Goal: Task Accomplishment & Management: Manage account settings

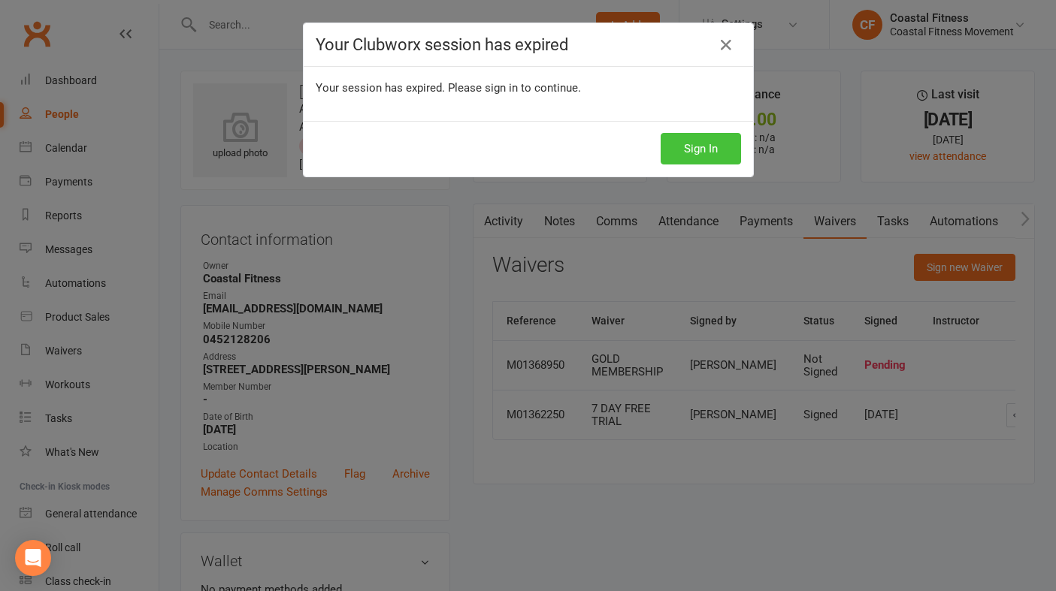
click at [707, 141] on button "Sign In" at bounding box center [701, 149] width 80 height 32
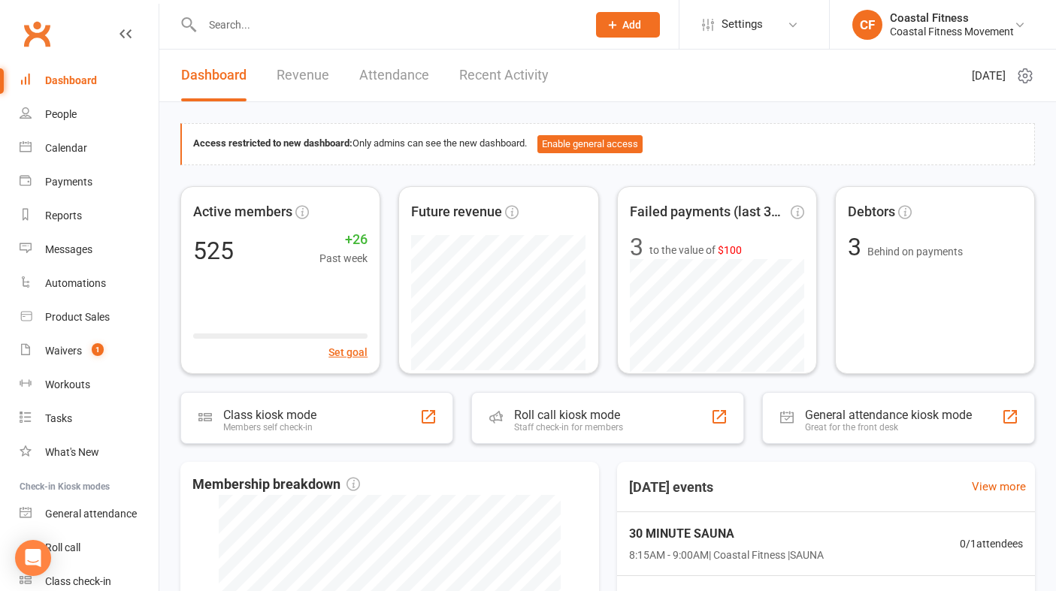
click at [313, 62] on link "Revenue" at bounding box center [303, 76] width 53 height 52
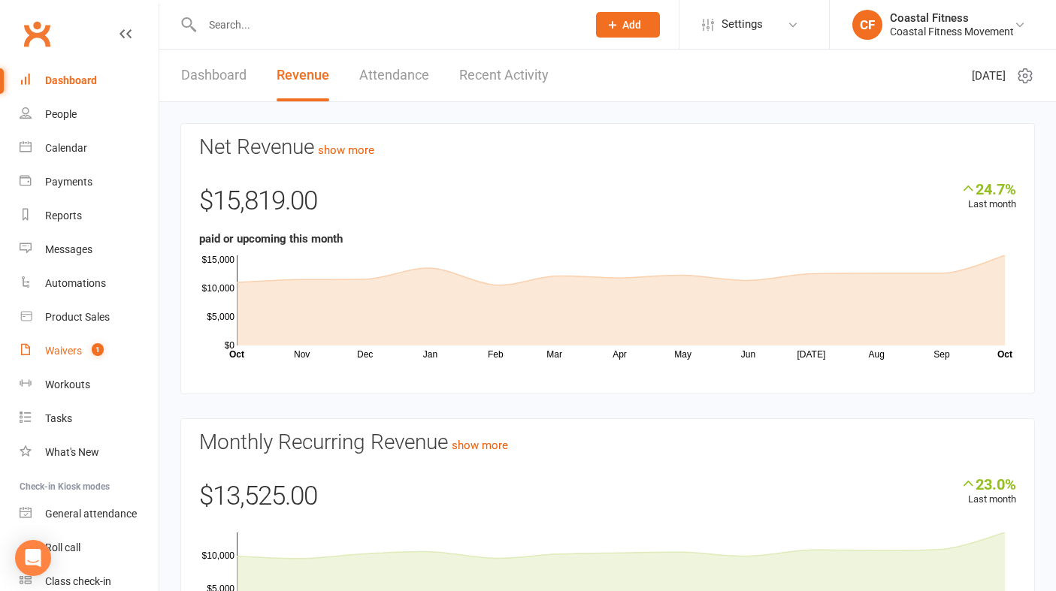
click at [71, 354] on div "Waivers" at bounding box center [63, 351] width 37 height 12
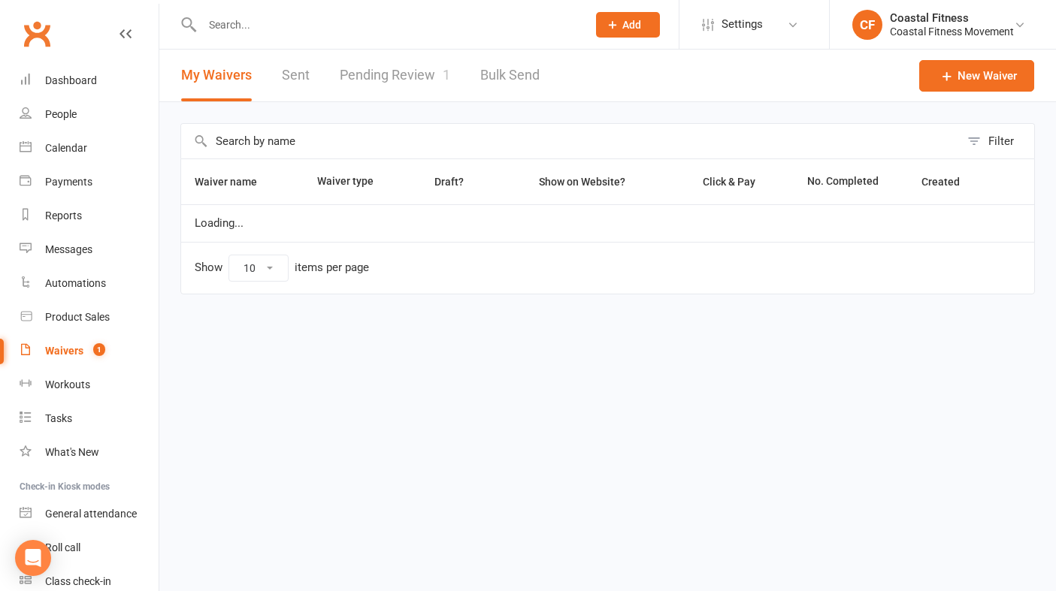
select select "25"
click at [389, 64] on link "Pending Review 1" at bounding box center [395, 76] width 110 height 52
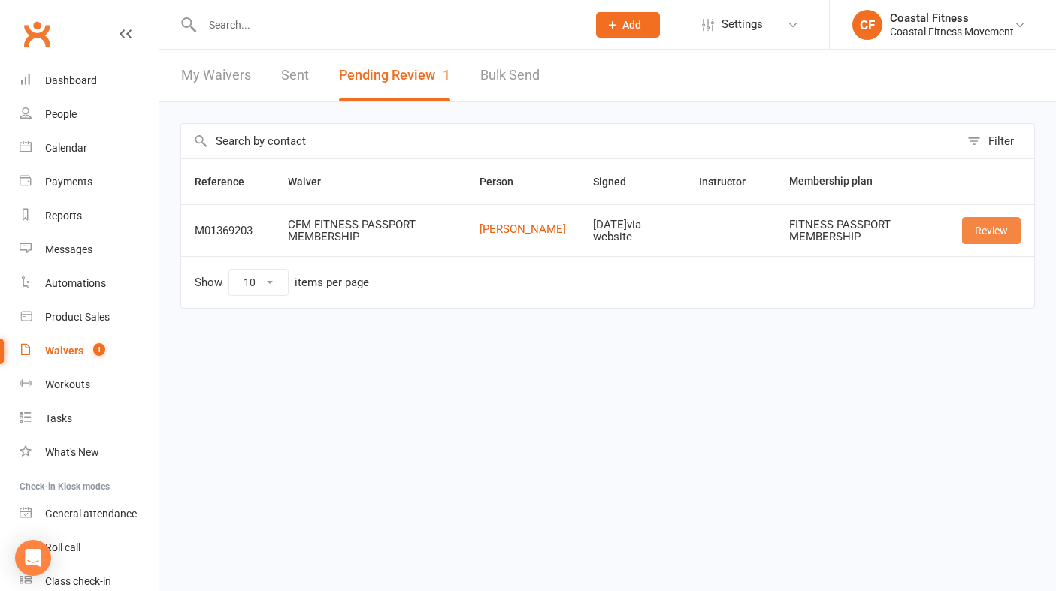
click at [1011, 221] on link "Review" at bounding box center [991, 230] width 59 height 27
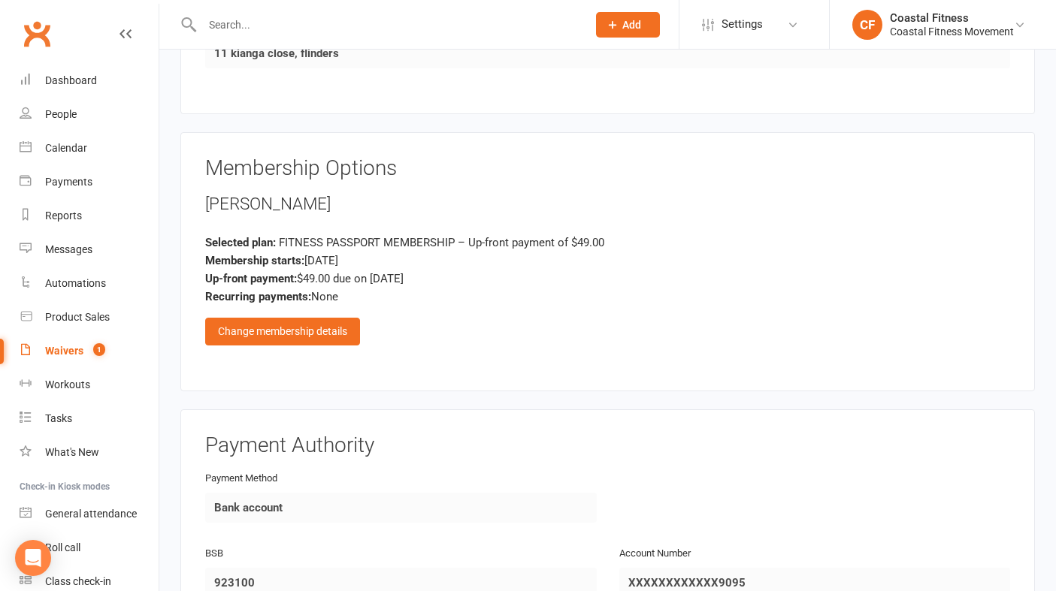
scroll to position [1368, 0]
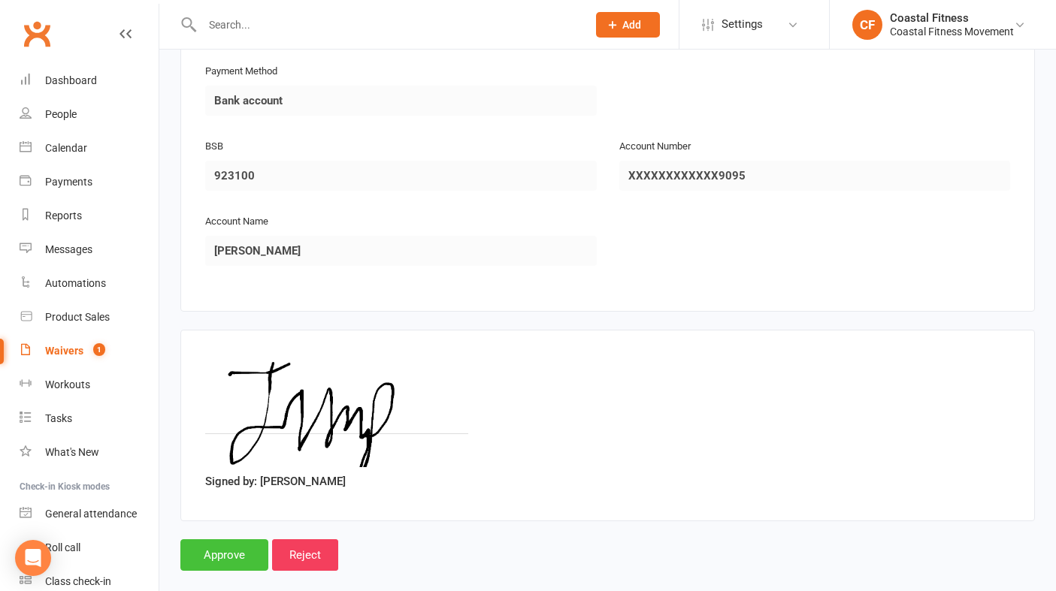
click at [248, 540] on input "Approve" at bounding box center [224, 556] width 88 height 32
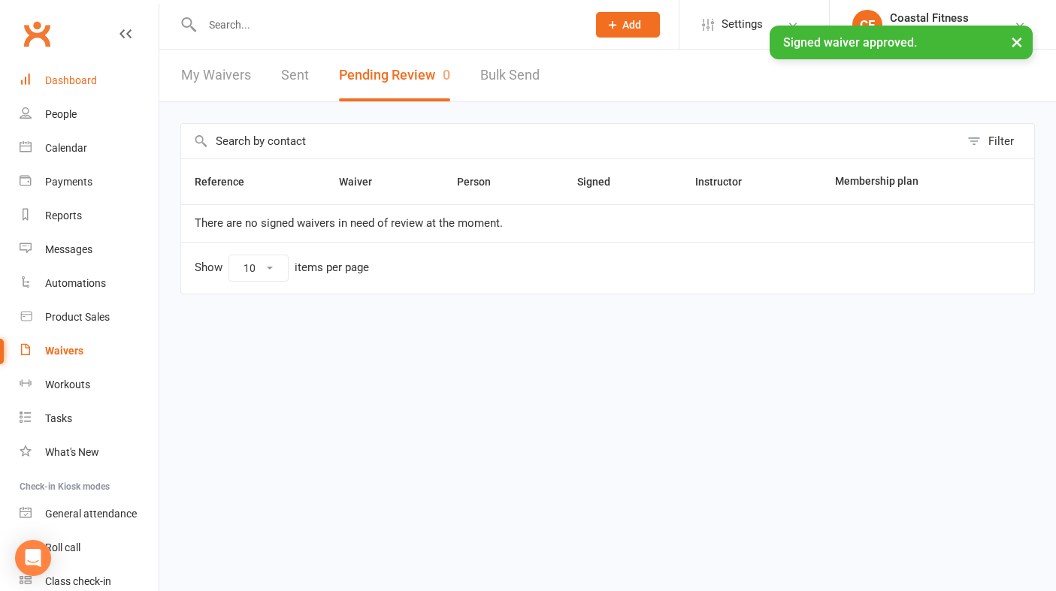
click at [71, 83] on div "Dashboard" at bounding box center [71, 80] width 52 height 12
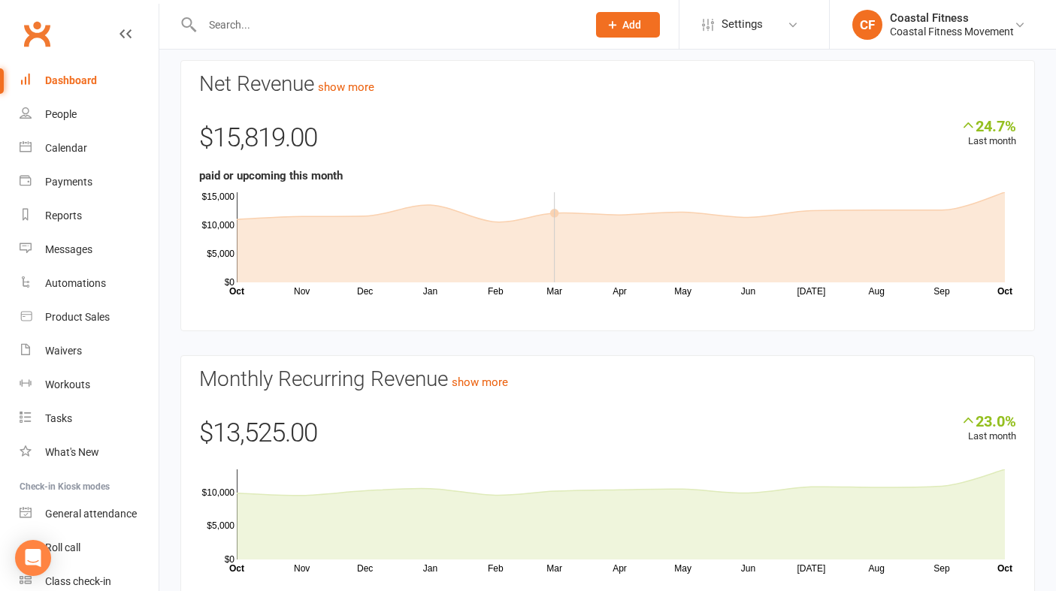
scroll to position [68, 0]
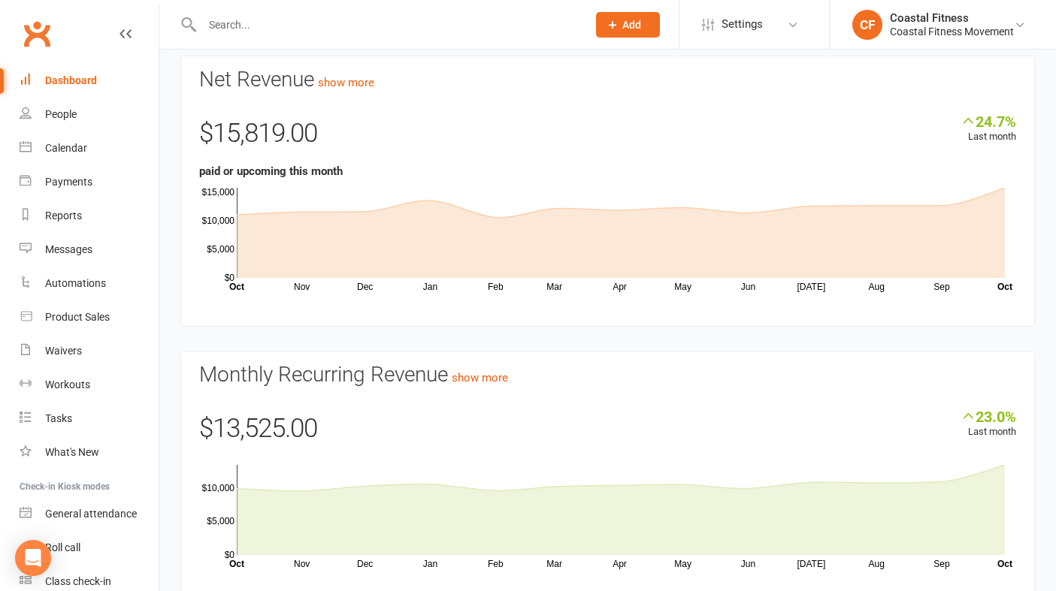
click at [261, 39] on div at bounding box center [378, 24] width 396 height 49
click at [248, 29] on input "text" at bounding box center [387, 24] width 379 height 21
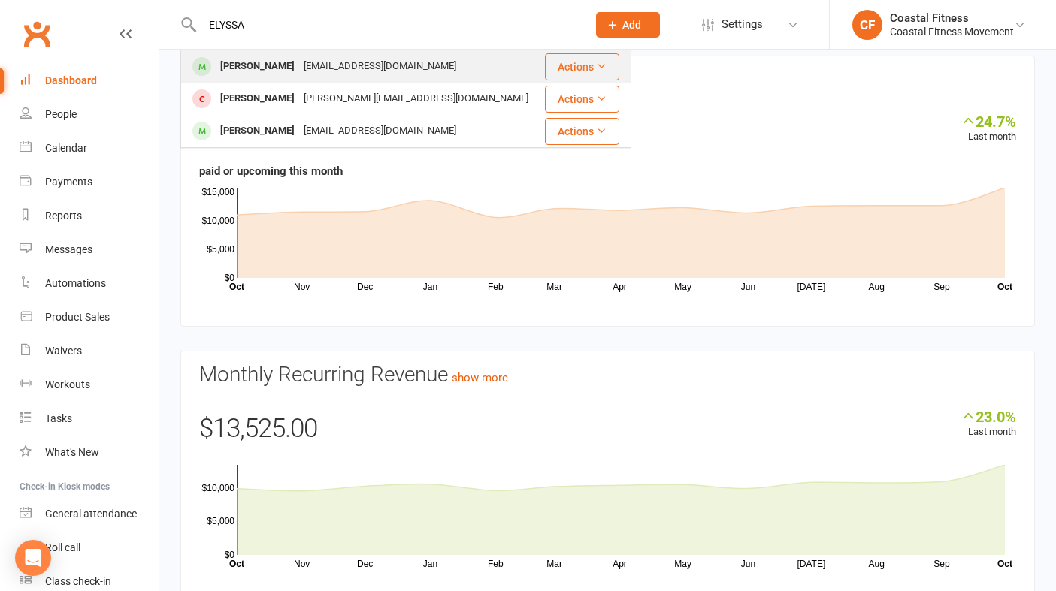
type input "ELYSSA"
click at [299, 70] on div "[EMAIL_ADDRESS][DOMAIN_NAME]" at bounding box center [380, 67] width 162 height 22
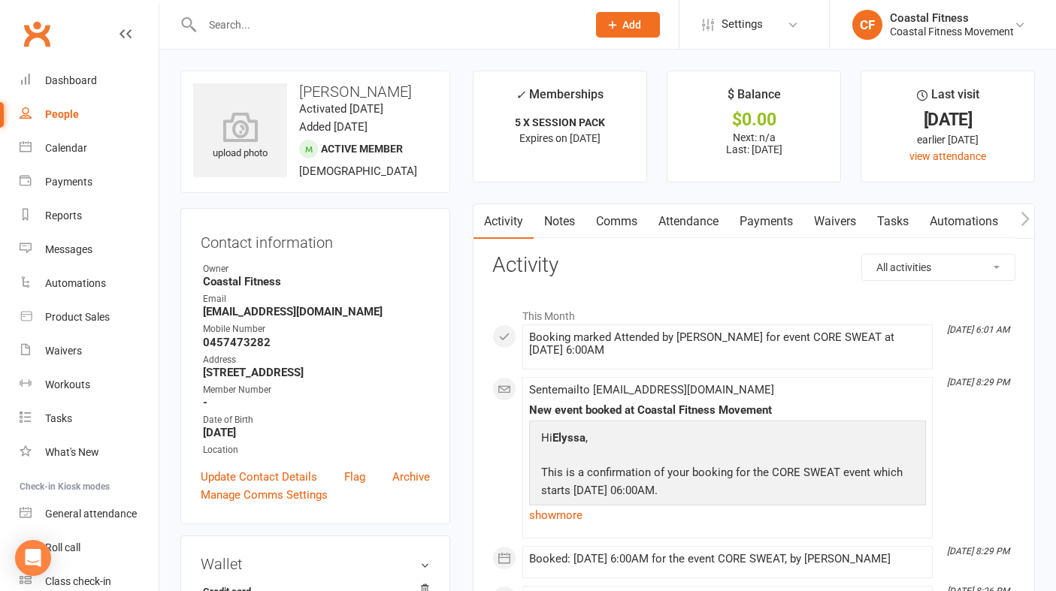
click at [767, 222] on link "Payments" at bounding box center [766, 221] width 74 height 35
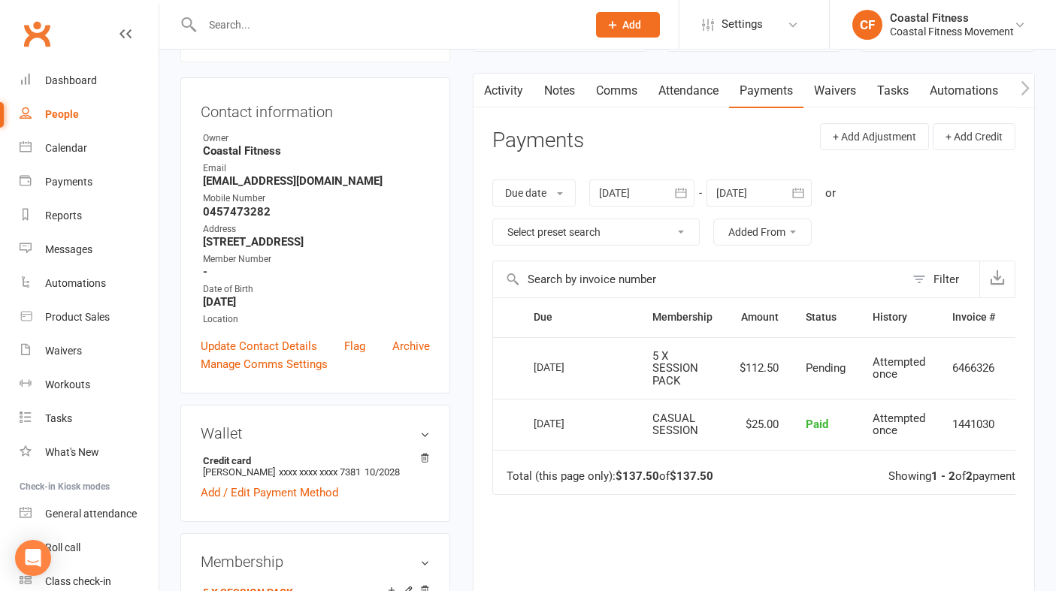
scroll to position [132, 0]
click at [620, 19] on button "Add" at bounding box center [628, 25] width 64 height 26
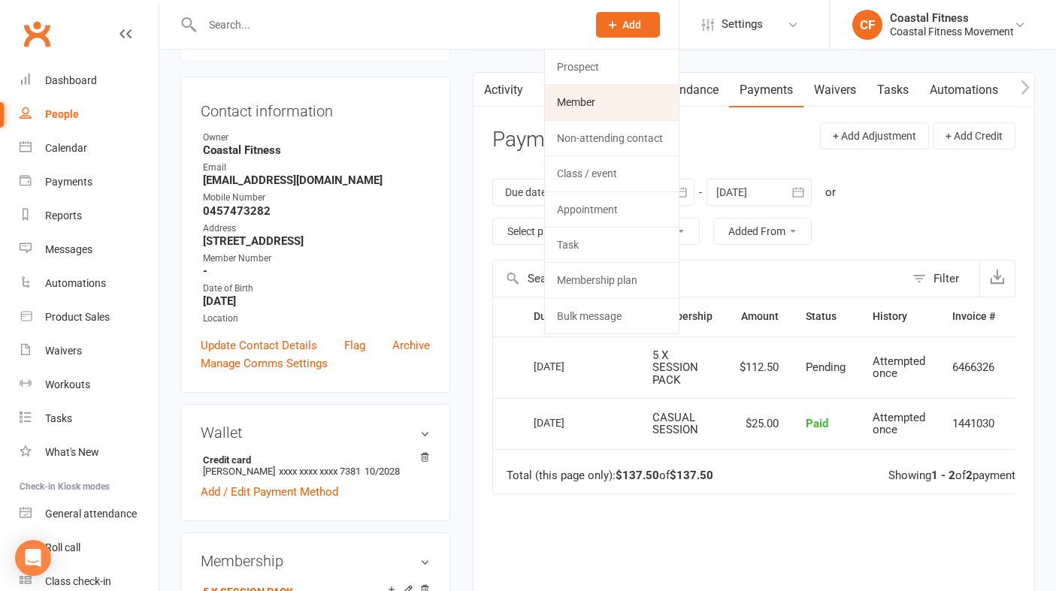
click at [583, 101] on link "Member" at bounding box center [612, 102] width 134 height 35
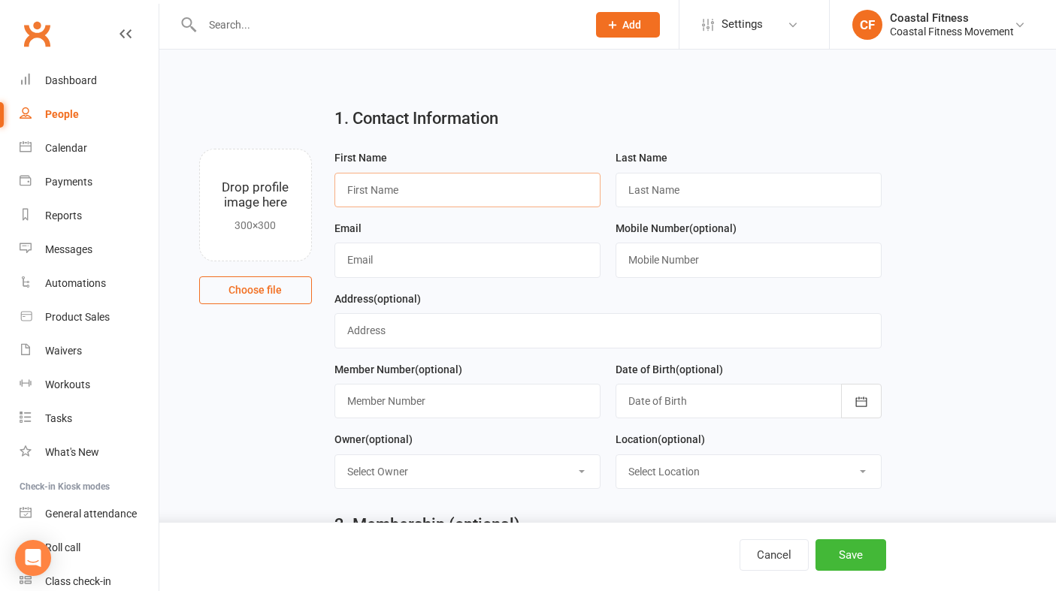
click at [401, 197] on input "text" at bounding box center [467, 190] width 266 height 35
type input "[PERSON_NAME]"
click at [632, 188] on input "text" at bounding box center [748, 190] width 266 height 35
type input "[PERSON_NAME]"
click at [484, 257] on input "text" at bounding box center [467, 260] width 266 height 35
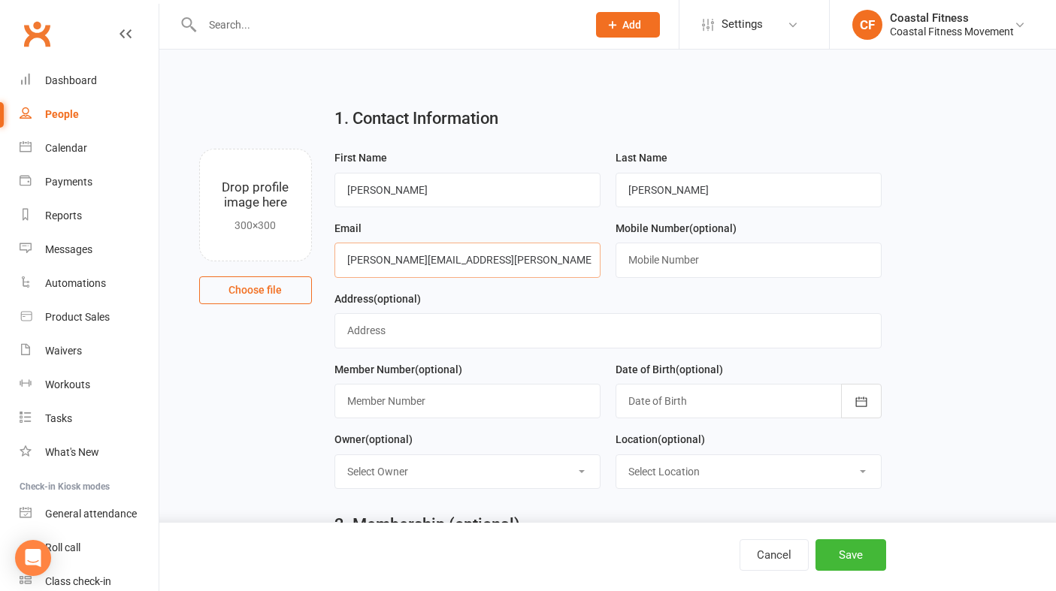
type input "[PERSON_NAME][EMAIL_ADDRESS][PERSON_NAME][DOMAIN_NAME]"
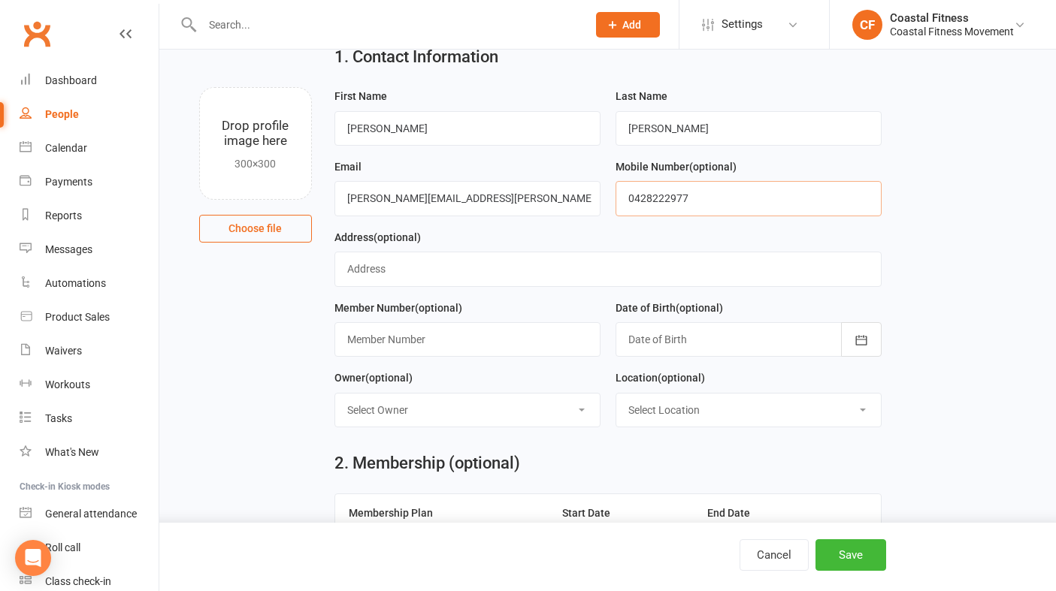
scroll to position [62, 0]
type input "0428222977"
click at [851, 564] on button "Save" at bounding box center [850, 556] width 71 height 32
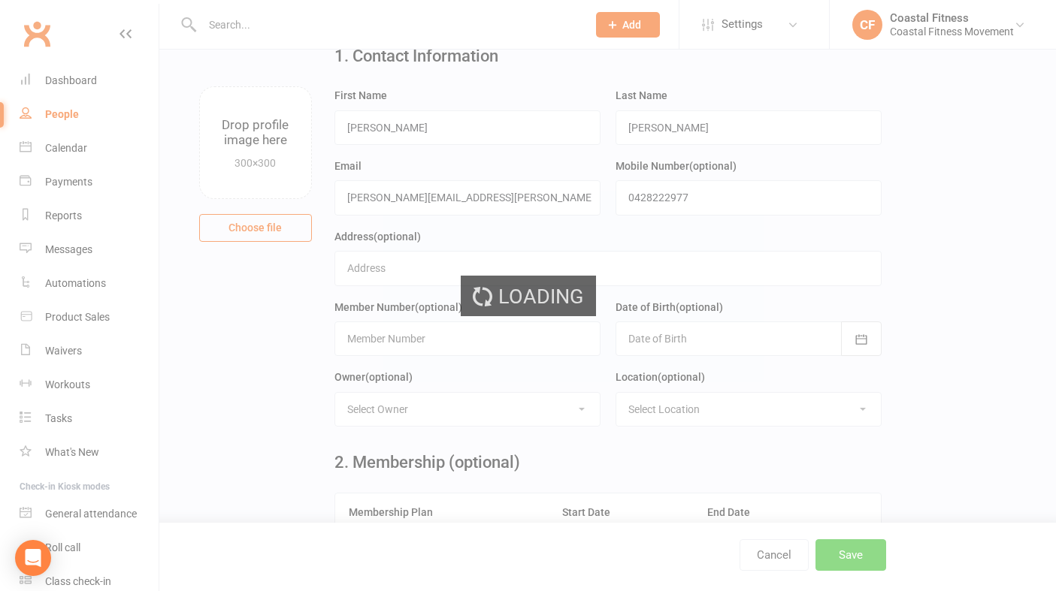
scroll to position [0, 0]
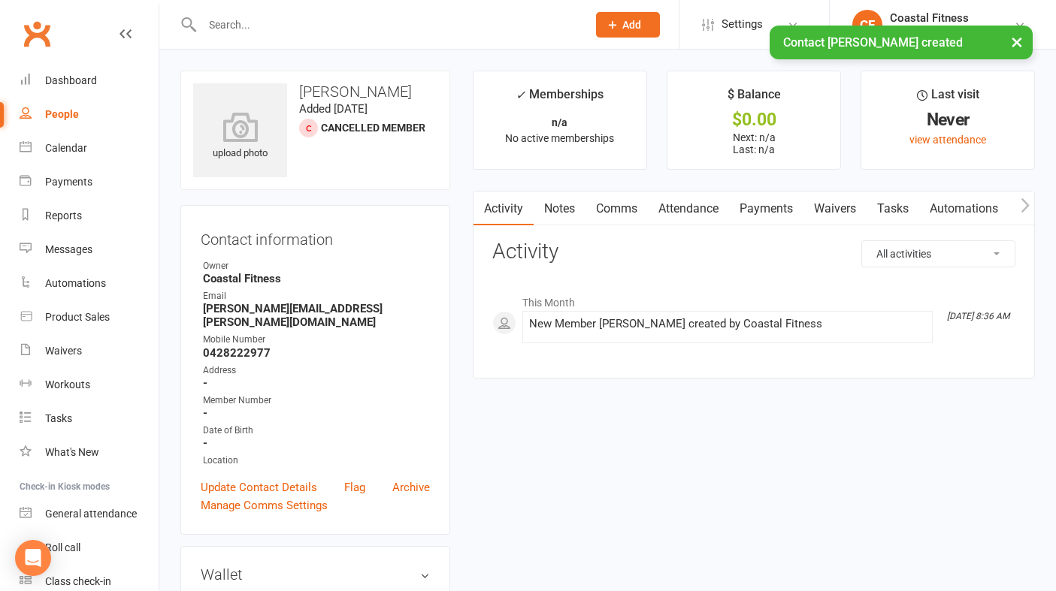
click at [849, 211] on link "Waivers" at bounding box center [834, 209] width 63 height 35
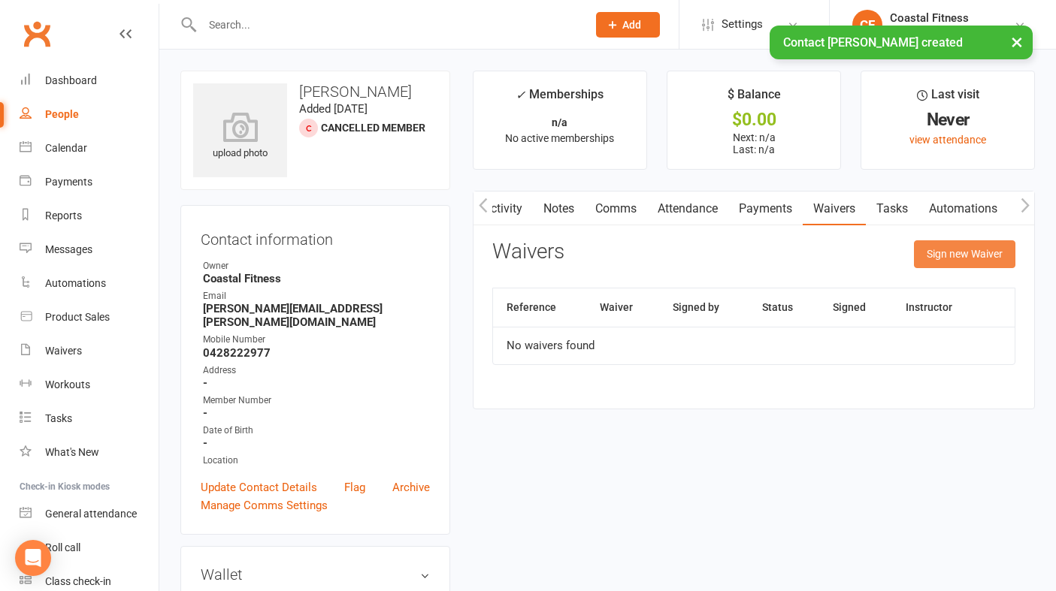
click at [953, 262] on button "Sign new Waiver" at bounding box center [964, 253] width 101 height 27
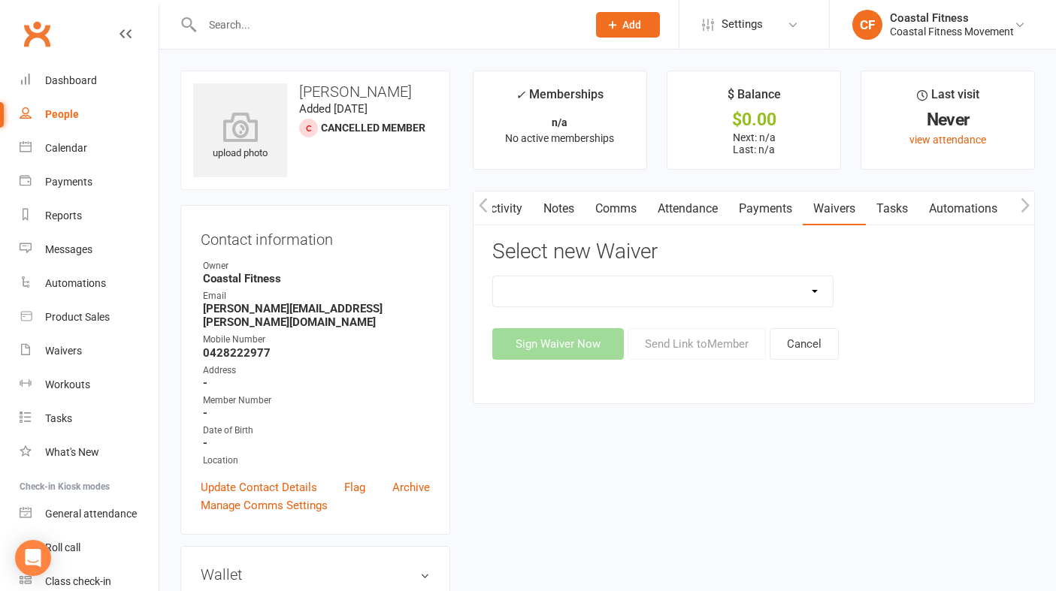
click at [806, 286] on select "5 x SAUNA PASS 7 DAY CASUAL PASS 7 DAY FREE TRIAL BRING A FRIEND FOR FREE BRONZ…" at bounding box center [663, 292] width 340 height 30
select select "10894"
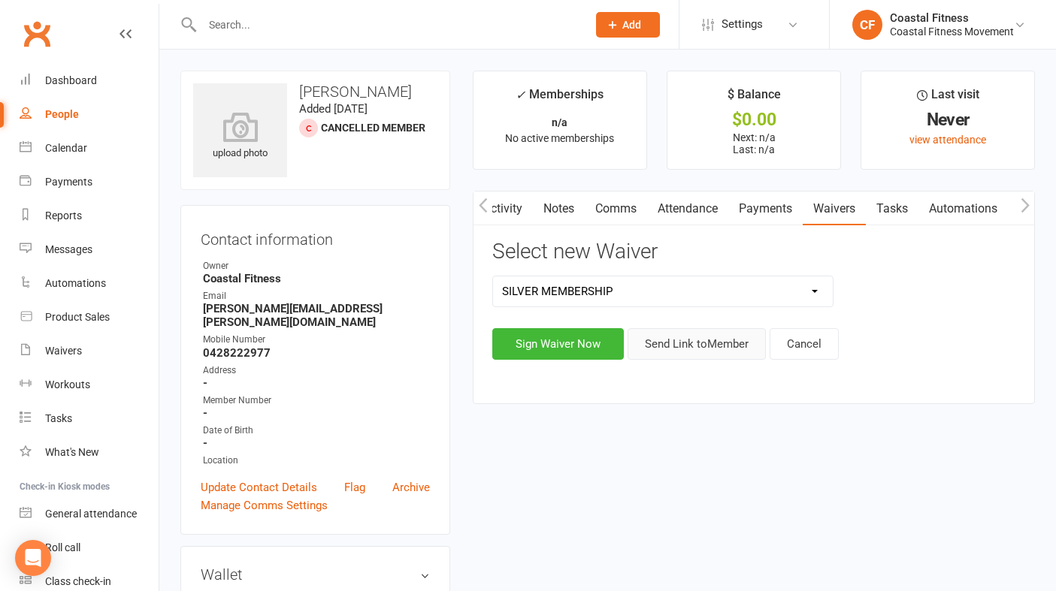
click at [701, 352] on button "Send Link to Member" at bounding box center [697, 344] width 138 height 32
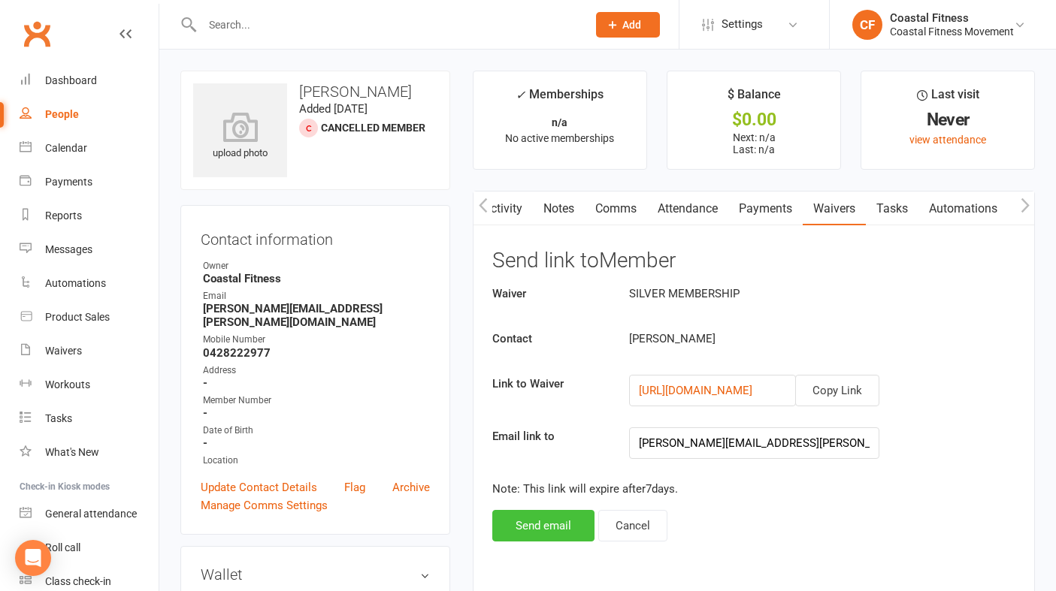
click at [556, 517] on button "Send email" at bounding box center [543, 526] width 102 height 32
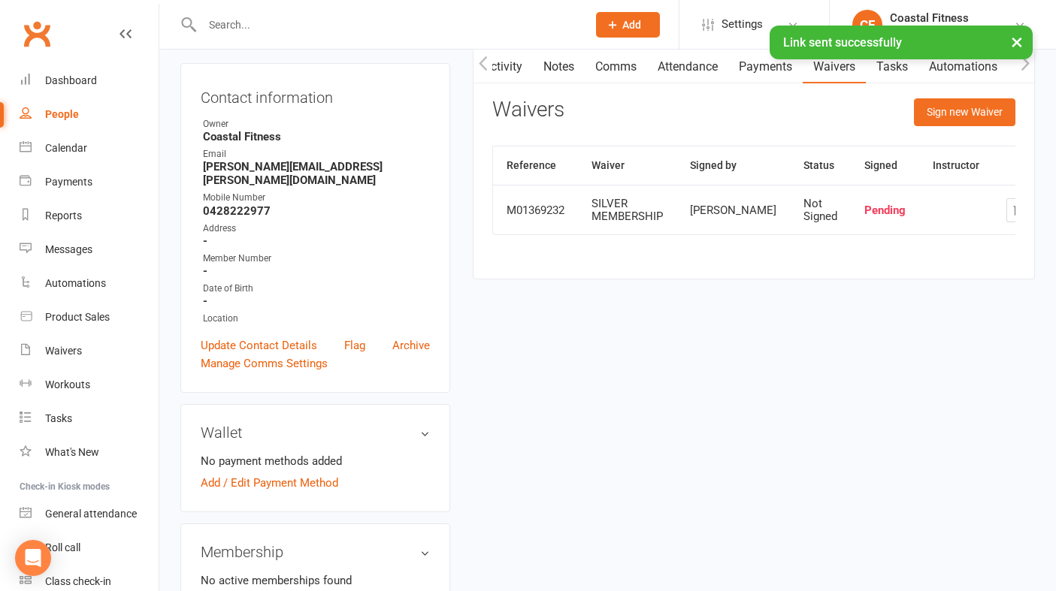
scroll to position [0, 0]
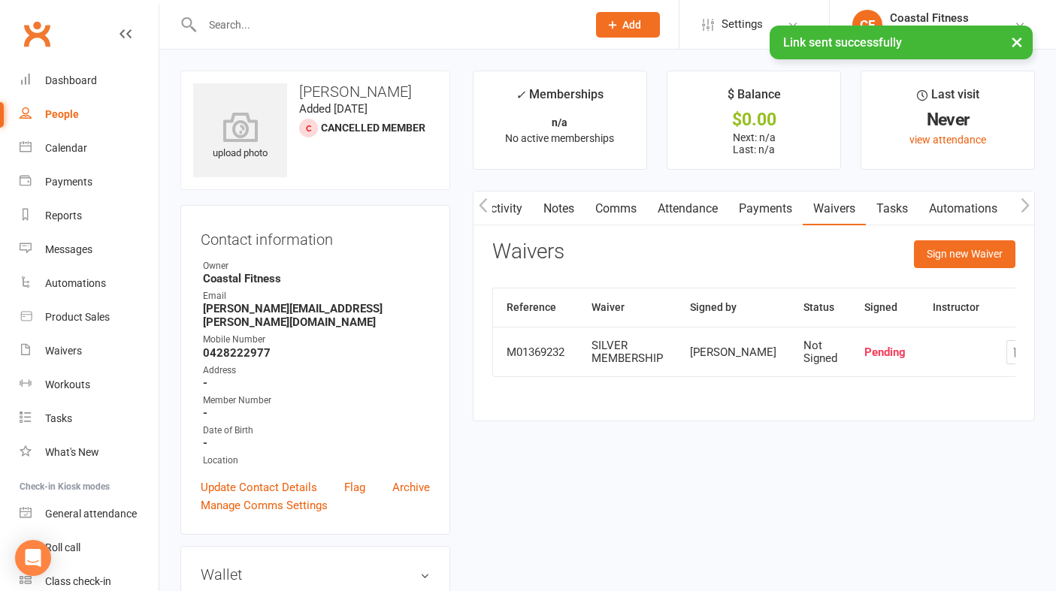
click at [622, 202] on link "Comms" at bounding box center [616, 209] width 62 height 35
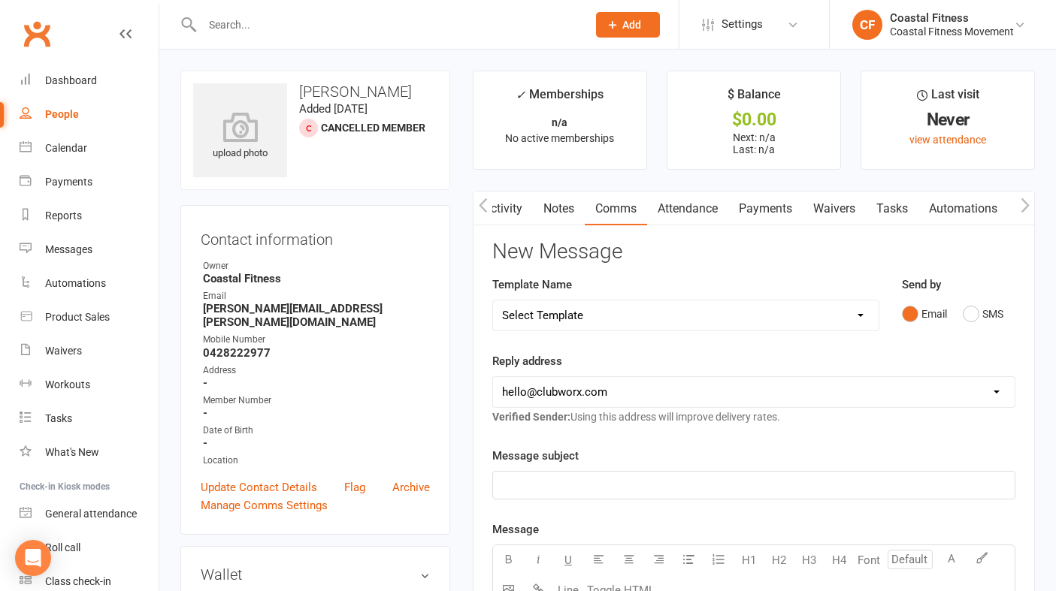
click at [847, 308] on select "Select Template [Email] CFM 7 day trial [SMS] Failure to scan FP [Email] It's t…" at bounding box center [686, 316] width 386 height 30
select select "5"
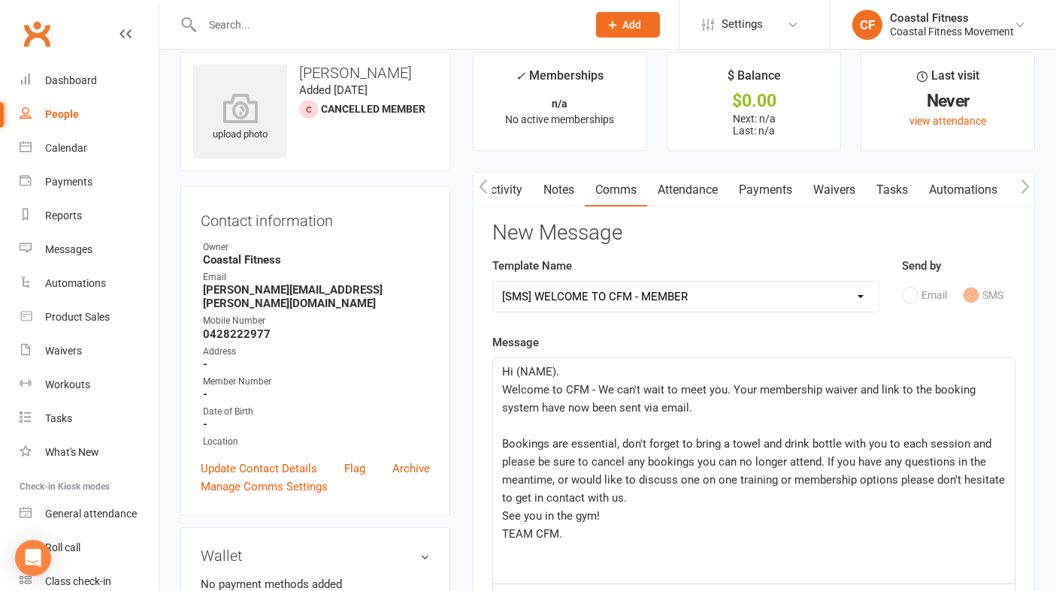
scroll to position [24, 0]
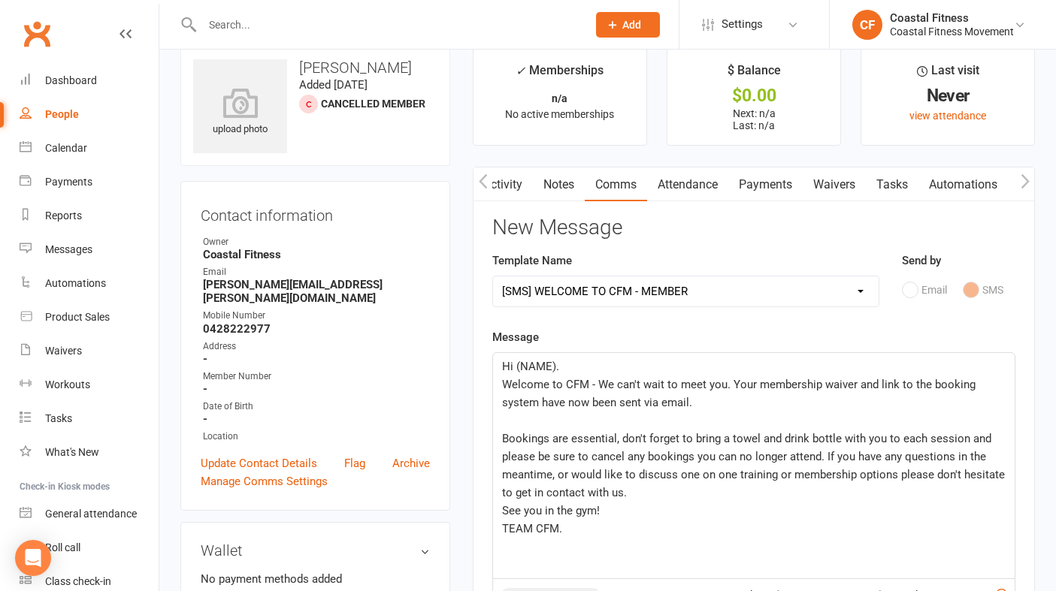
click at [577, 369] on p "Hi (NAME)." at bounding box center [754, 367] width 504 height 18
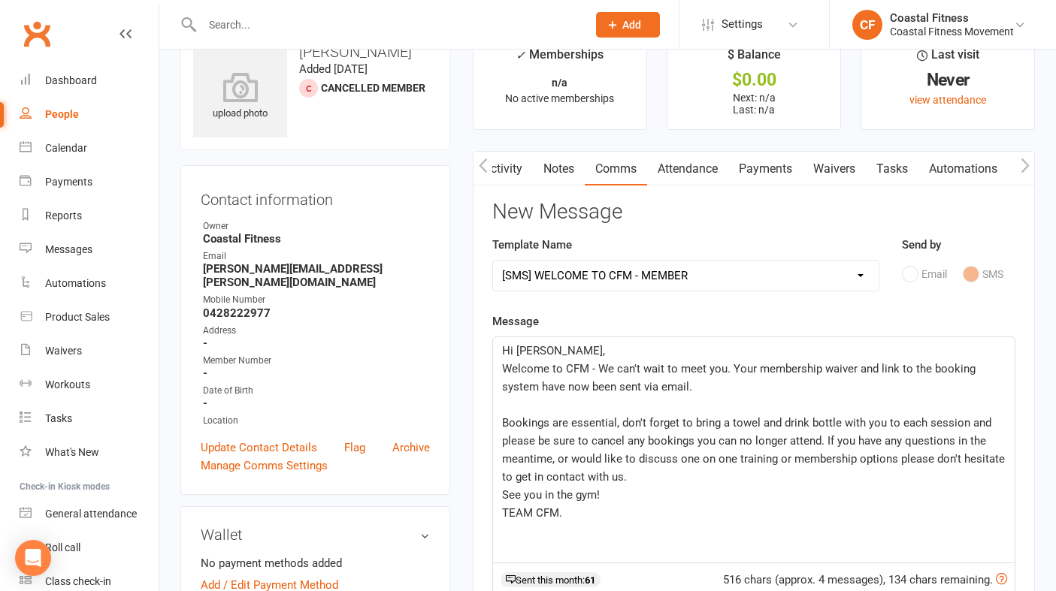
scroll to position [44, 0]
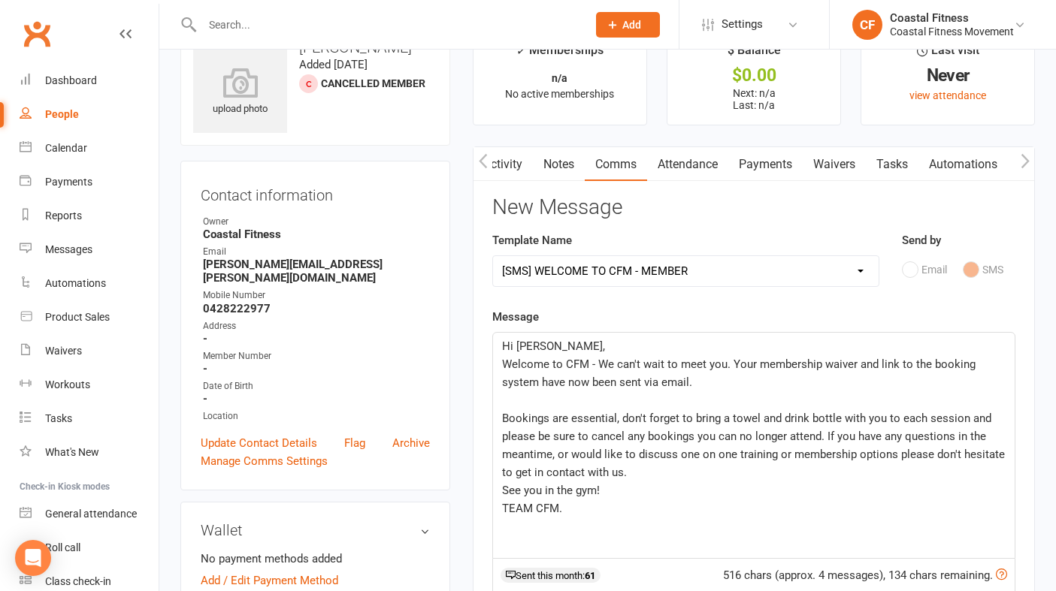
click at [708, 381] on p "Welcome to CFM - We can't wait to meet you. Your membership waiver and link to …" at bounding box center [754, 373] width 504 height 36
drag, startPoint x: 861, startPoint y: 383, endPoint x: 739, endPoint y: 386, distance: 121.8
click at [739, 386] on p "Welcome to CFM - We can't wait to meet you. Your membership waiver and link to …" at bounding box center [754, 373] width 504 height 36
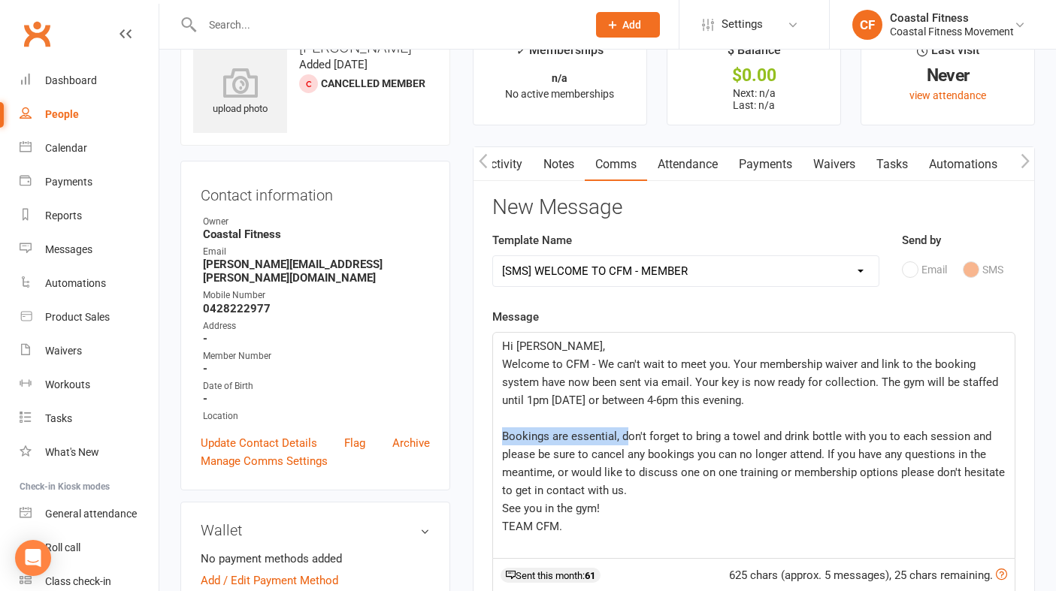
drag, startPoint x: 626, startPoint y: 437, endPoint x: 500, endPoint y: 437, distance: 126.3
click at [500, 437] on div "Hi [PERSON_NAME], Welcome to CFM - We can't wait to meet you. Your membership w…" at bounding box center [754, 445] width 522 height 225
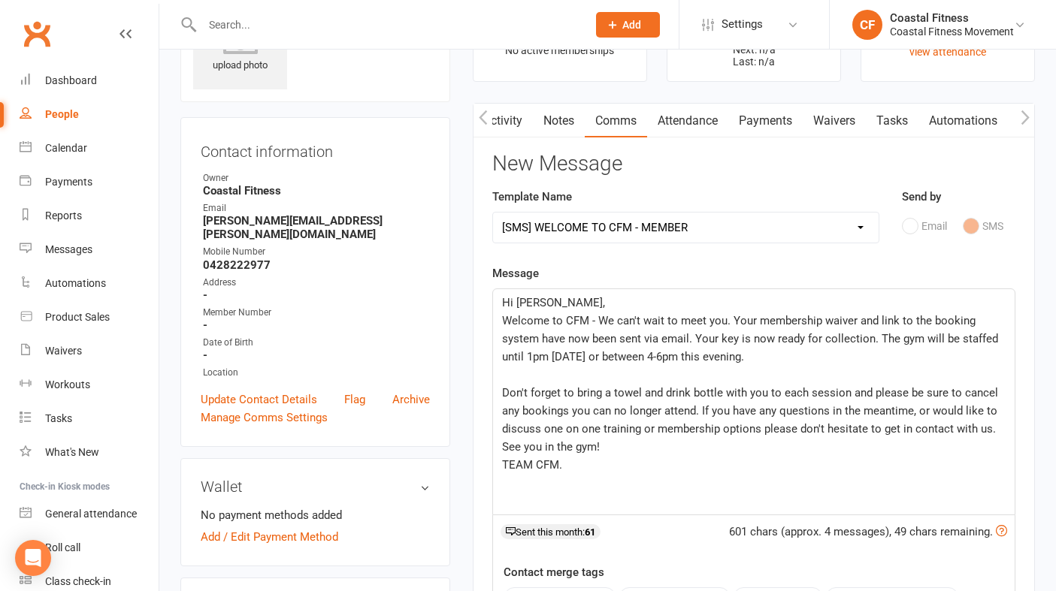
scroll to position [90, 0]
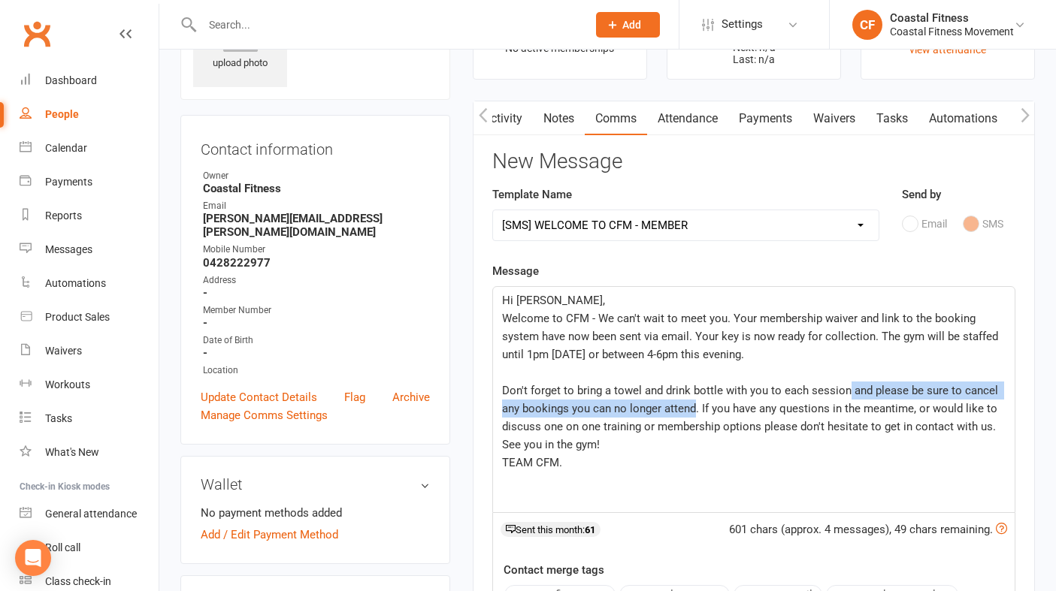
drag, startPoint x: 694, startPoint y: 410, endPoint x: 844, endPoint y: 391, distance: 150.8
click at [844, 391] on span "Don't forget to bring a towel and drink bottle with you to each session and ple…" at bounding box center [751, 409] width 499 height 50
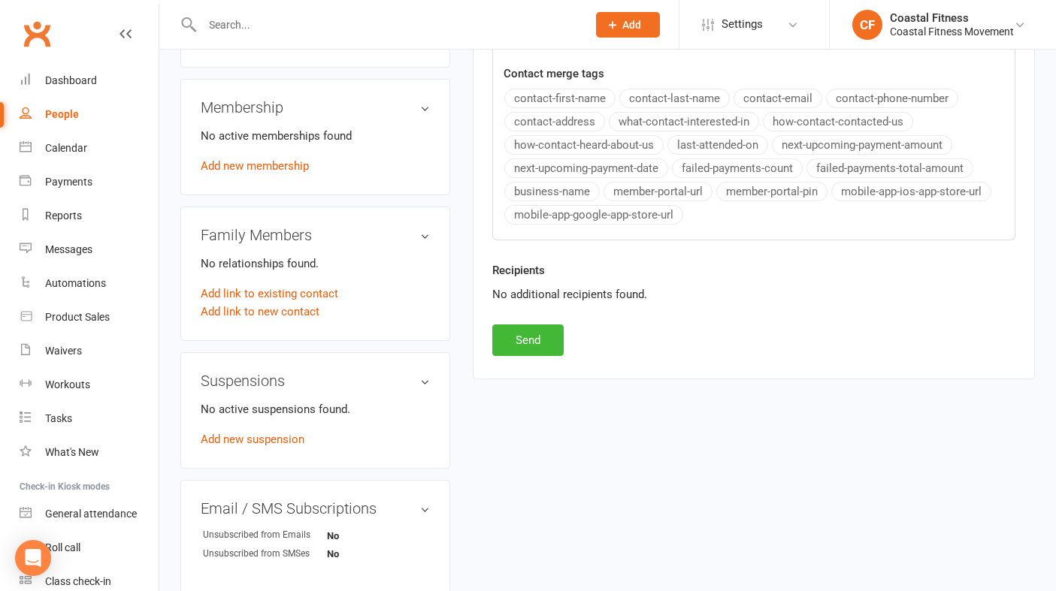
scroll to position [592, 0]
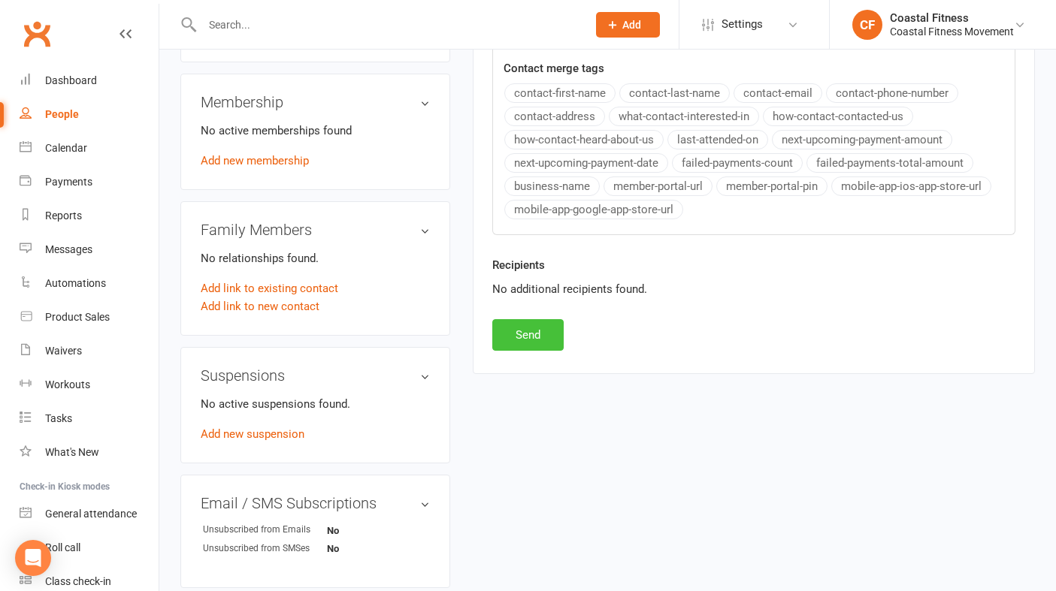
click at [538, 341] on button "Send" at bounding box center [527, 335] width 71 height 32
select select
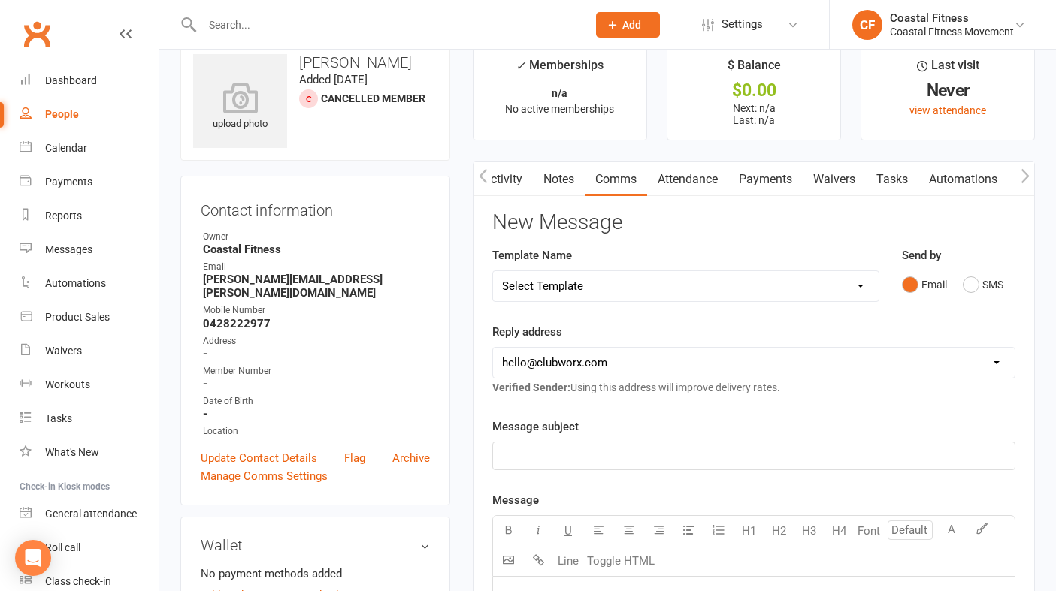
scroll to position [0, 0]
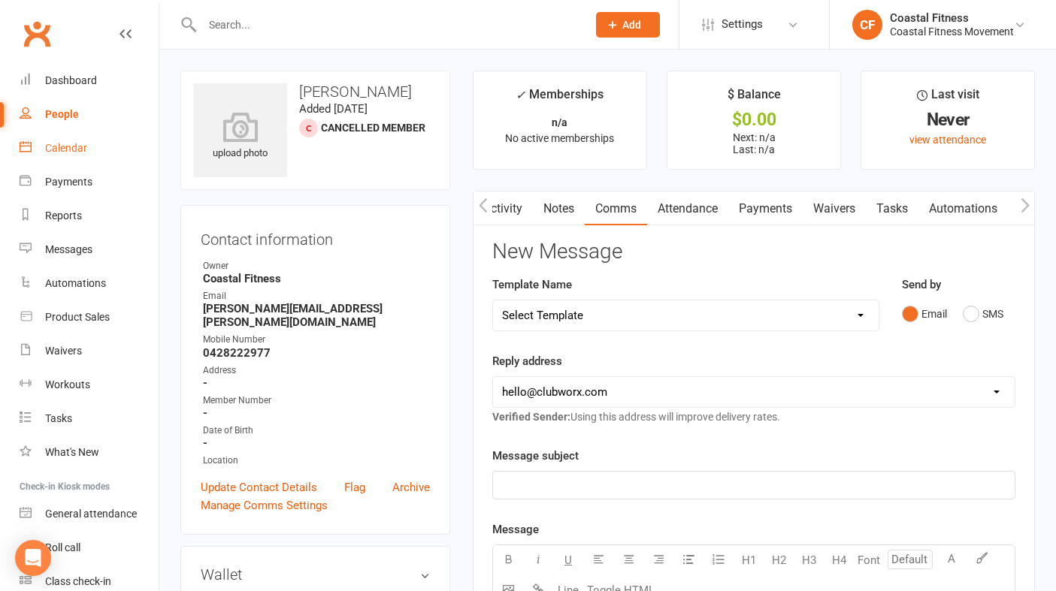
click at [75, 150] on div "Calendar" at bounding box center [66, 148] width 42 height 12
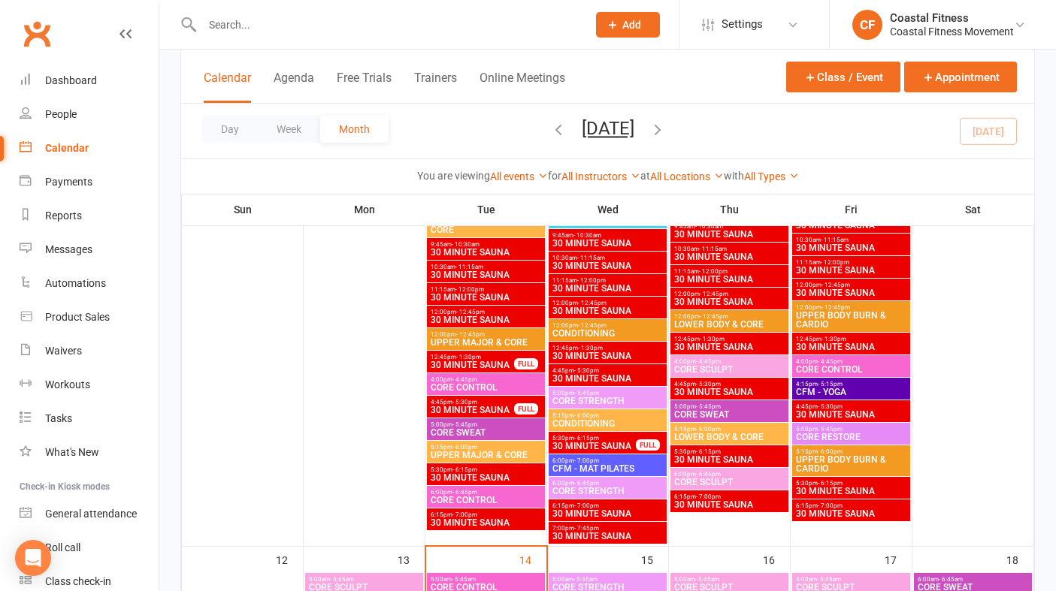
scroll to position [952, 0]
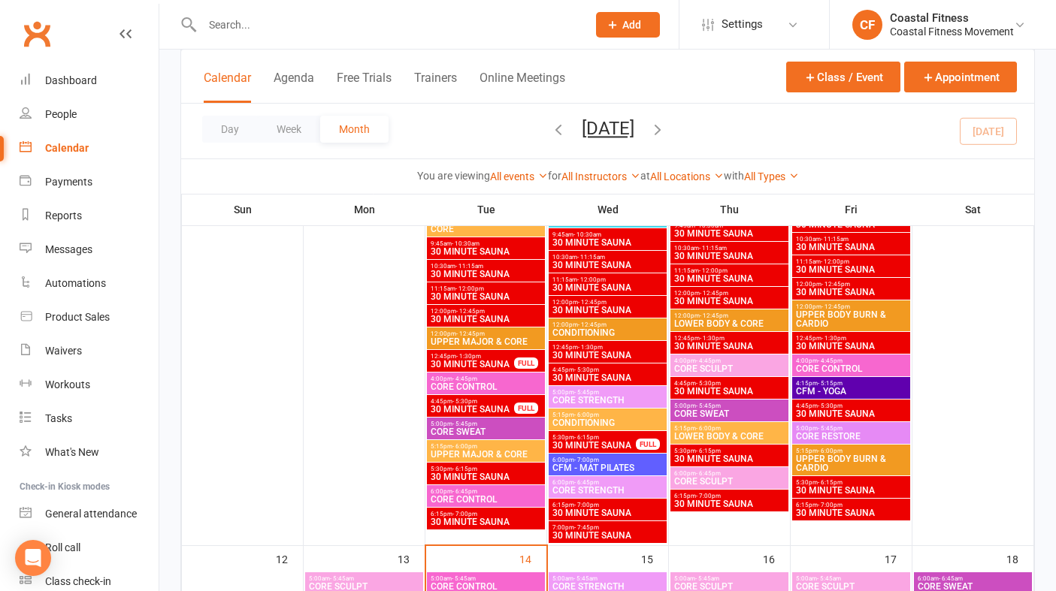
click at [474, 383] on span "CORE CONTROL" at bounding box center [486, 387] width 112 height 9
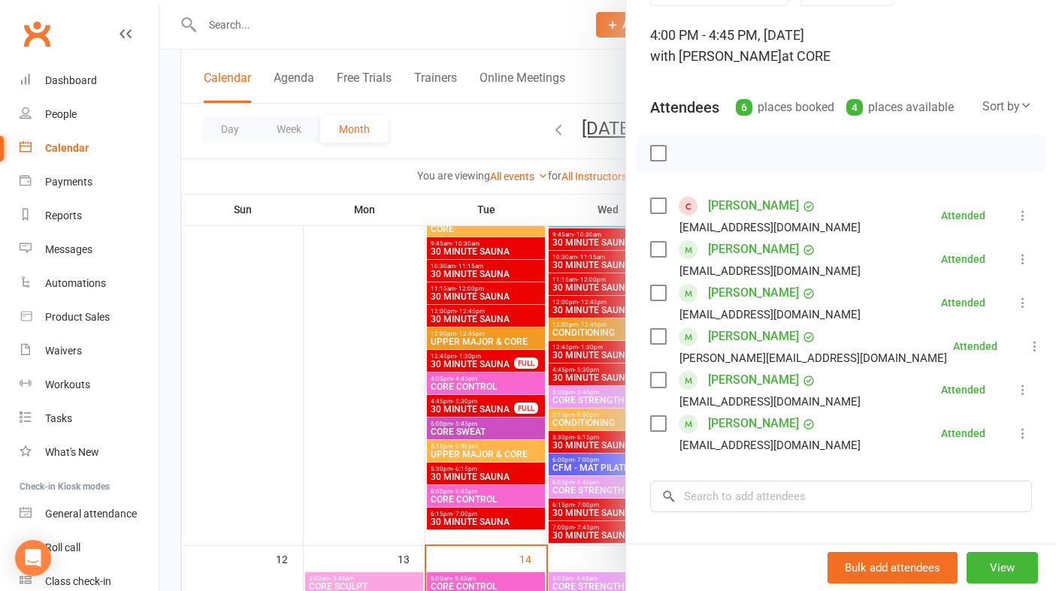
scroll to position [0, 0]
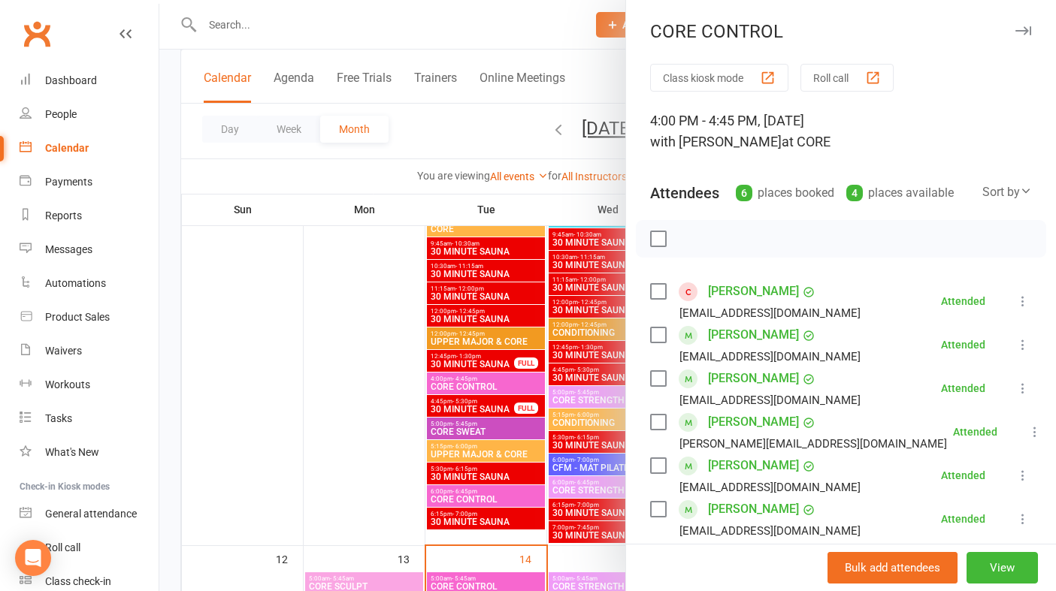
click at [1020, 26] on button "button" at bounding box center [1023, 31] width 18 height 18
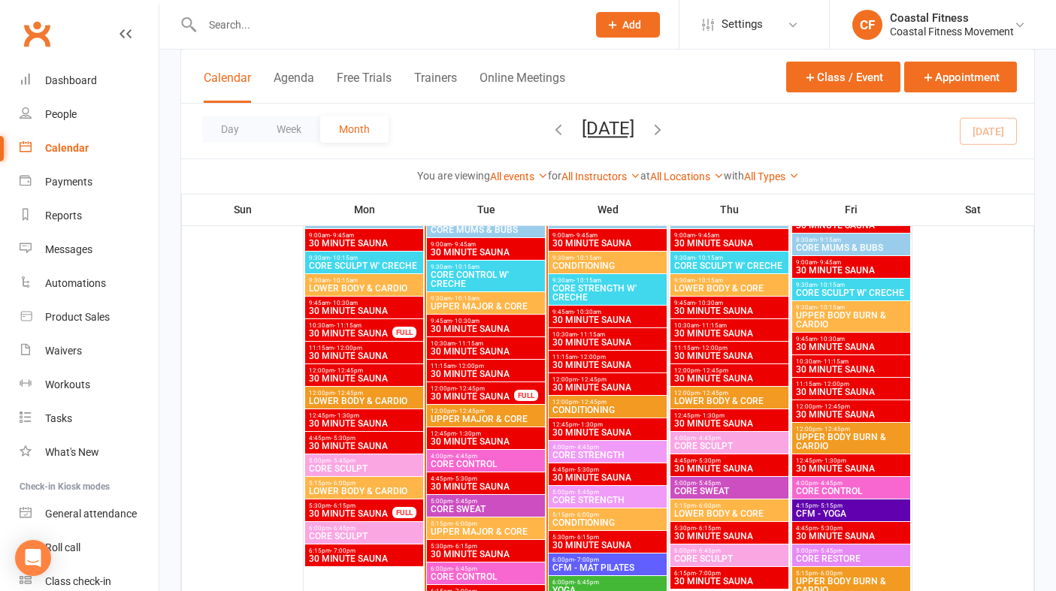
scroll to position [1548, 0]
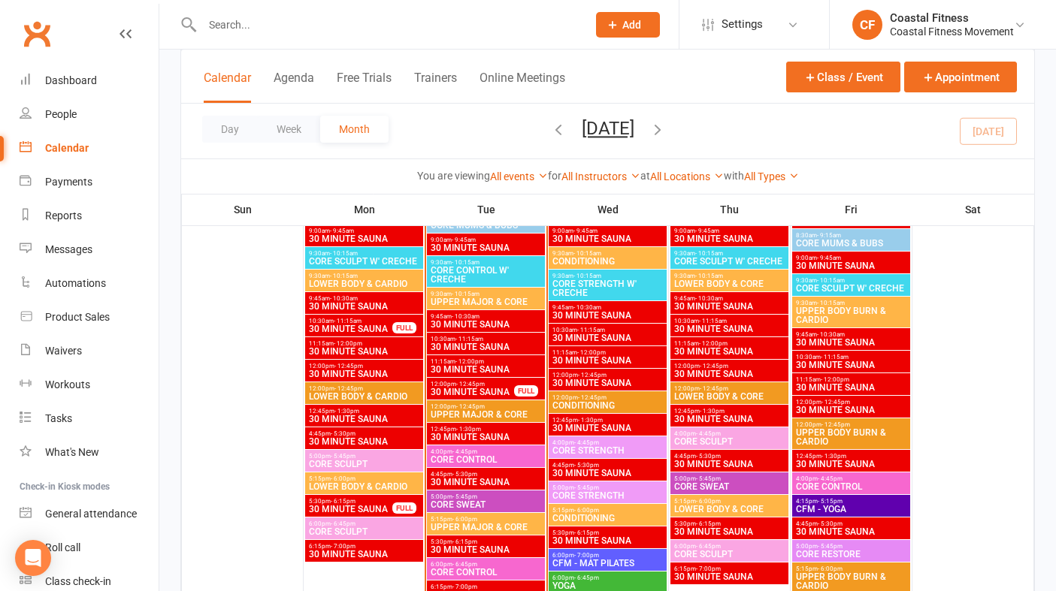
click at [476, 451] on span "4:00pm - 4:45pm" at bounding box center [486, 452] width 112 height 7
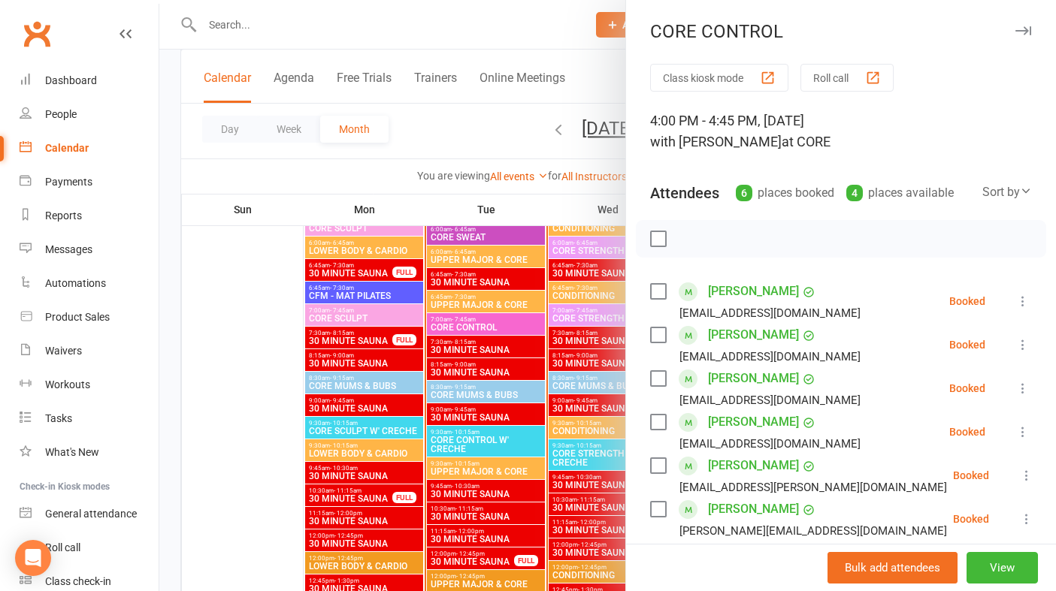
scroll to position [19, 0]
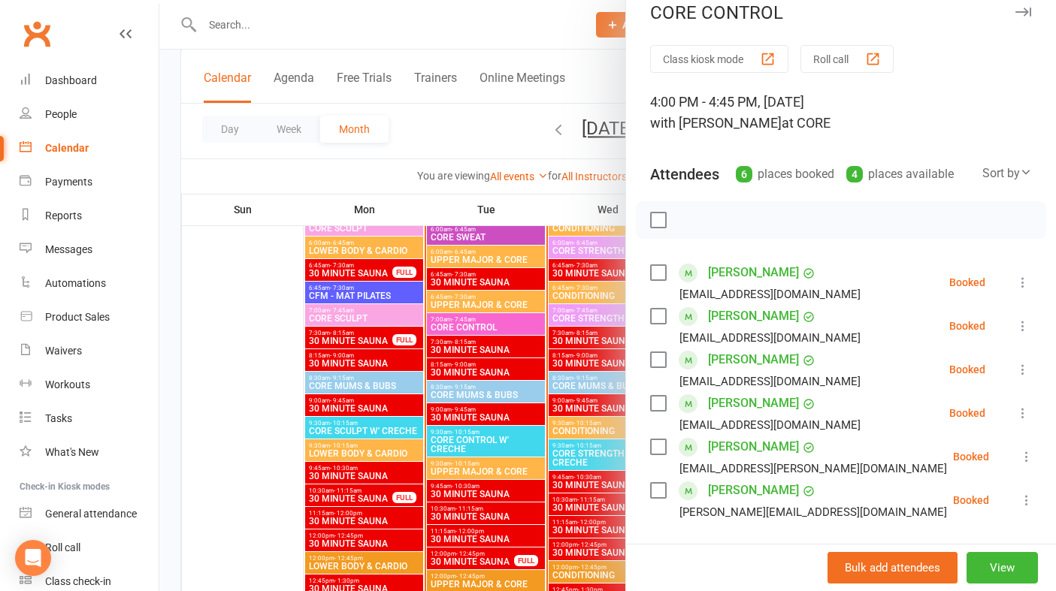
click at [1025, 11] on icon "button" at bounding box center [1023, 12] width 16 height 9
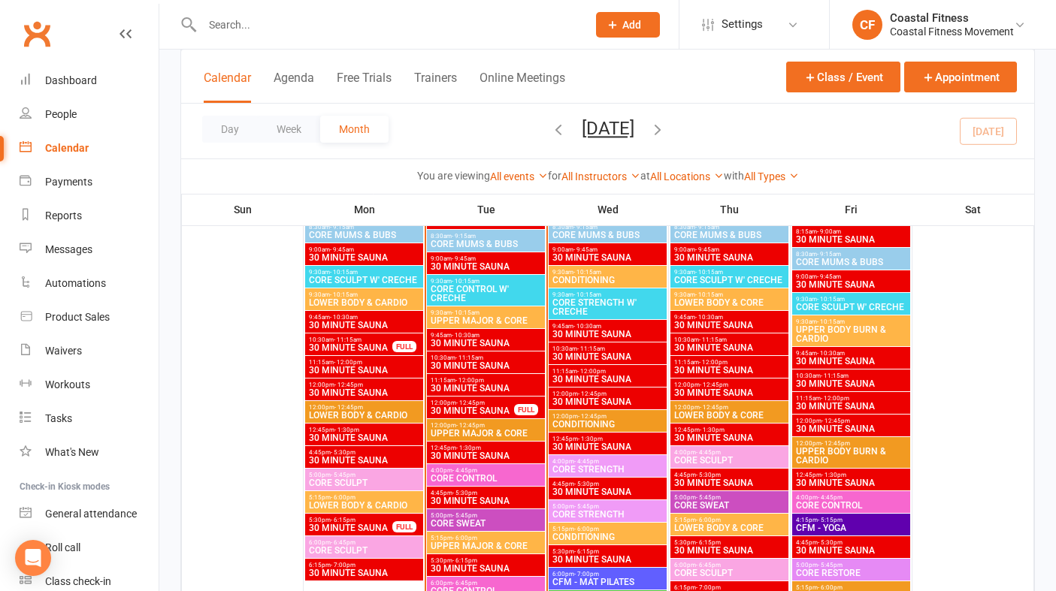
scroll to position [1544, 0]
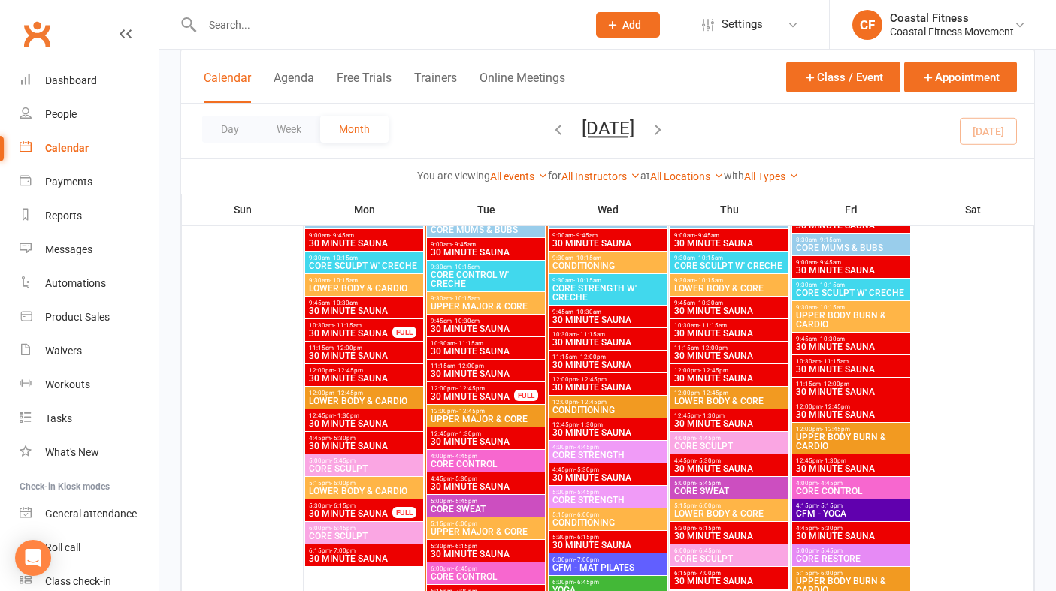
click at [489, 505] on span "CORE SWEAT" at bounding box center [486, 509] width 112 height 9
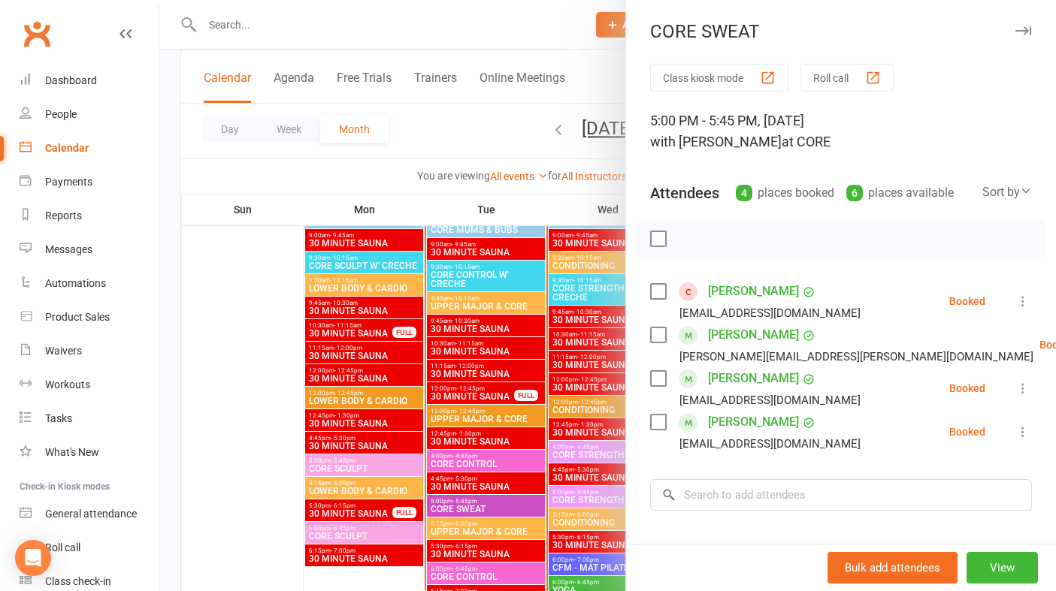
click at [1031, 30] on button "button" at bounding box center [1023, 31] width 18 height 18
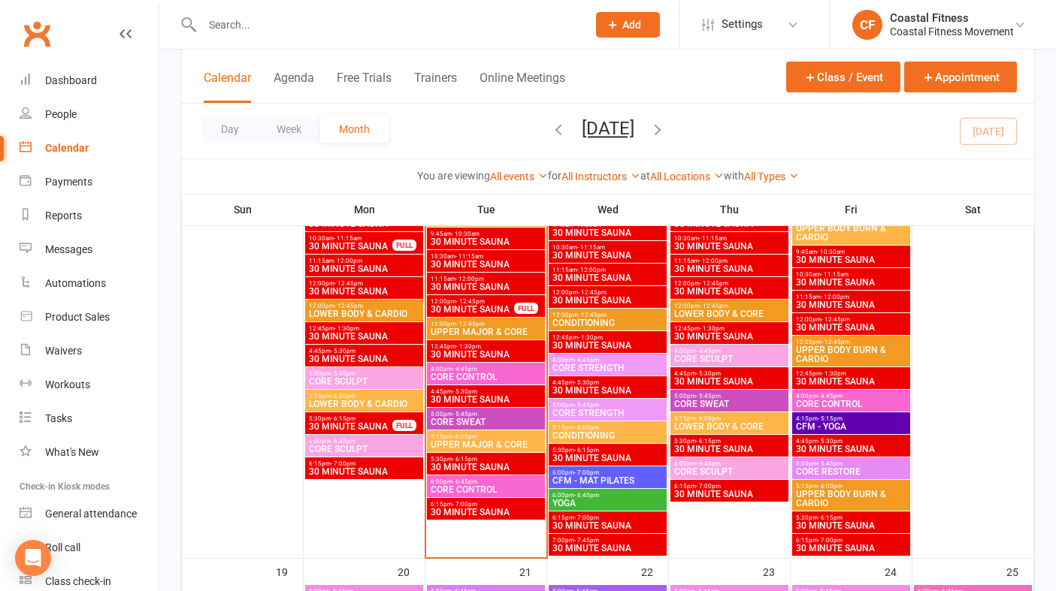
scroll to position [1637, 0]
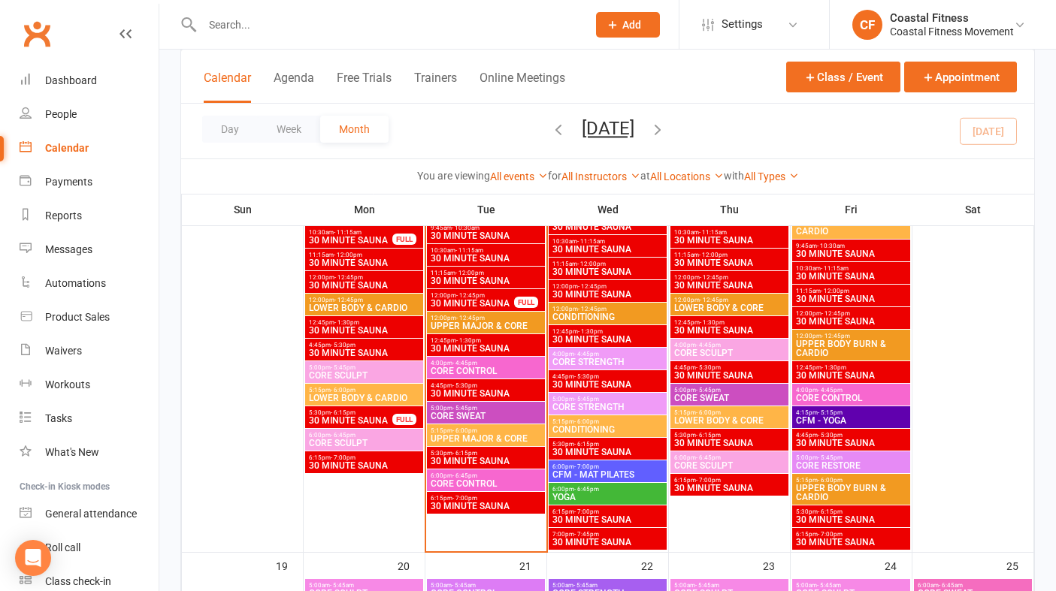
click at [502, 481] on span "CORE CONTROL" at bounding box center [486, 483] width 112 height 9
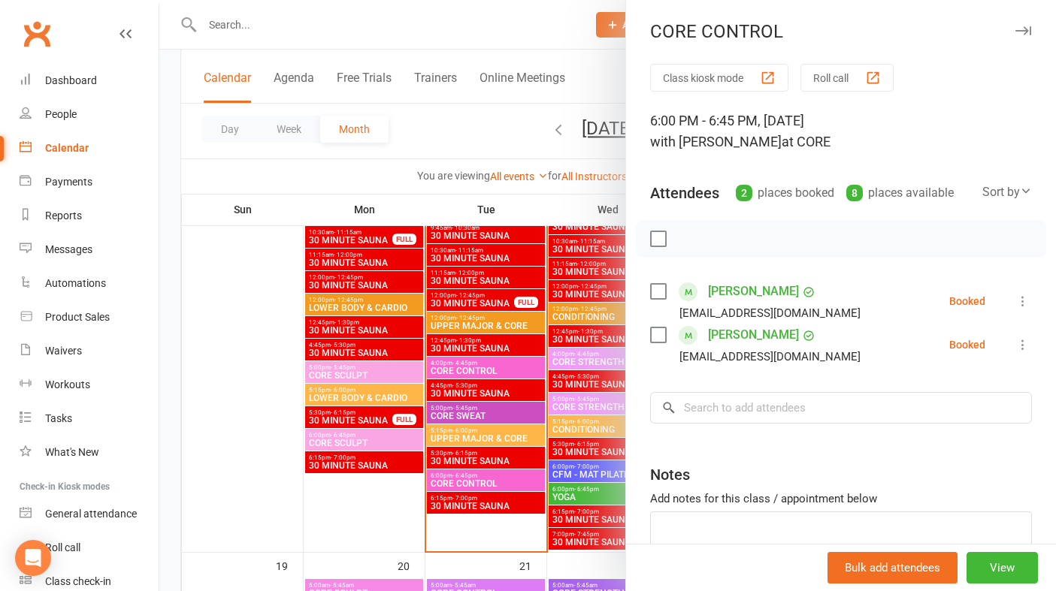
click at [1021, 33] on icon "button" at bounding box center [1023, 30] width 16 height 9
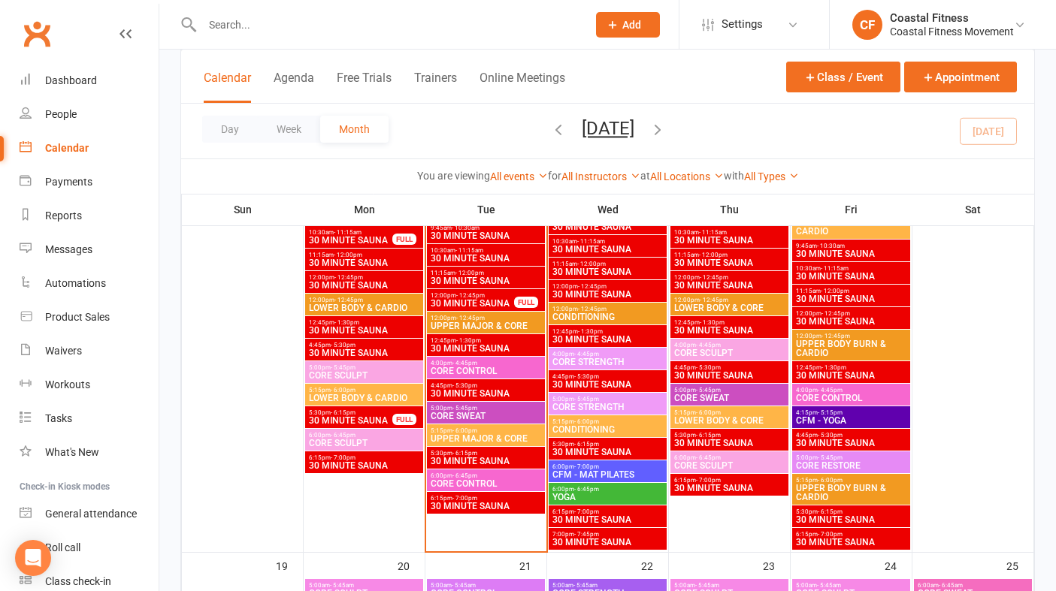
click at [489, 412] on span "CORE SWEAT" at bounding box center [486, 416] width 112 height 9
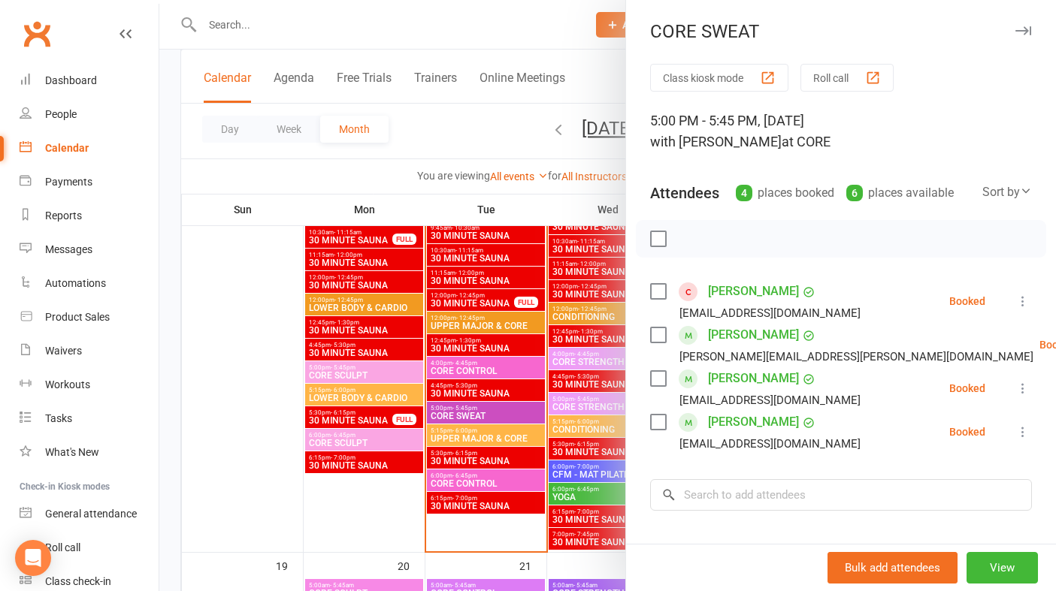
click at [1027, 29] on icon "button" at bounding box center [1023, 30] width 16 height 9
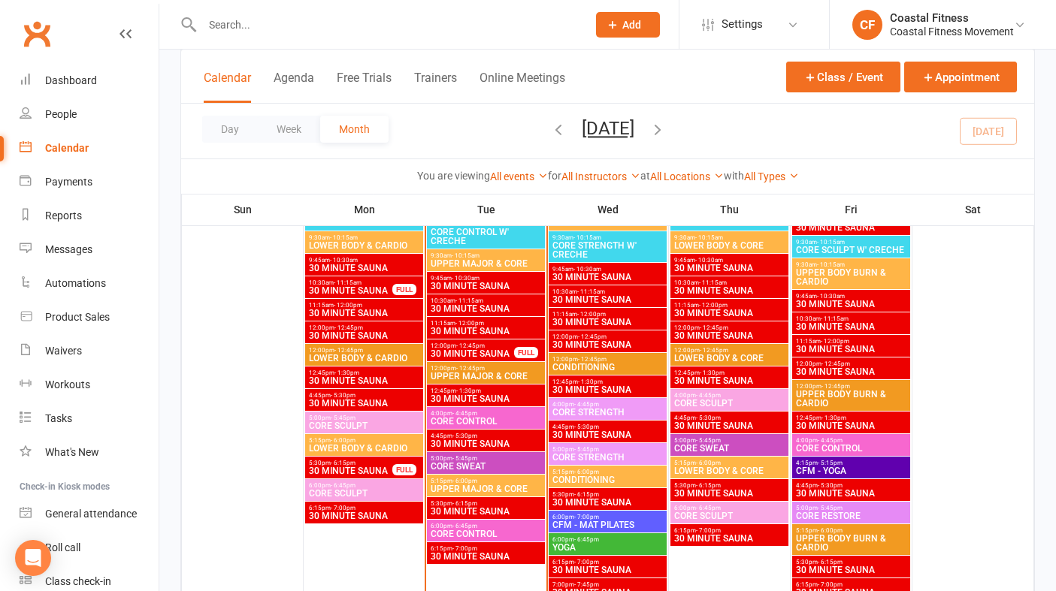
scroll to position [1596, 0]
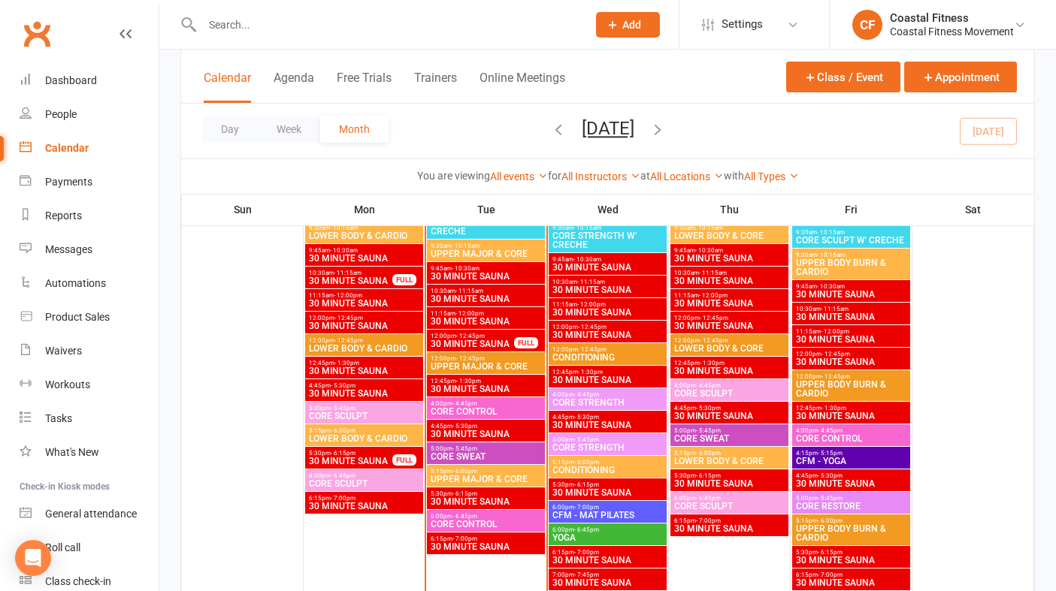
click at [603, 534] on span "YOGA" at bounding box center [608, 538] width 112 height 9
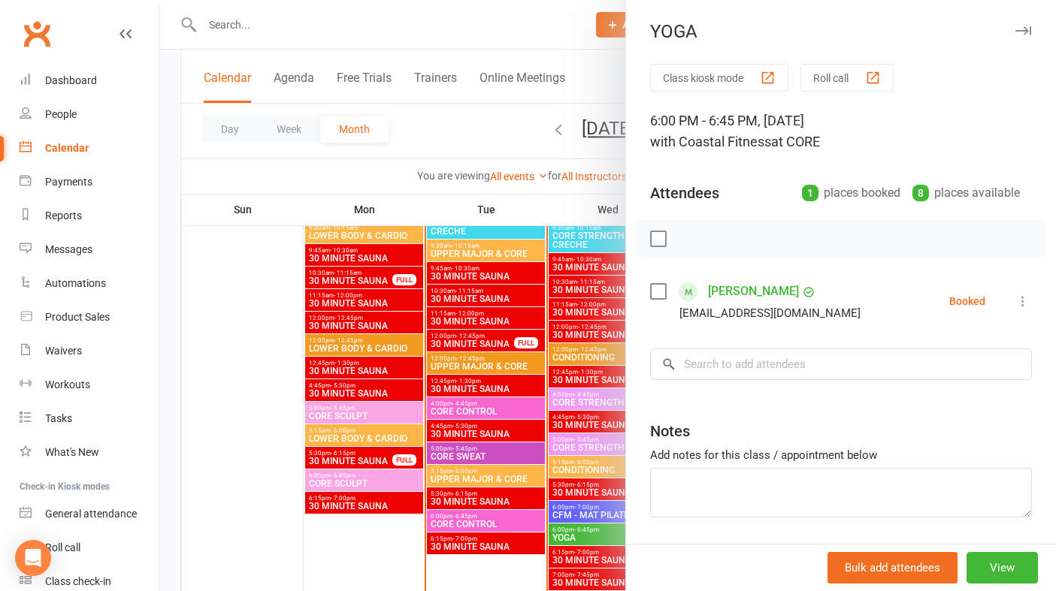
click at [729, 289] on link "[PERSON_NAME]" at bounding box center [753, 292] width 91 height 24
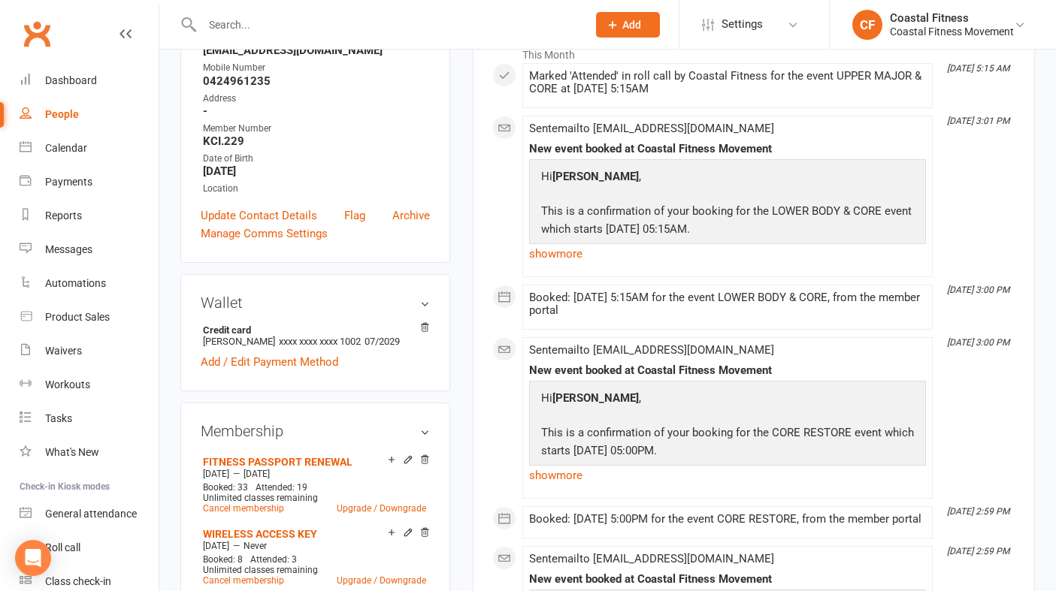
scroll to position [292, 0]
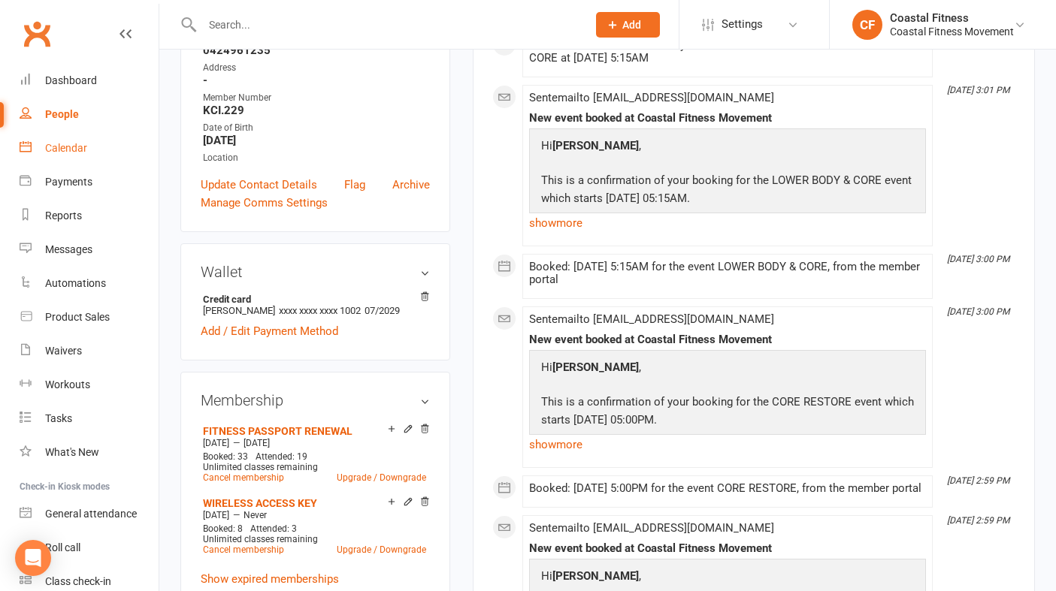
click at [79, 147] on div "Calendar" at bounding box center [66, 148] width 42 height 12
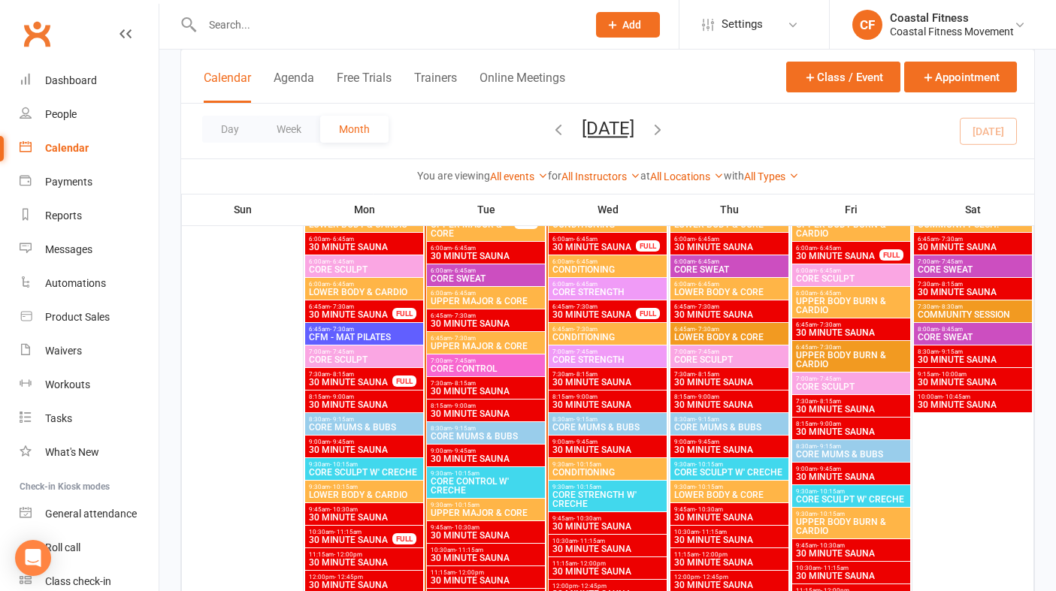
scroll to position [1381, 0]
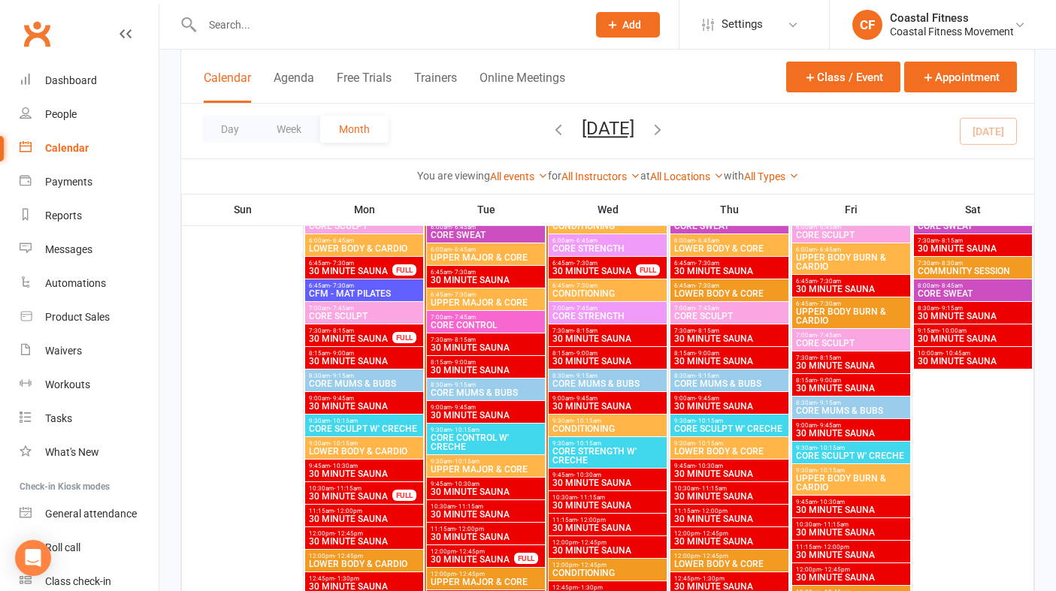
click at [480, 438] on span "CORE CONTROL W' CRECHE" at bounding box center [486, 443] width 112 height 18
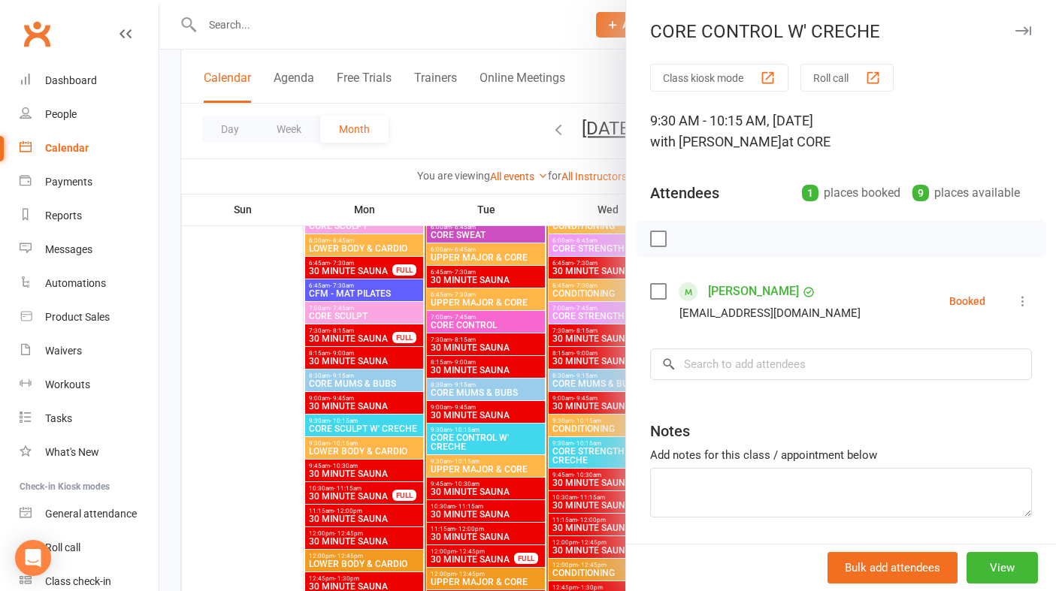
click at [1027, 32] on icon "button" at bounding box center [1023, 30] width 16 height 9
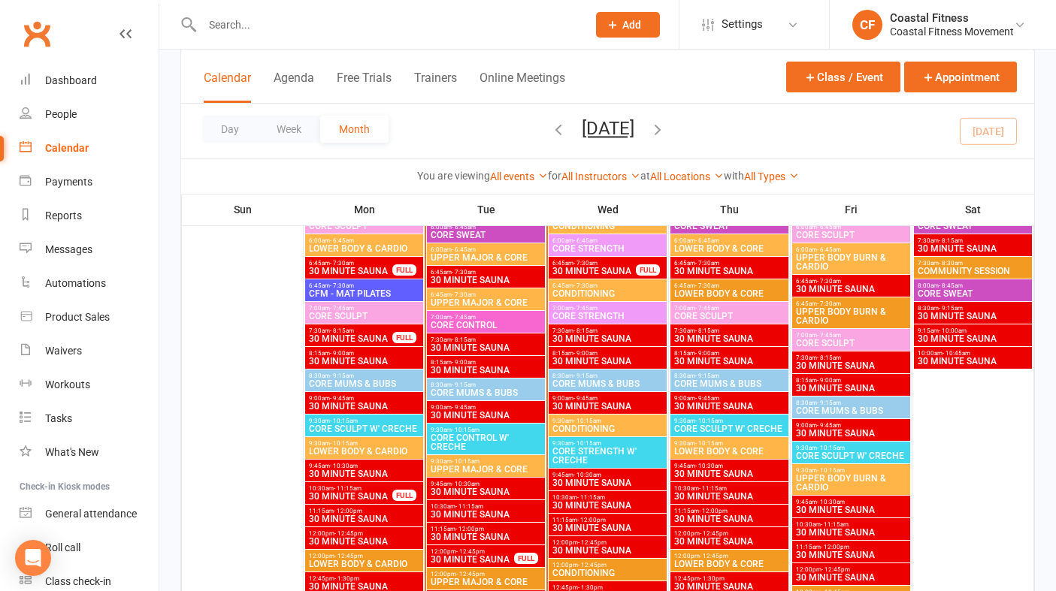
click at [476, 386] on span "8:30am - 9:15am" at bounding box center [486, 385] width 112 height 7
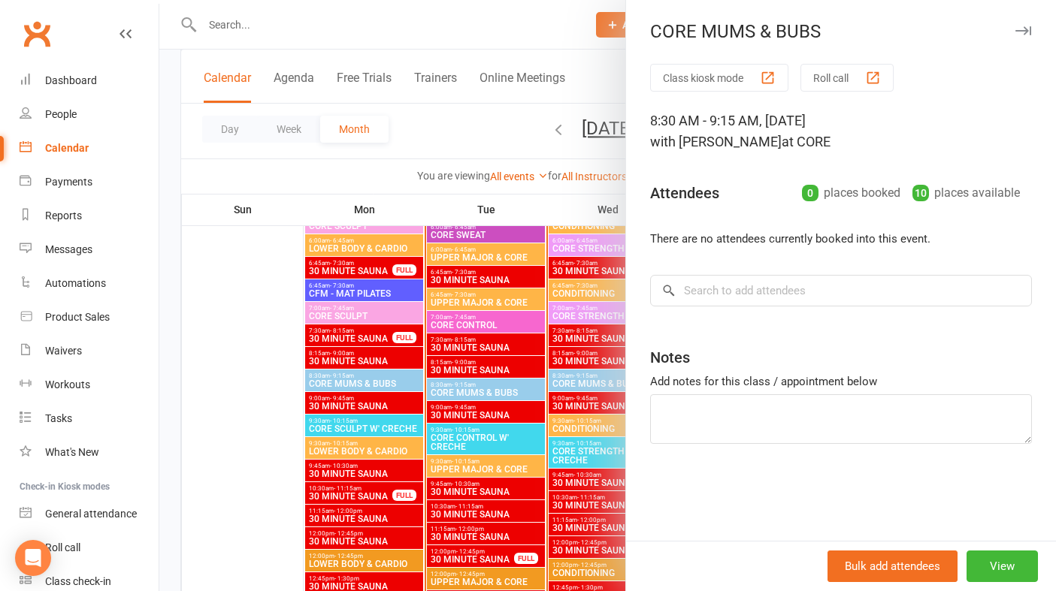
click at [1024, 27] on icon "button" at bounding box center [1023, 30] width 16 height 9
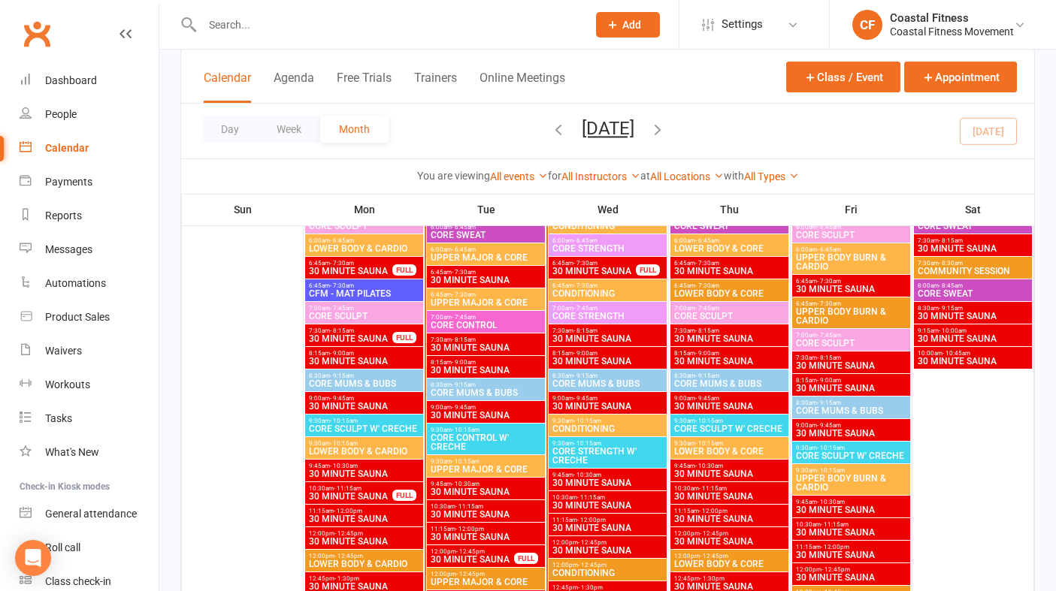
scroll to position [1381, 0]
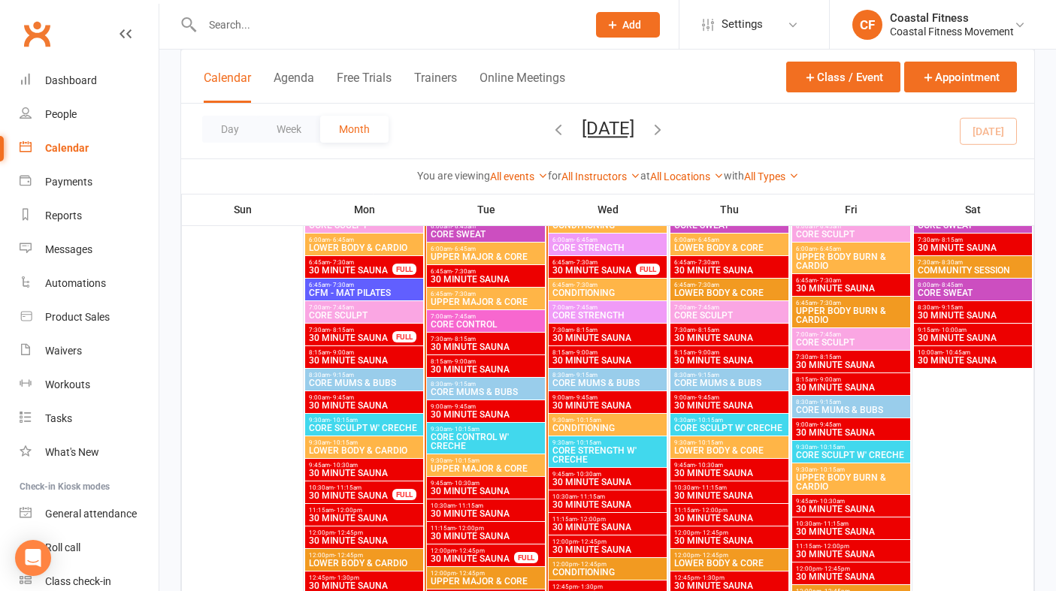
click at [485, 465] on span "UPPER MAJOR & CORE" at bounding box center [486, 468] width 112 height 9
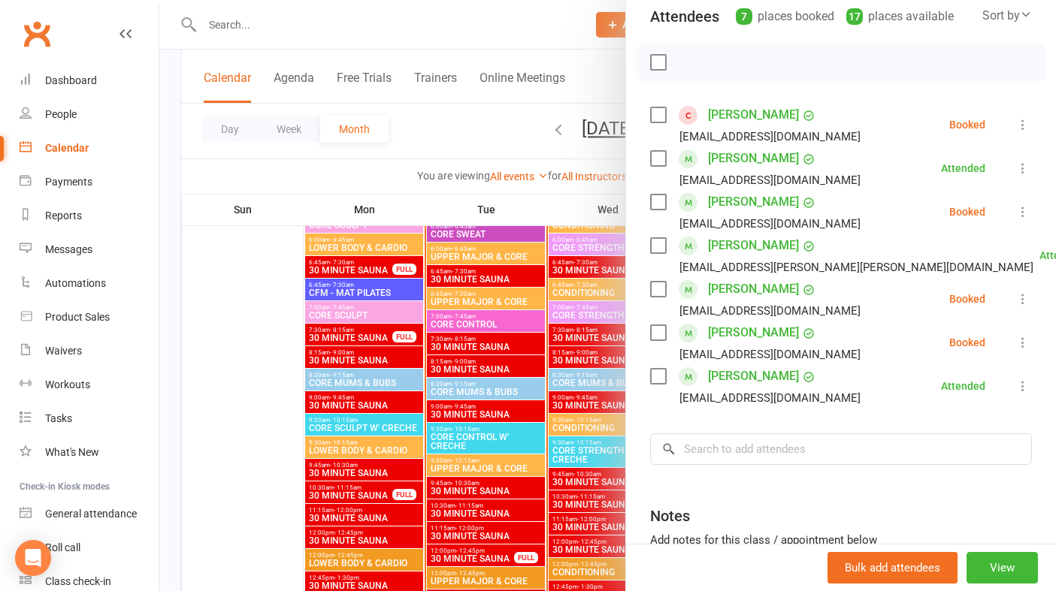
scroll to position [0, 0]
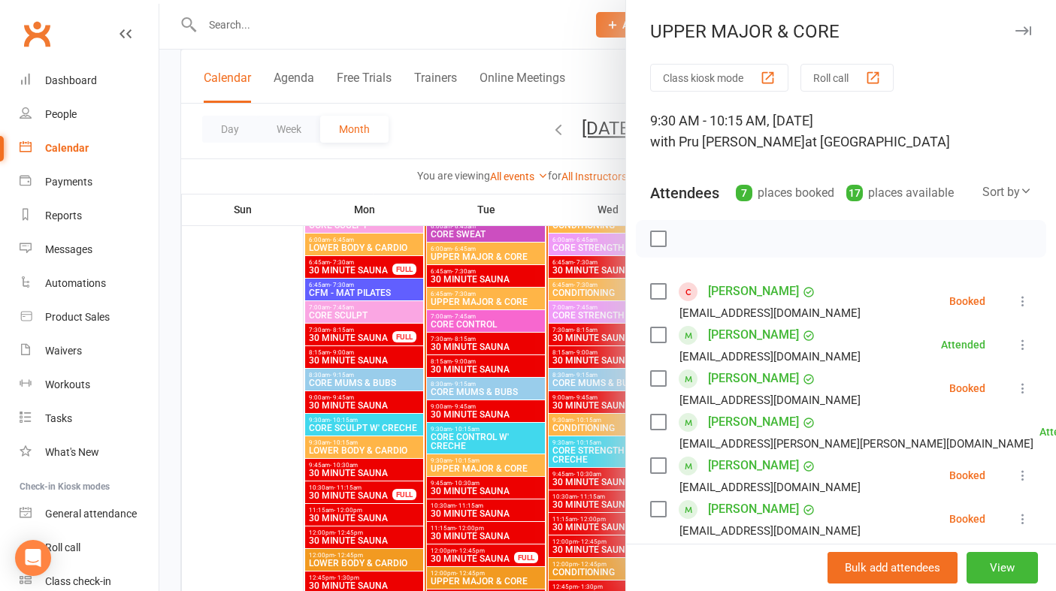
click at [1027, 24] on button "button" at bounding box center [1023, 31] width 18 height 18
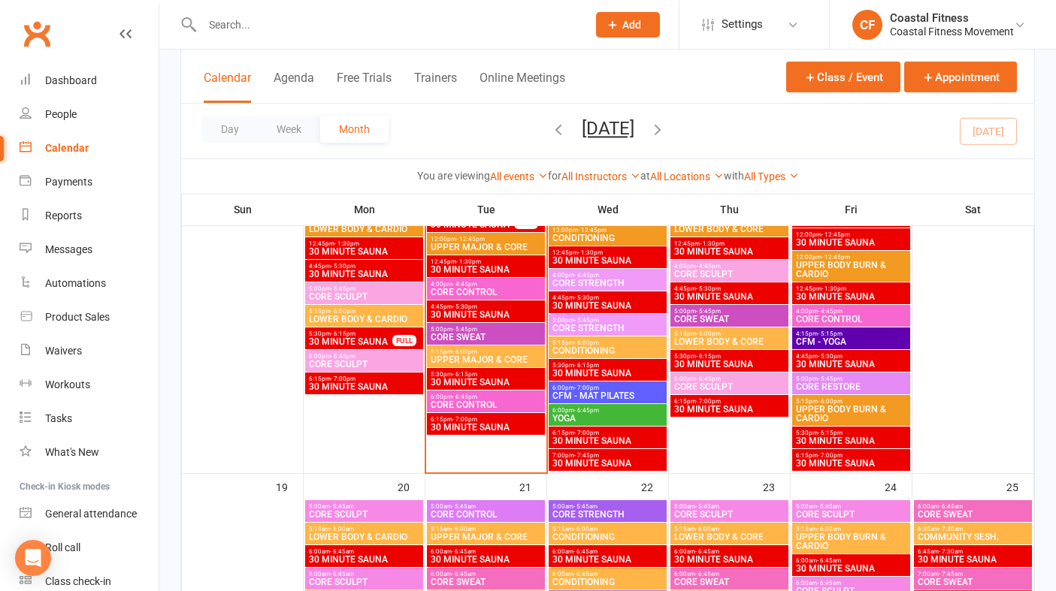
scroll to position [1716, 0]
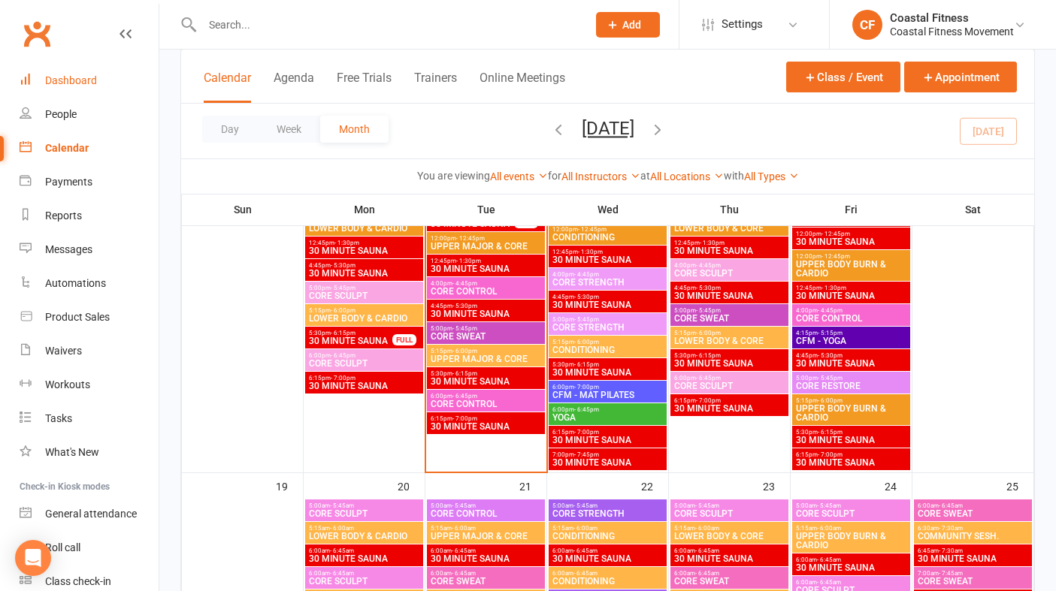
click at [65, 83] on div "Dashboard" at bounding box center [71, 80] width 52 height 12
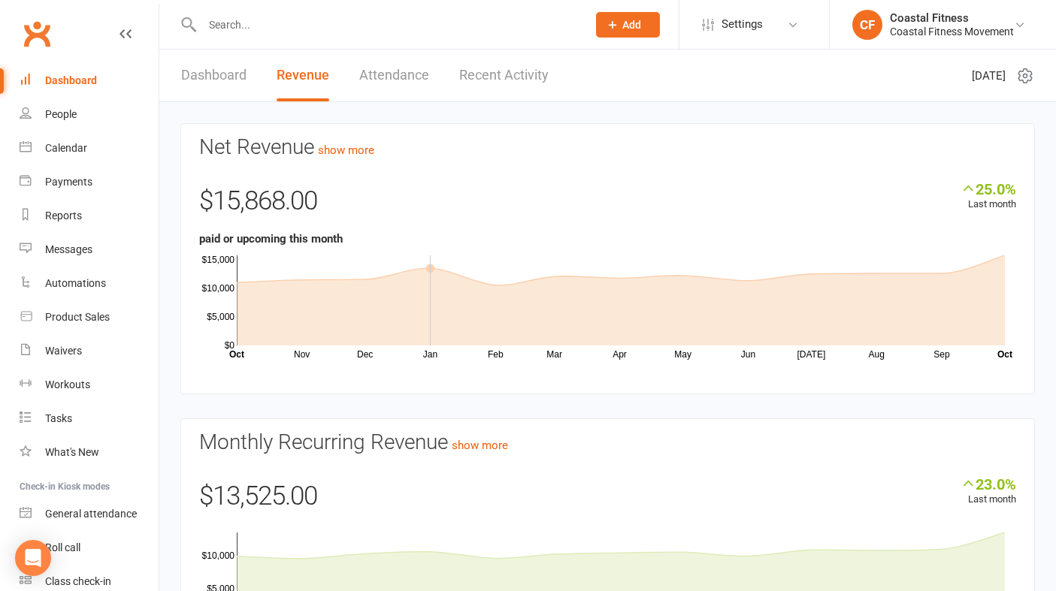
scroll to position [60, 0]
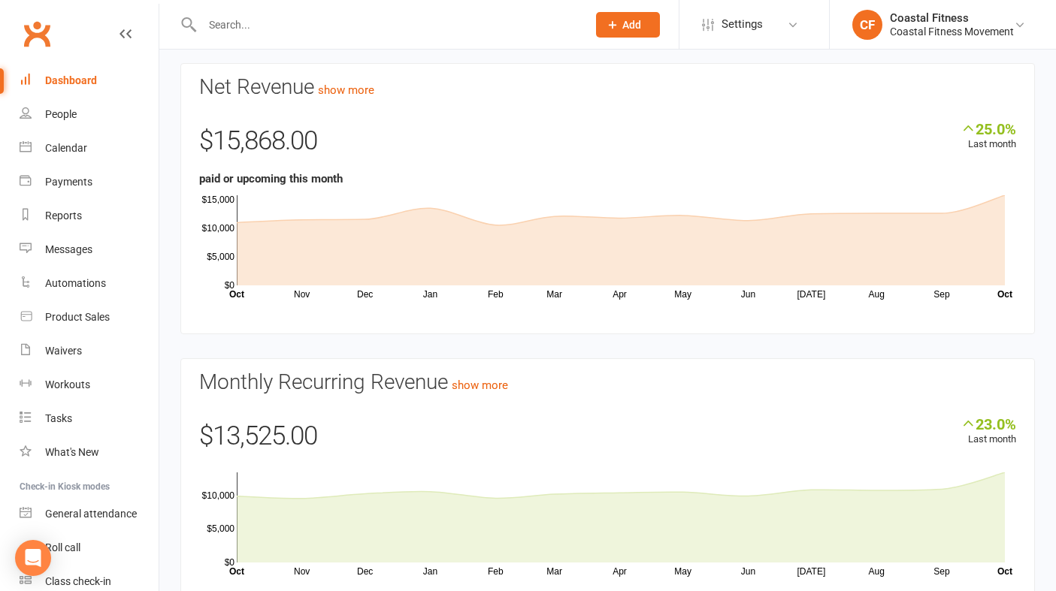
click at [269, 31] on input "text" at bounding box center [387, 24] width 379 height 21
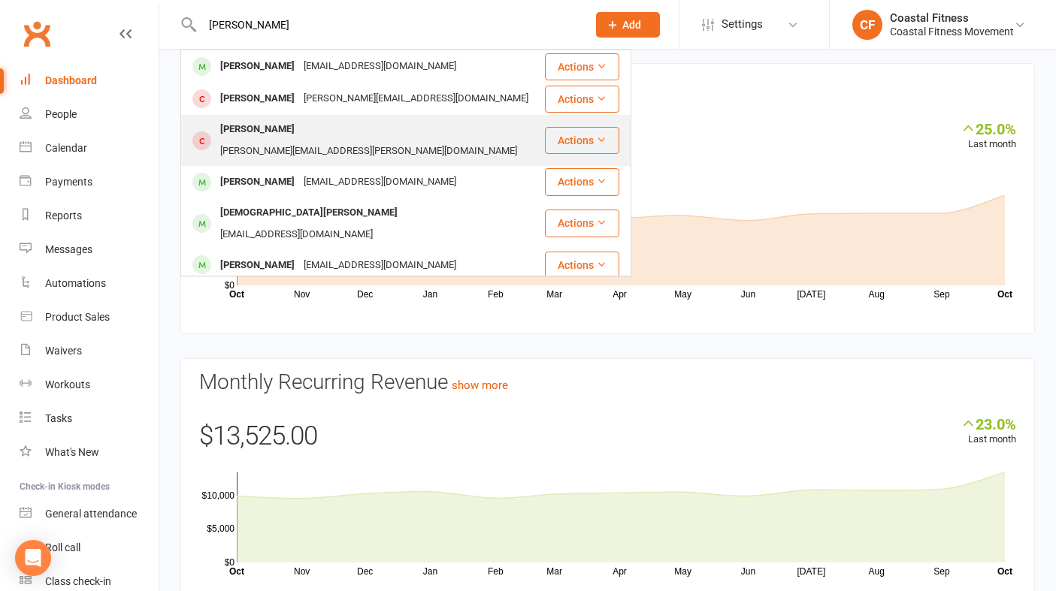
type input "[PERSON_NAME]"
click at [274, 132] on div "[PERSON_NAME]" at bounding box center [257, 130] width 83 height 22
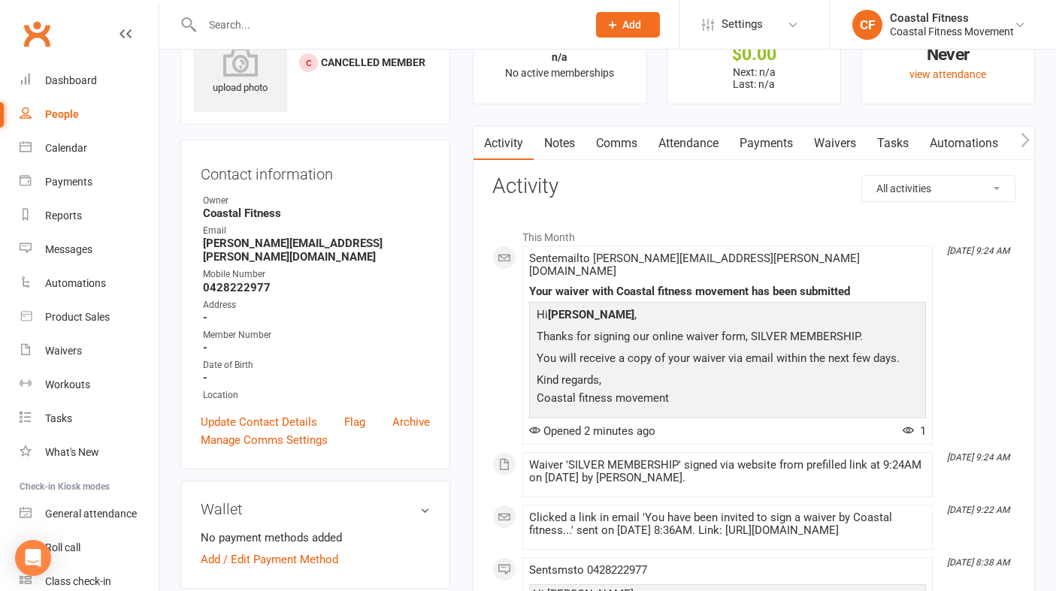
scroll to position [50, 0]
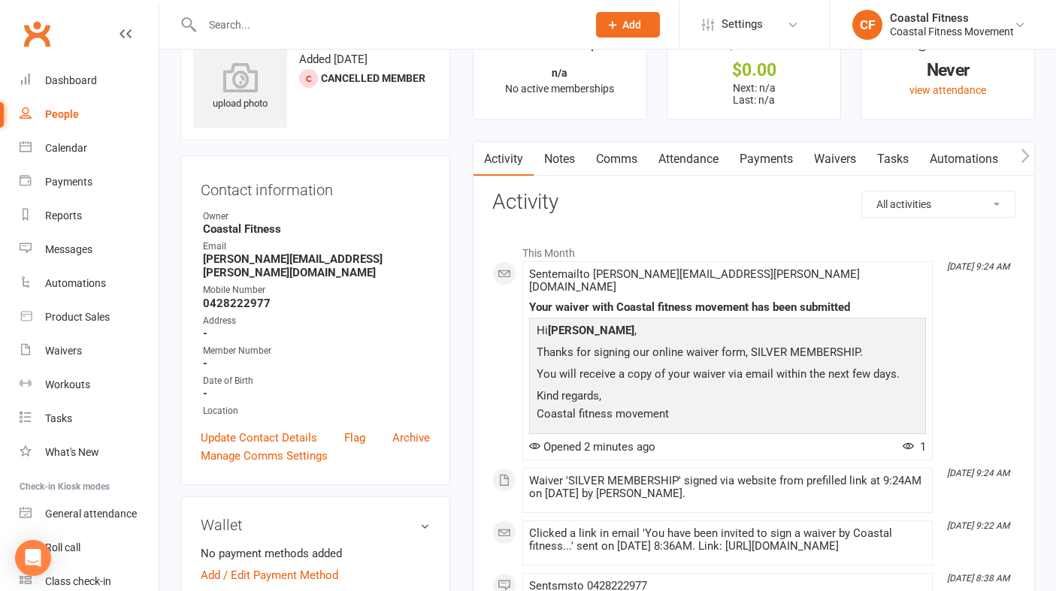
click at [841, 151] on link "Waivers" at bounding box center [834, 159] width 63 height 35
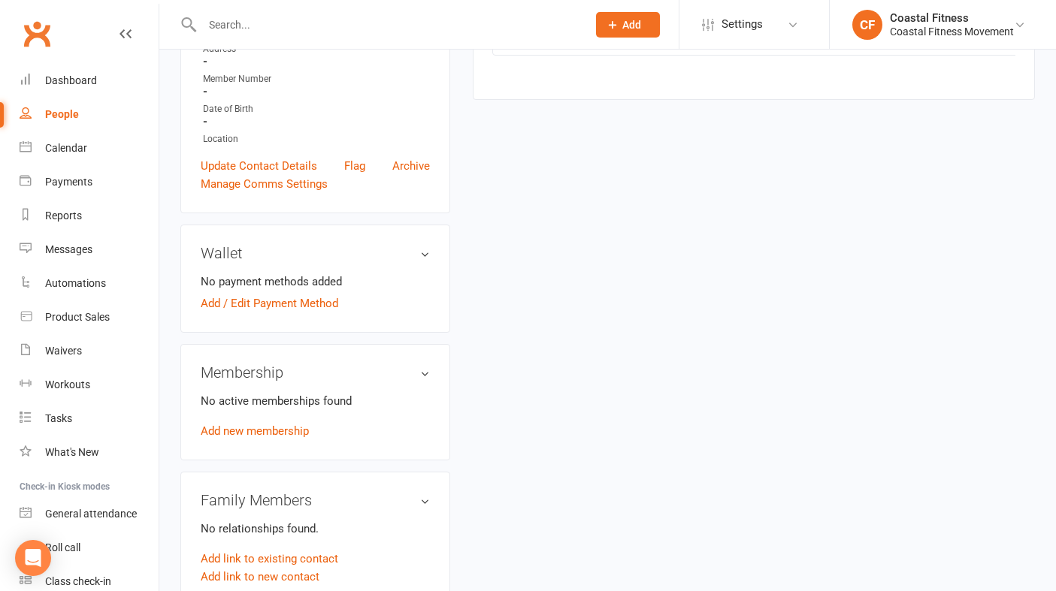
scroll to position [358, 0]
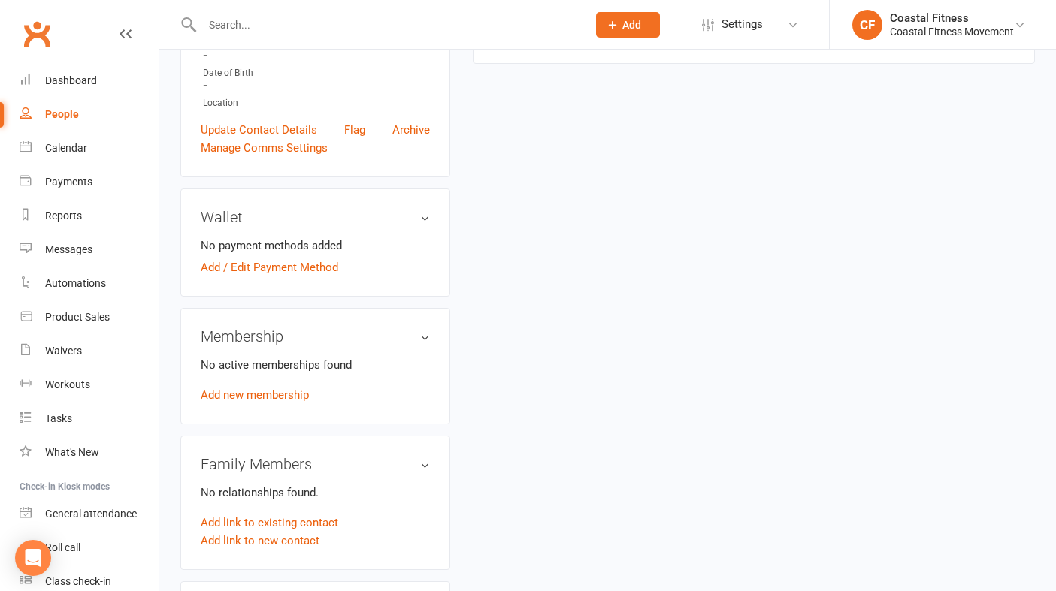
click at [260, 389] on div "Membership No active memberships found Add new membership" at bounding box center [315, 366] width 270 height 116
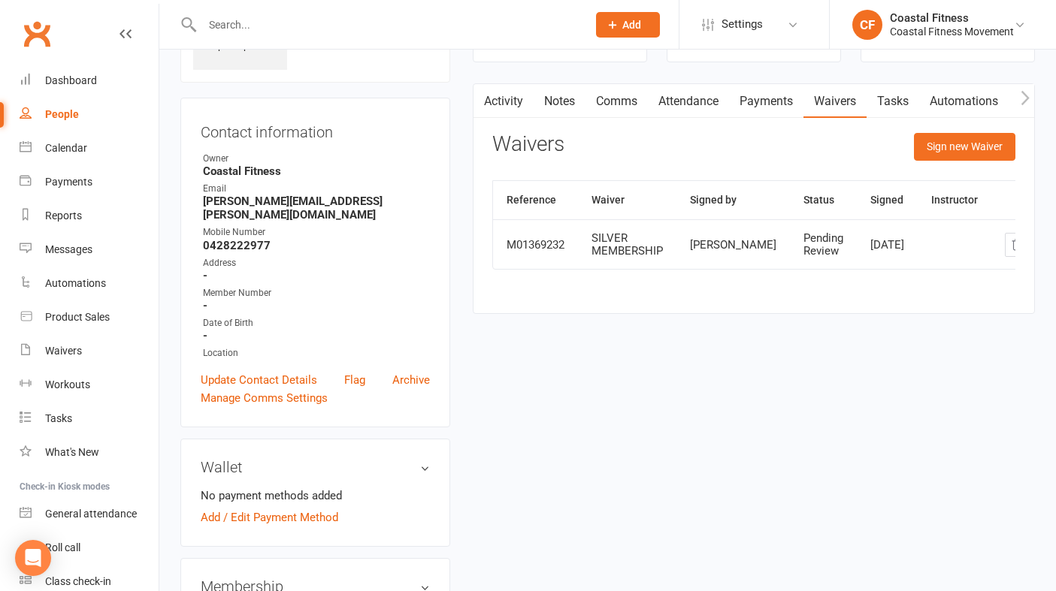
scroll to position [0, 0]
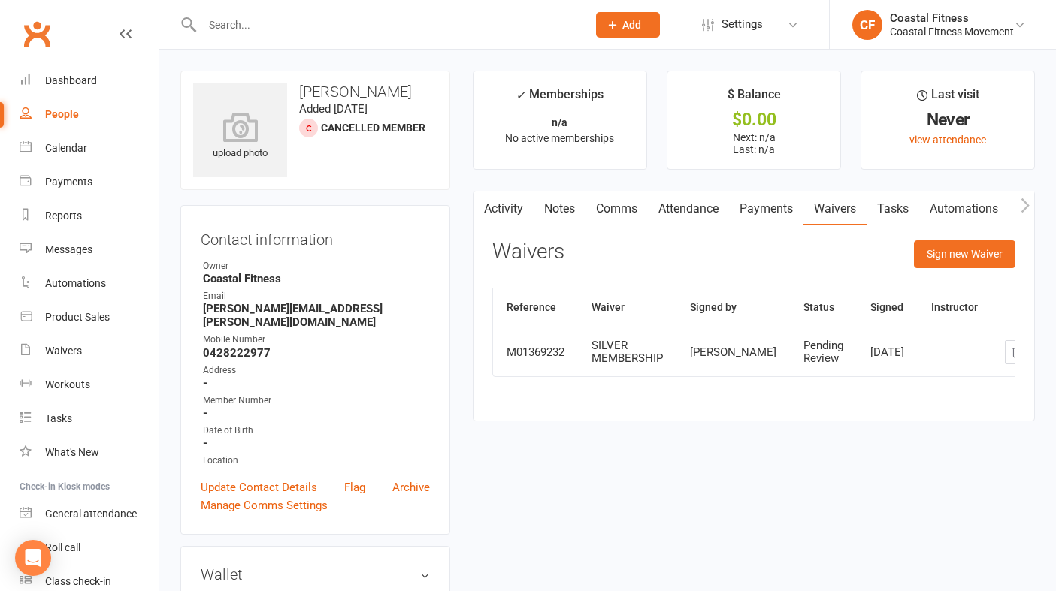
click at [761, 208] on link "Payments" at bounding box center [766, 209] width 74 height 35
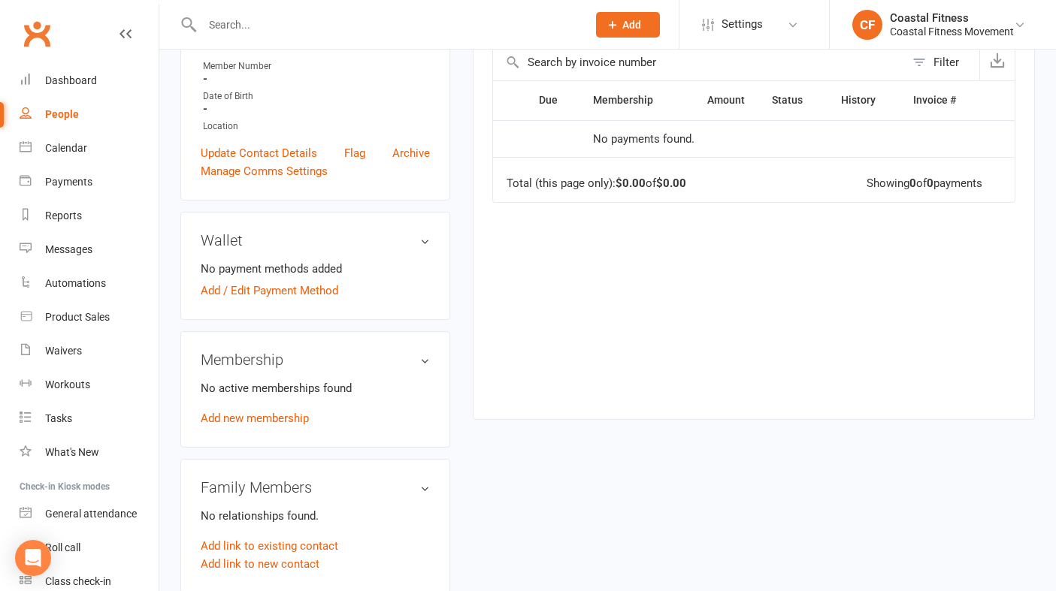
scroll to position [334, 0]
click at [289, 413] on link "Add new membership" at bounding box center [255, 420] width 108 height 14
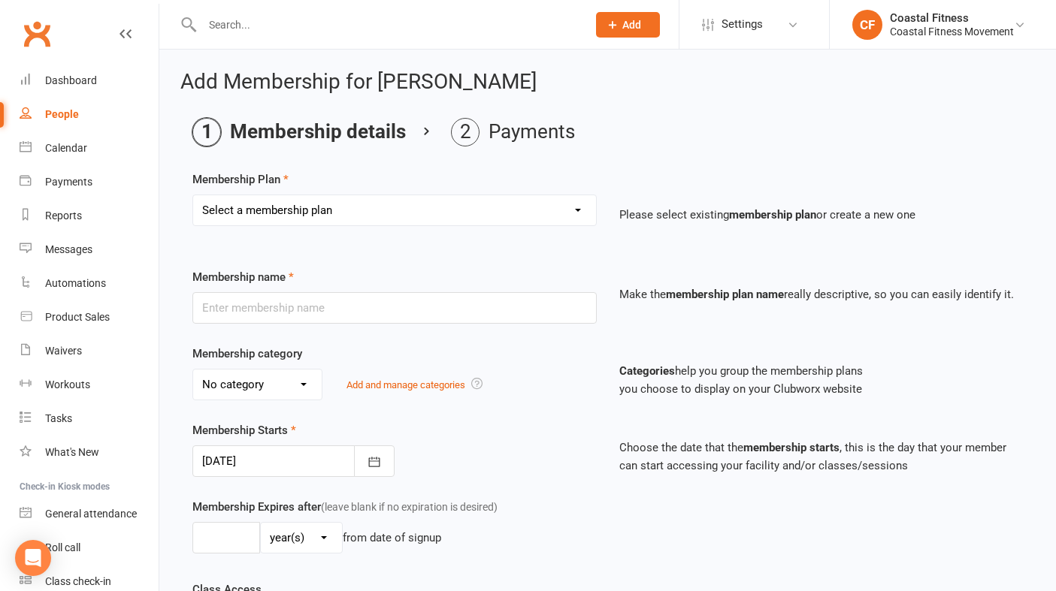
click at [404, 210] on select "Select a membership plan Create new Membership Plan GOLD MEMBERSHIP - FORTNIGHT…" at bounding box center [394, 210] width 403 height 30
select select "7"
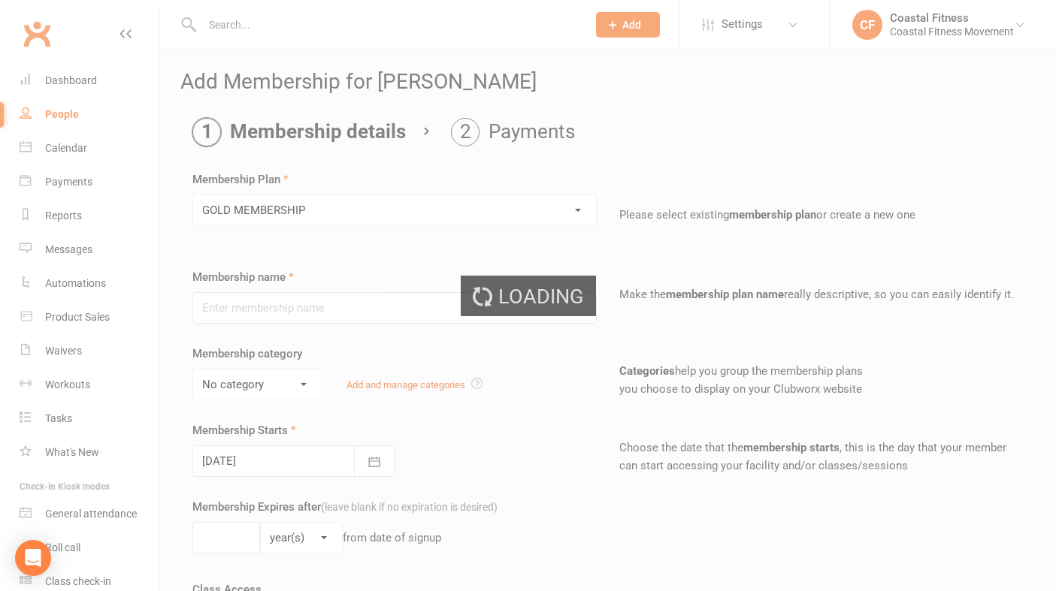
type input "GOLD MEMBERSHIP"
select select "4"
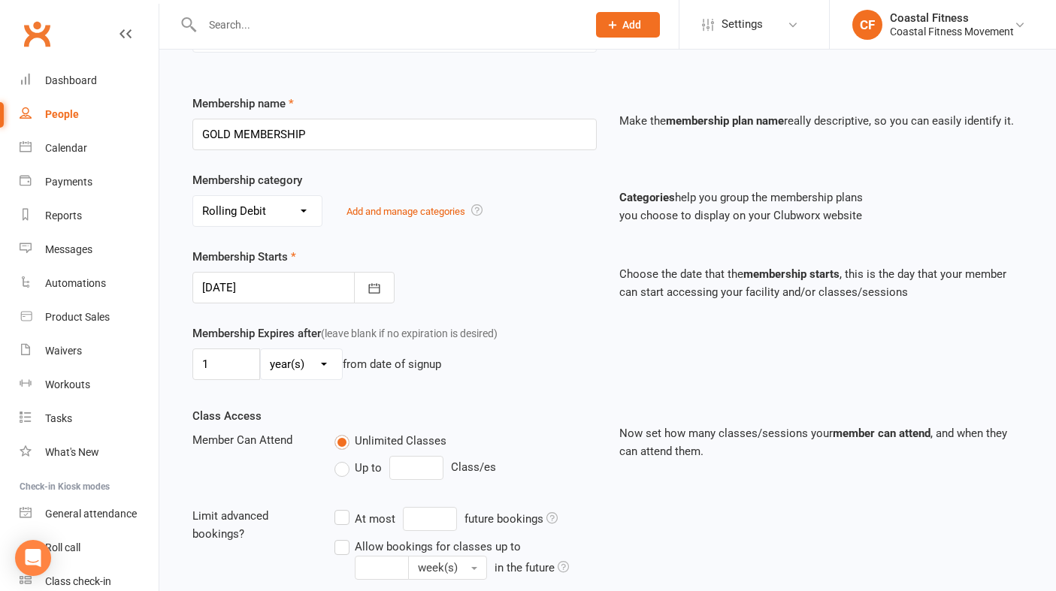
scroll to position [358, 0]
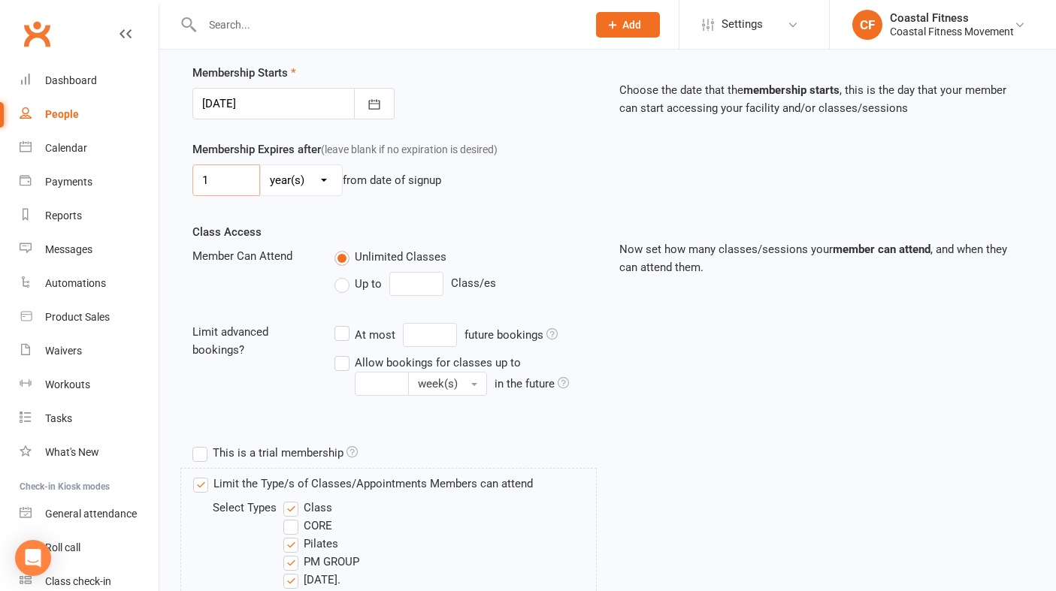
click at [229, 175] on input "1" at bounding box center [226, 181] width 68 height 32
type input "1"
type input "12"
click at [306, 174] on select "day(s) week(s) month(s) year(s)" at bounding box center [301, 180] width 81 height 30
select select "1"
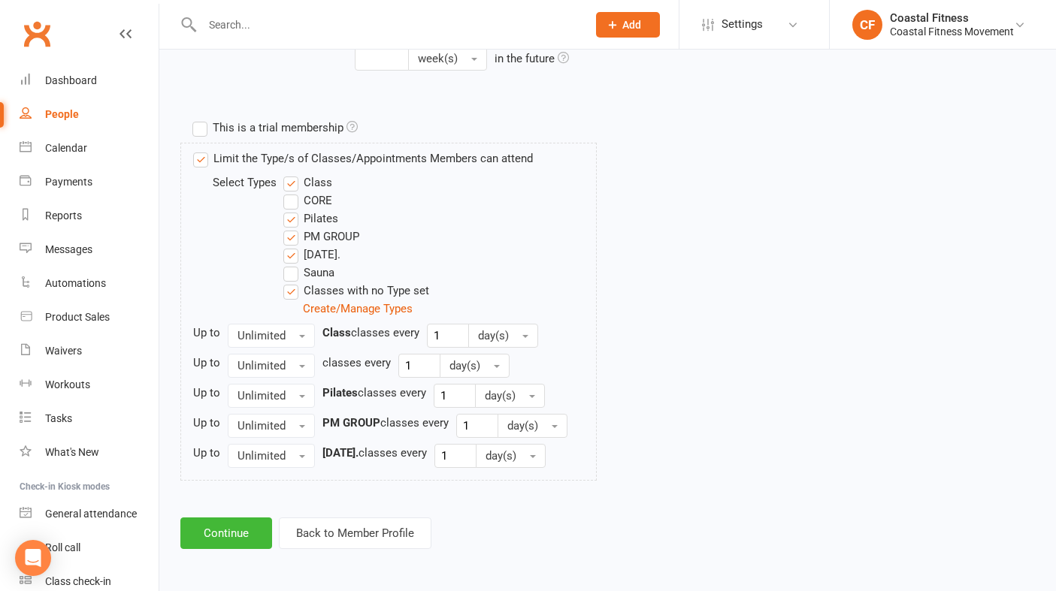
scroll to position [684, 0]
click at [222, 534] on button "Continue" at bounding box center [226, 533] width 92 height 32
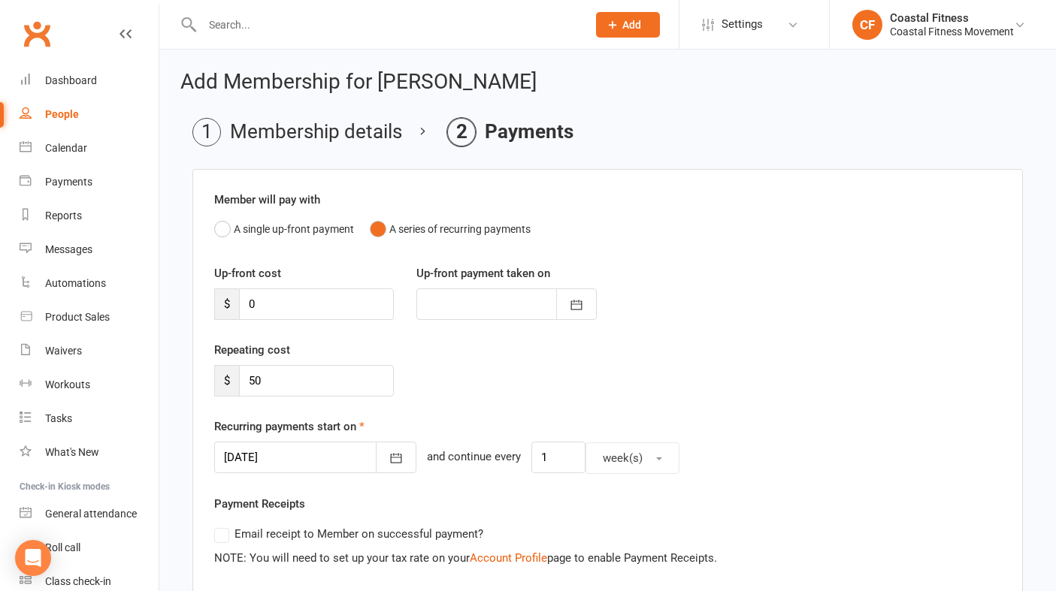
scroll to position [52, 0]
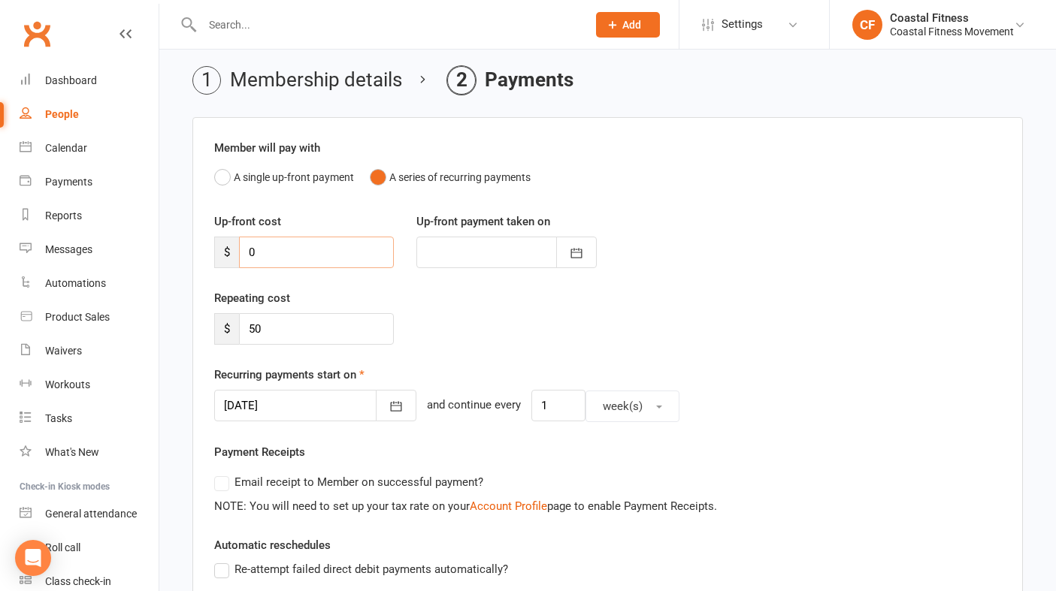
click at [310, 252] on input "0" at bounding box center [316, 253] width 155 height 32
type input "5"
type input "[DATE]"
click at [301, 328] on input "50" at bounding box center [316, 329] width 155 height 32
click at [292, 250] on input "50" at bounding box center [316, 253] width 155 height 32
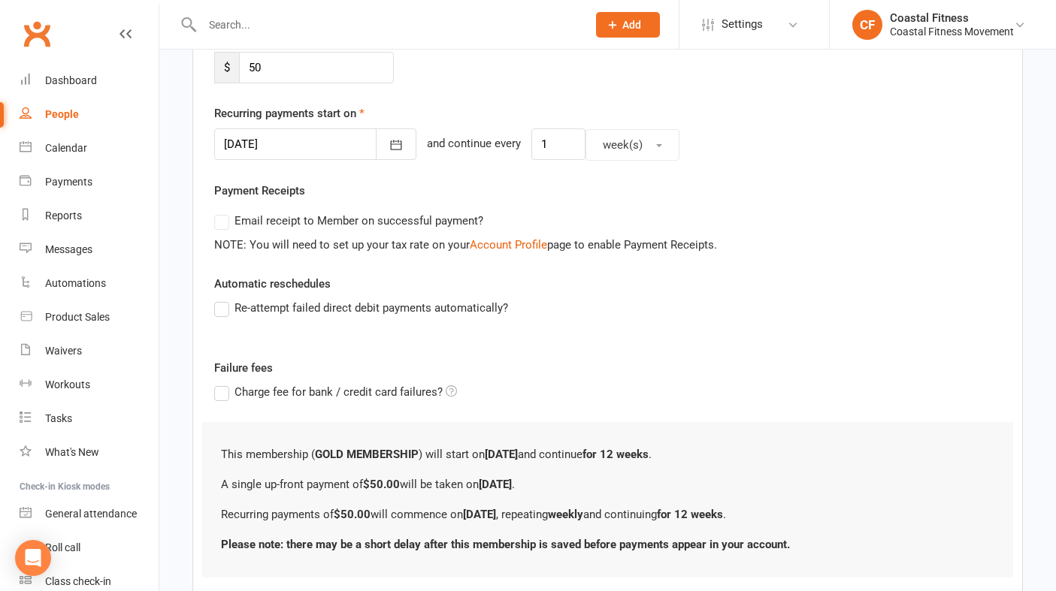
scroll to position [411, 0]
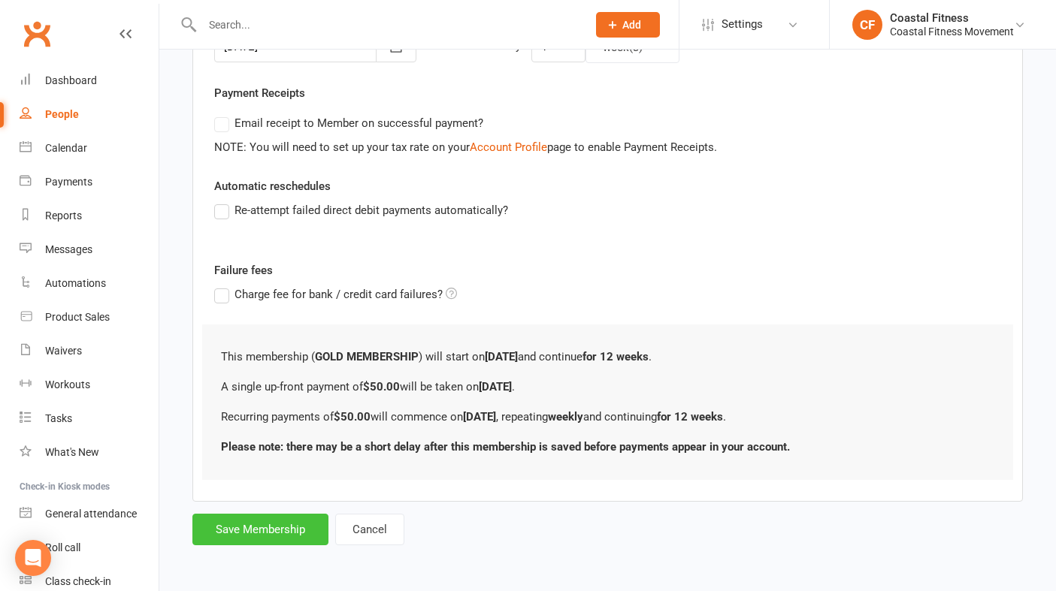
click at [280, 535] on button "Save Membership" at bounding box center [260, 530] width 136 height 32
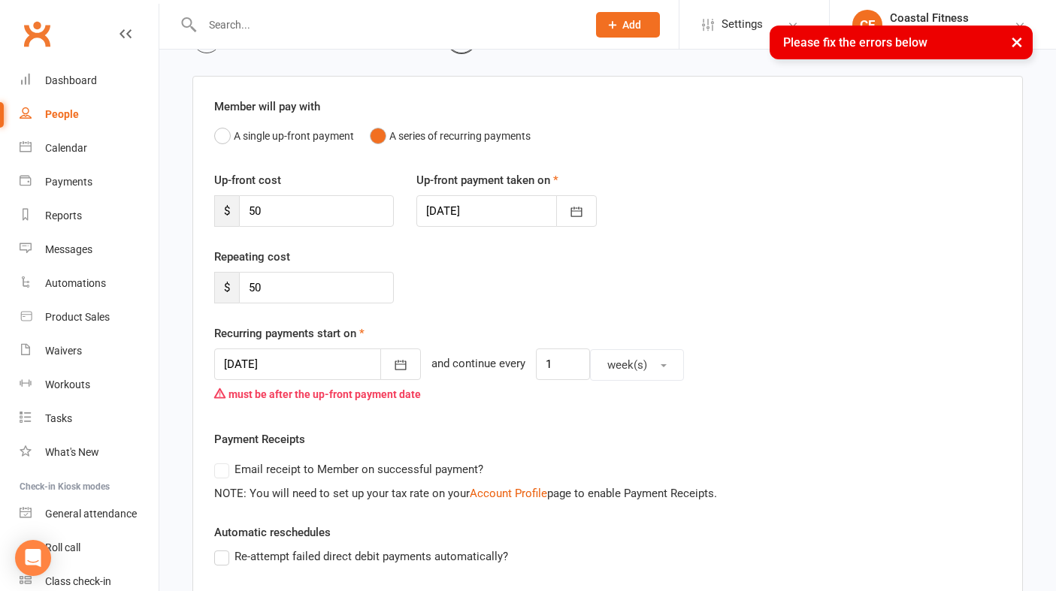
scroll to position [100, 0]
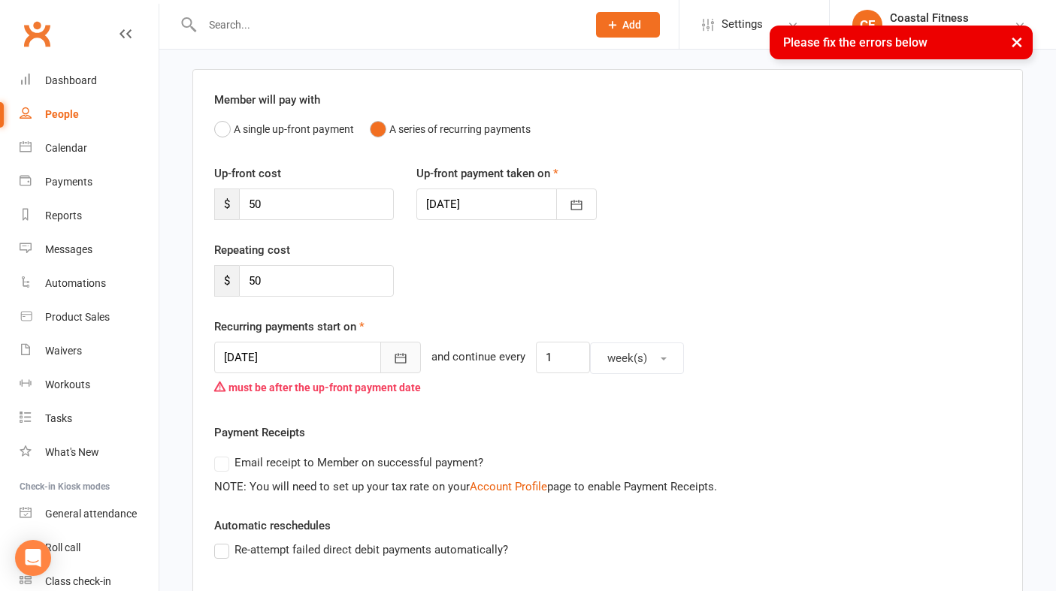
click at [401, 360] on icon "button" at bounding box center [400, 358] width 15 height 15
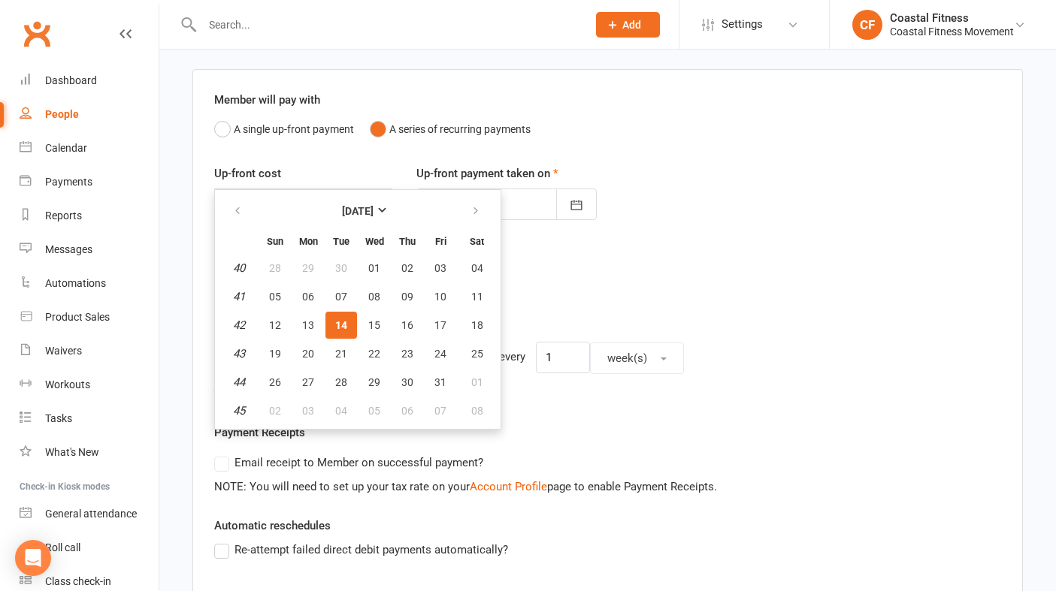
click at [661, 284] on div "Repeating cost $ 50" at bounding box center [607, 279] width 809 height 77
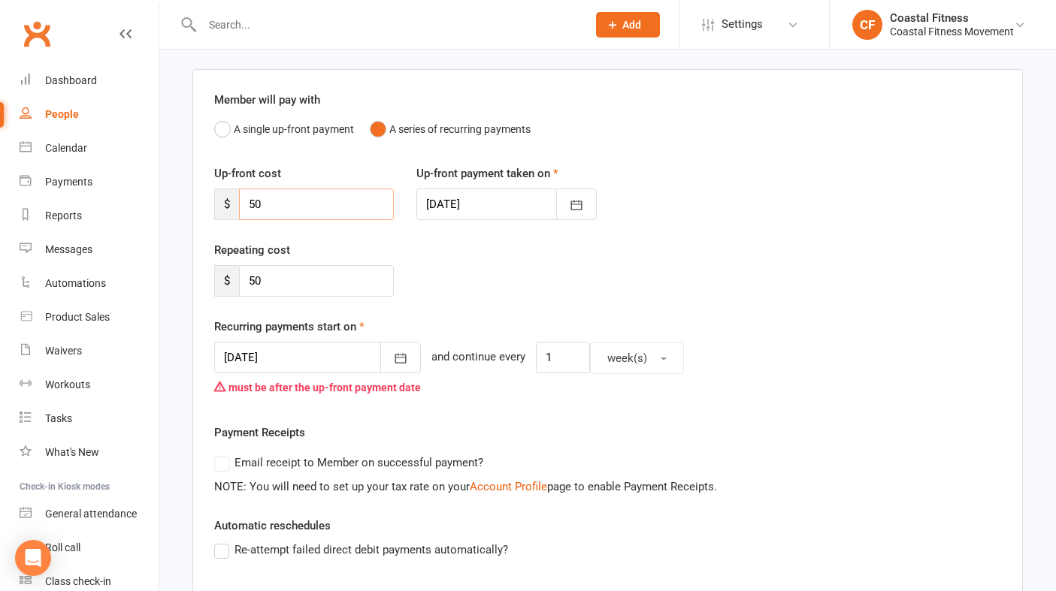
click at [301, 206] on input "50" at bounding box center [316, 205] width 155 height 32
type input "5"
type input "100"
click at [302, 282] on input "50" at bounding box center [316, 281] width 155 height 32
click at [404, 349] on button "button" at bounding box center [400, 358] width 41 height 32
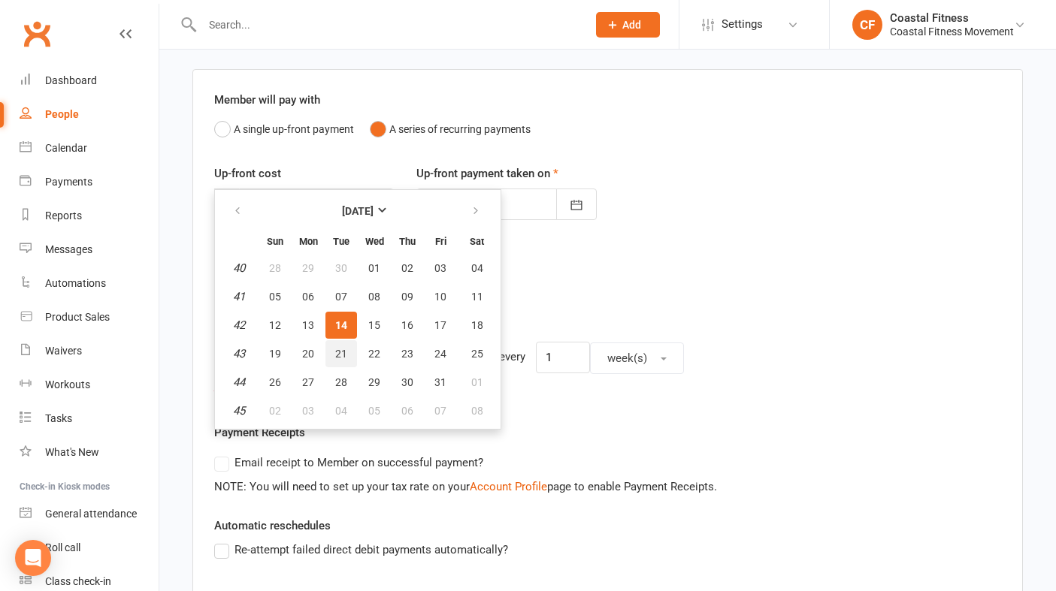
click at [344, 355] on span "21" at bounding box center [341, 354] width 12 height 12
type input "[DATE]"
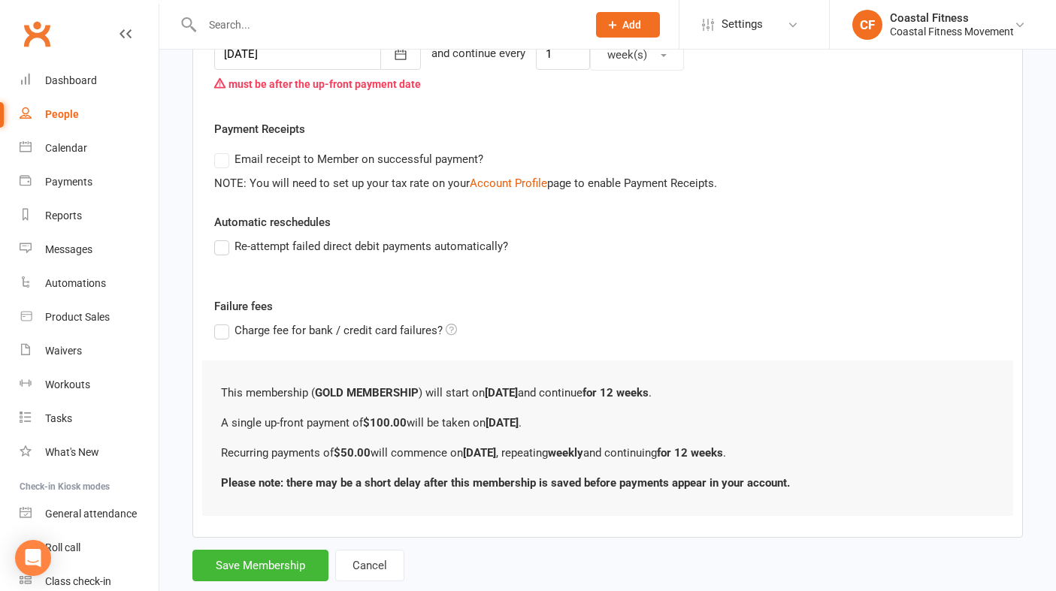
scroll to position [439, 0]
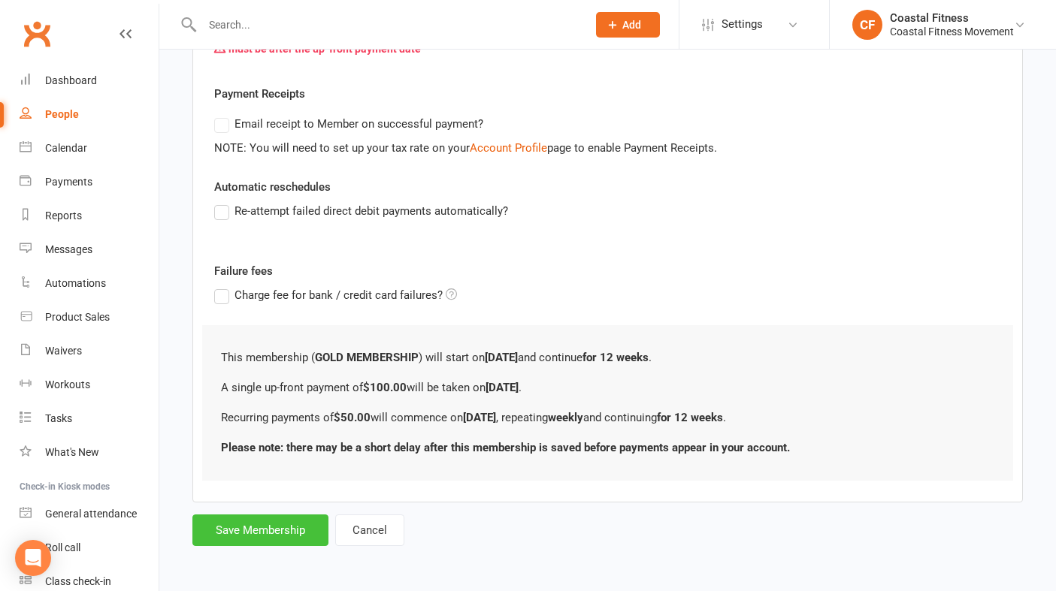
click at [300, 529] on button "Save Membership" at bounding box center [260, 531] width 136 height 32
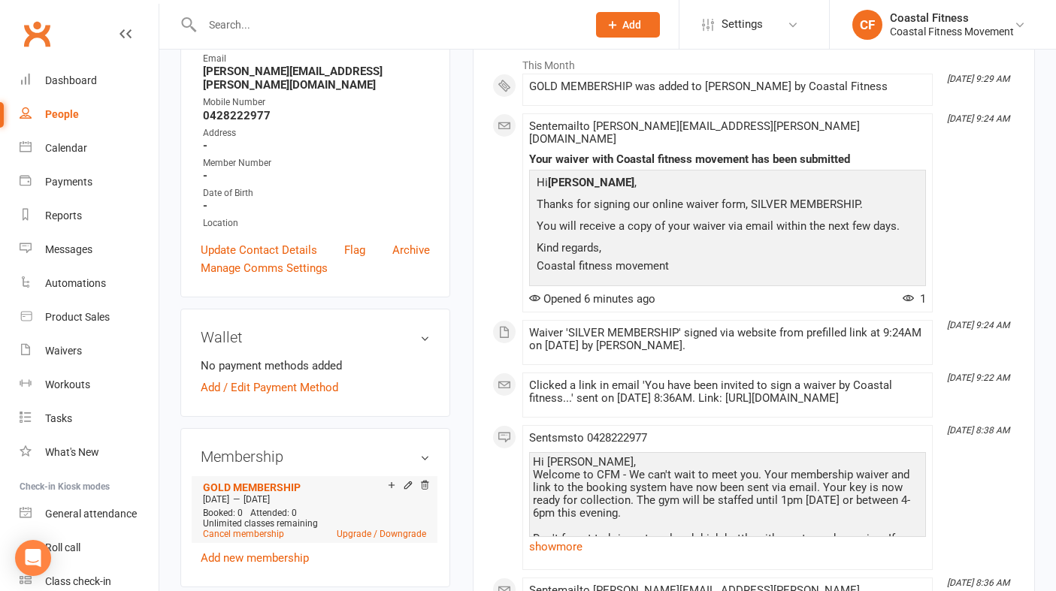
scroll to position [230, 0]
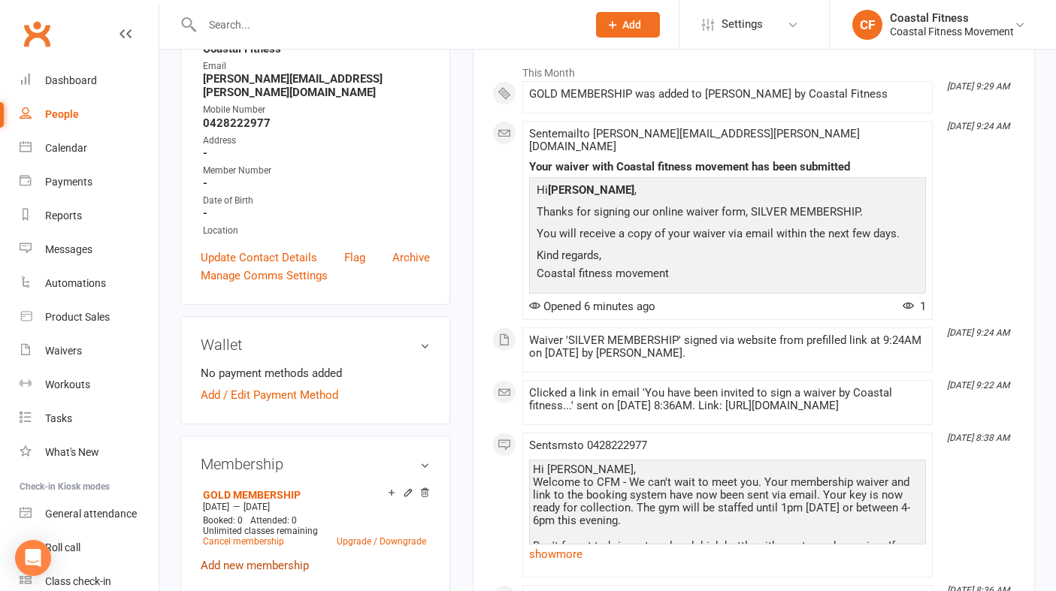
click at [286, 559] on link "Add new membership" at bounding box center [255, 566] width 108 height 14
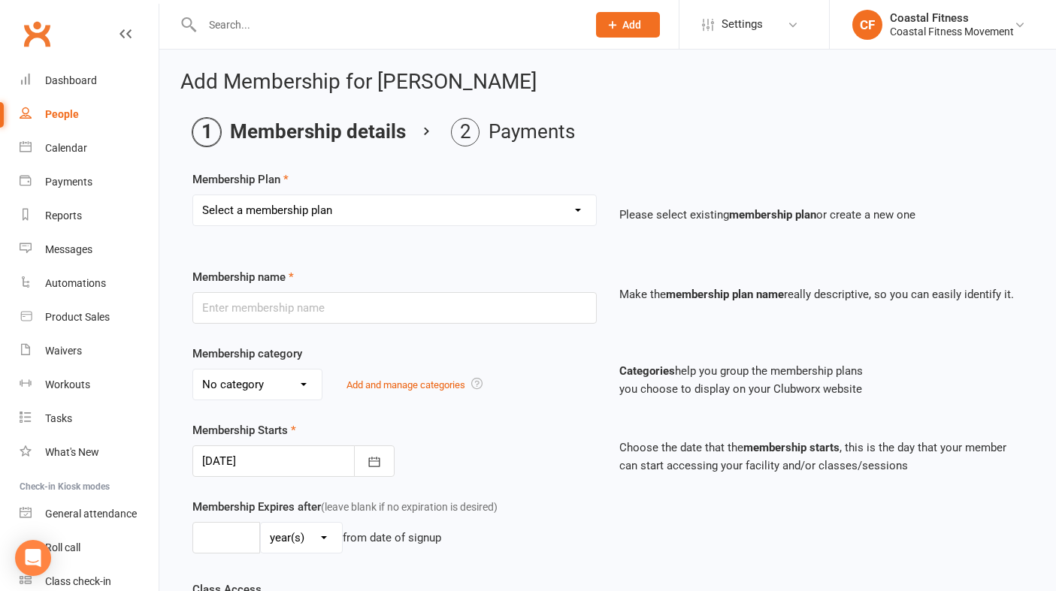
click at [558, 217] on select "Select a membership plan Create new Membership Plan GOLD MEMBERSHIP - FORTNIGHT…" at bounding box center [394, 210] width 403 height 30
select select "10"
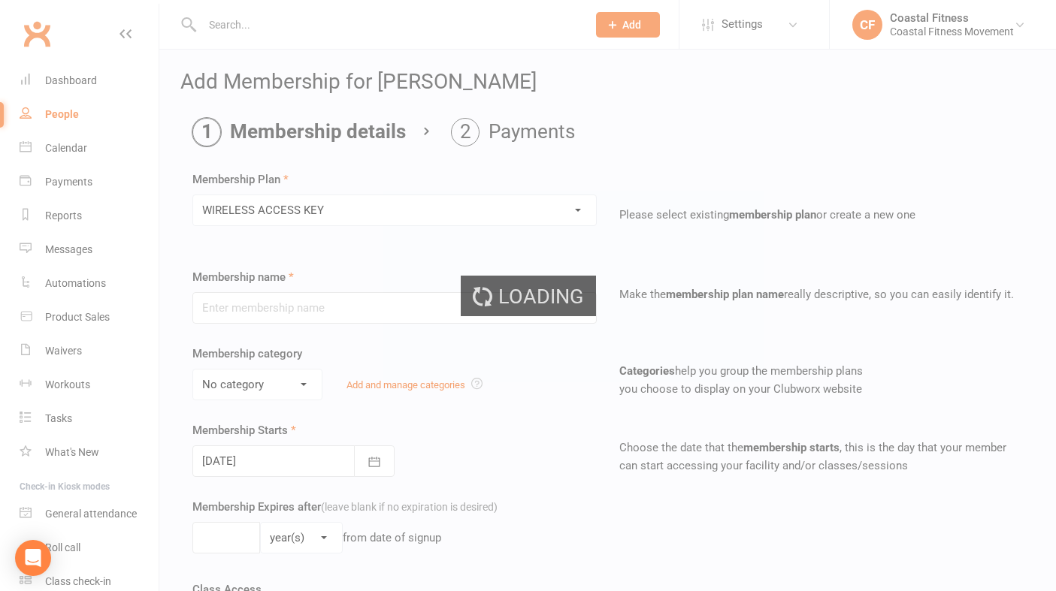
type input "WIRELESS ACCESS KEY"
type input "0"
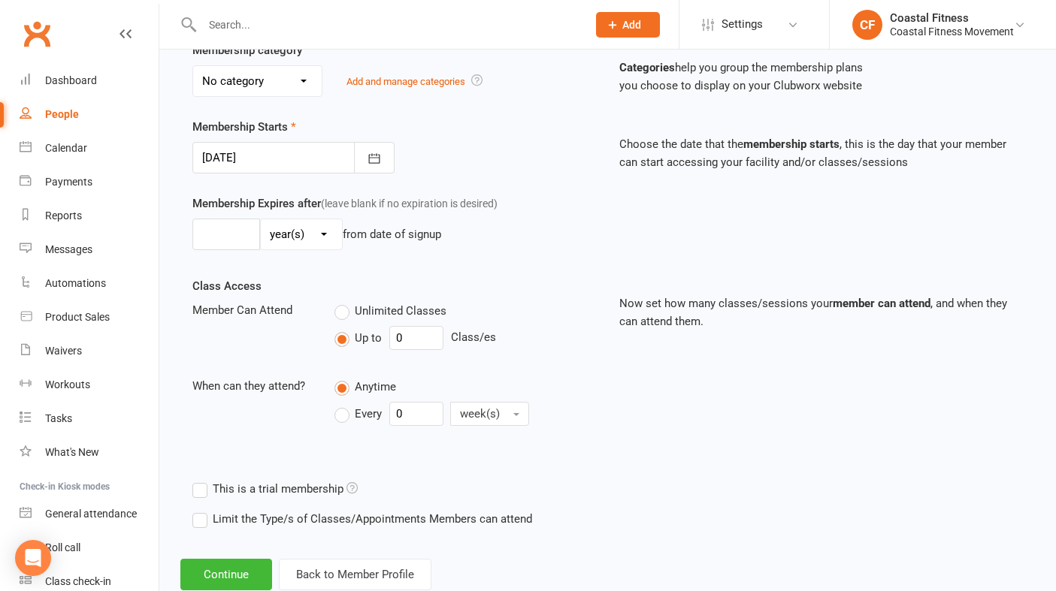
scroll to position [346, 0]
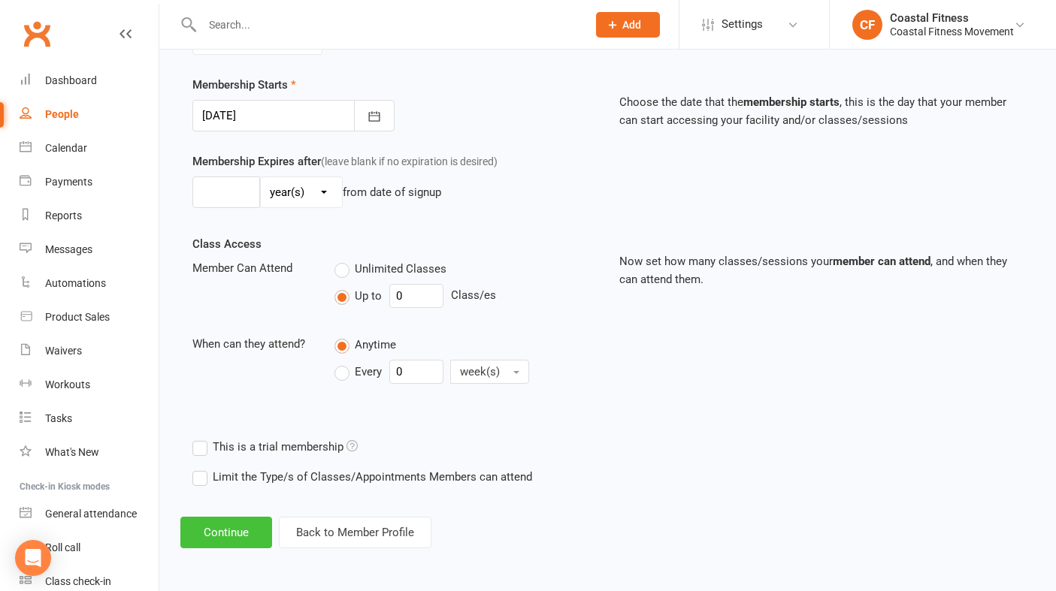
click at [230, 546] on button "Continue" at bounding box center [226, 533] width 92 height 32
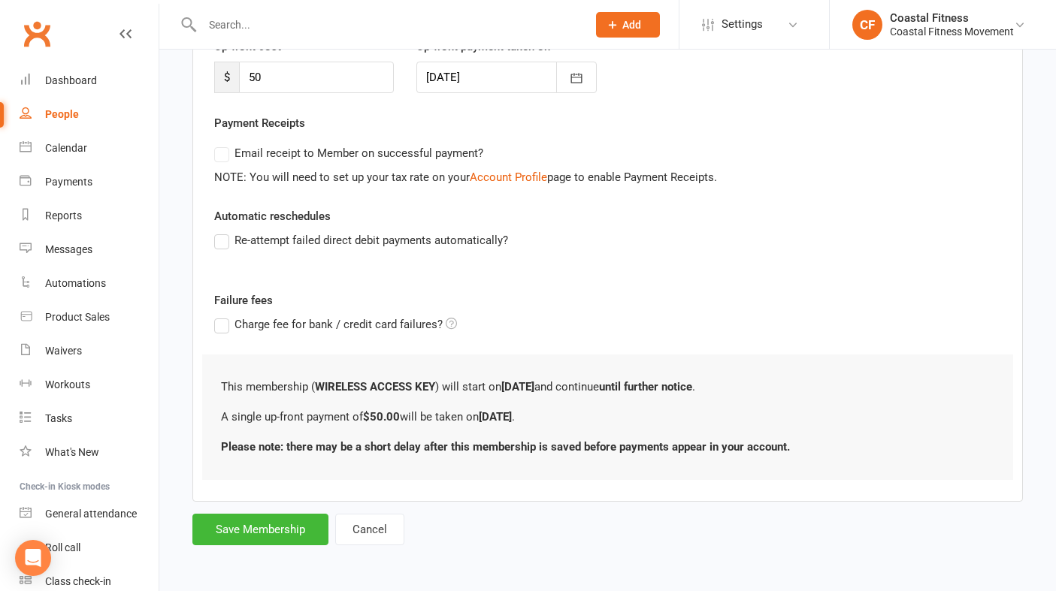
scroll to position [0, 0]
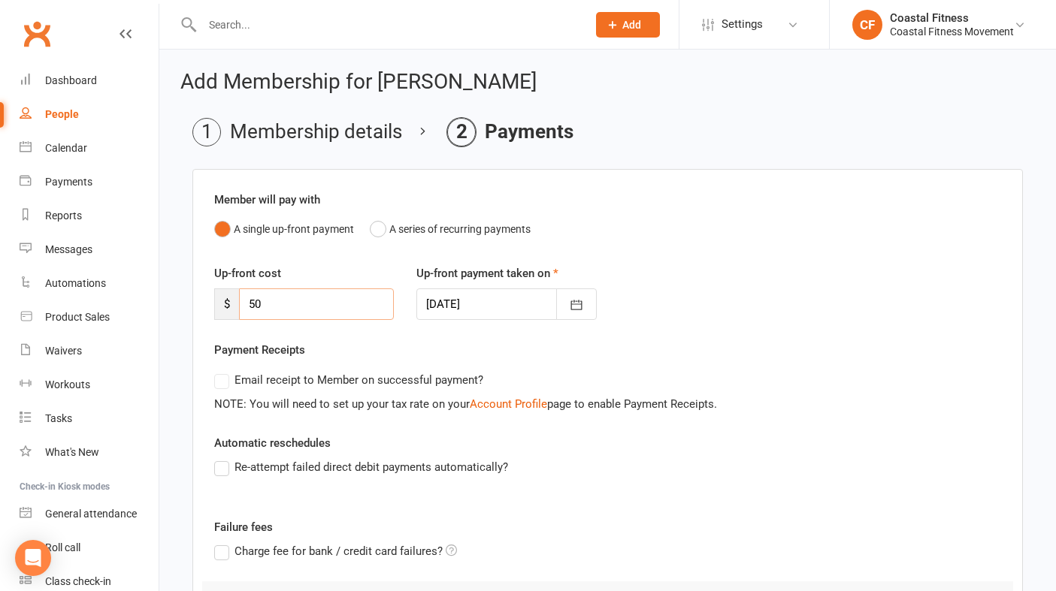
click at [313, 307] on input "50" at bounding box center [316, 305] width 155 height 32
type input "5"
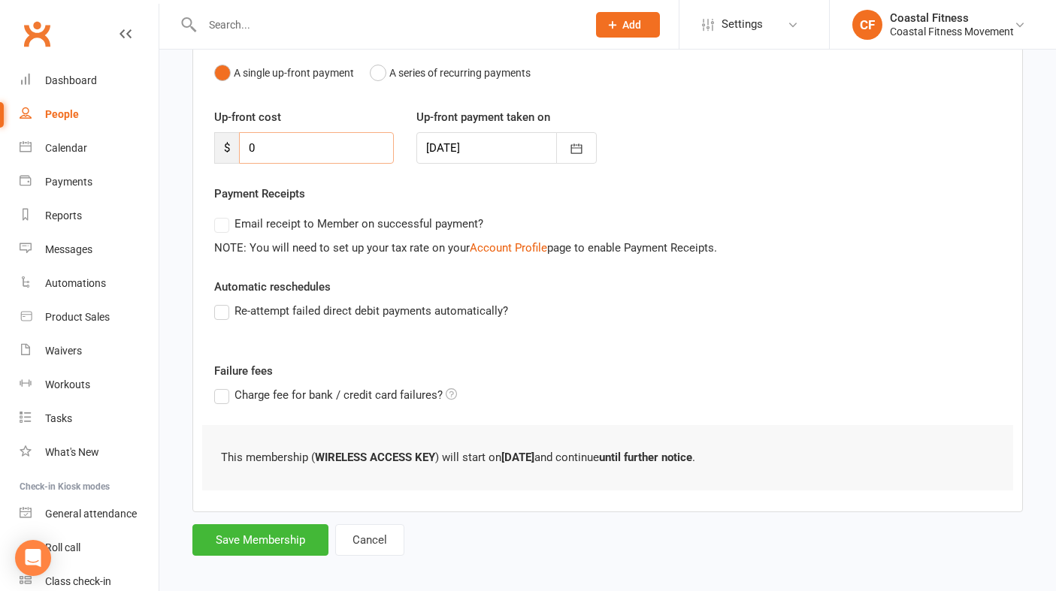
scroll to position [167, 0]
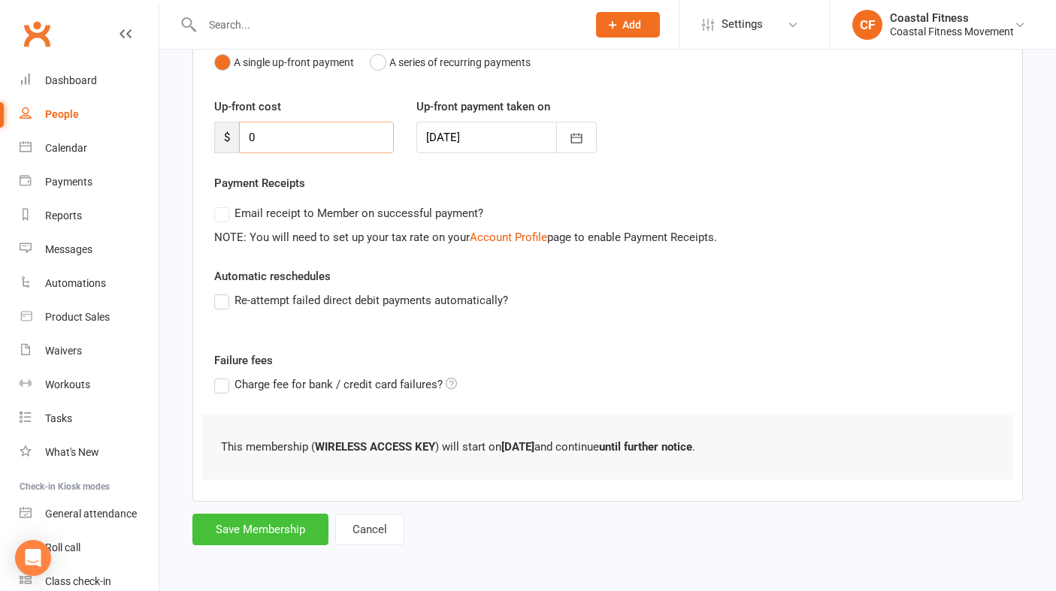
type input "0"
click at [281, 525] on button "Save Membership" at bounding box center [260, 530] width 136 height 32
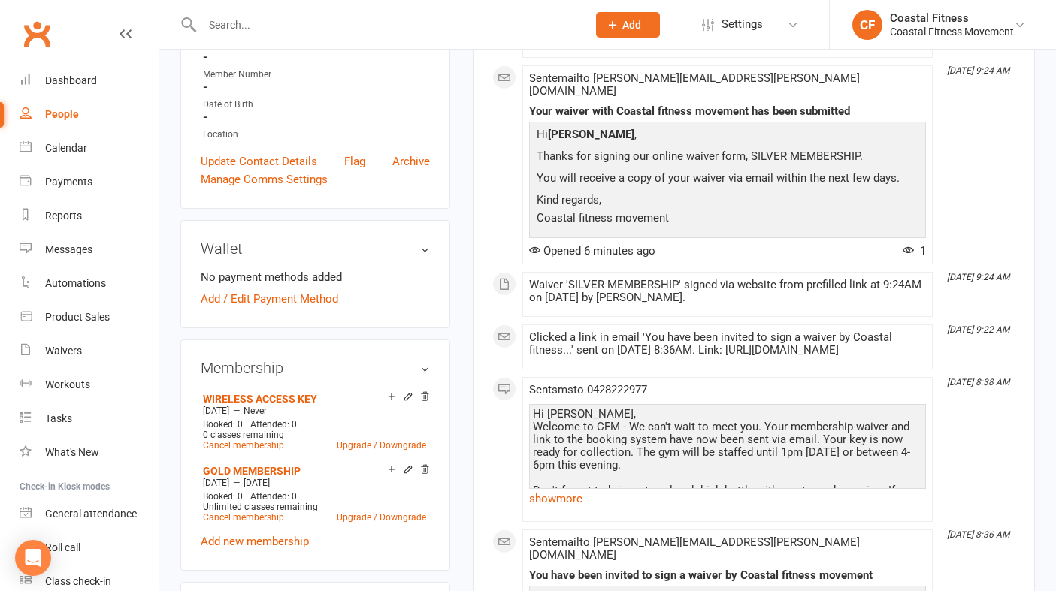
scroll to position [346, 0]
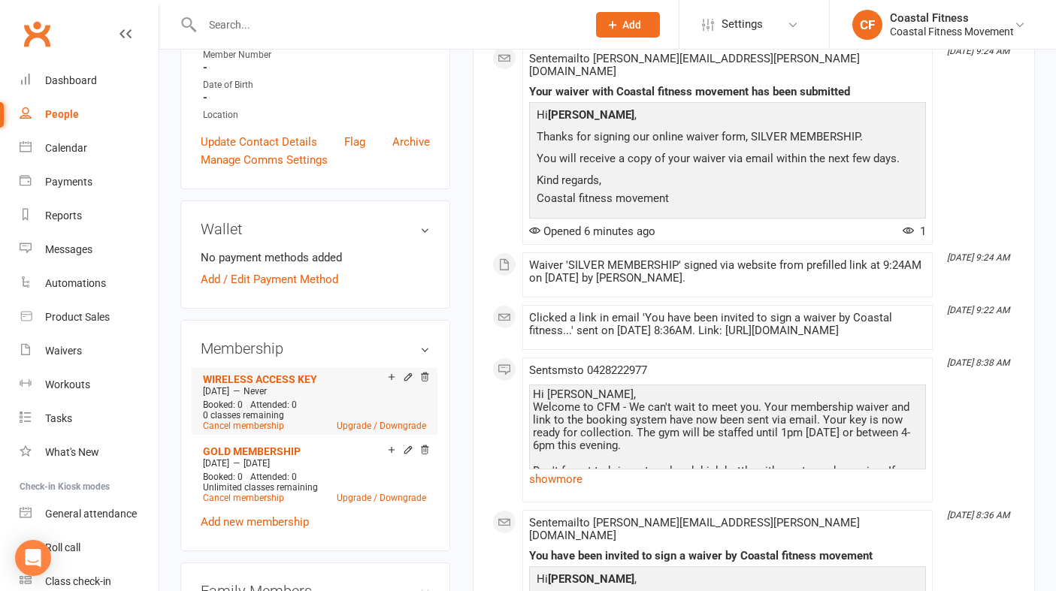
click at [407, 371] on div "Add make-up class" at bounding box center [444, 379] width 84 height 16
click at [408, 372] on icon at bounding box center [408, 377] width 11 height 11
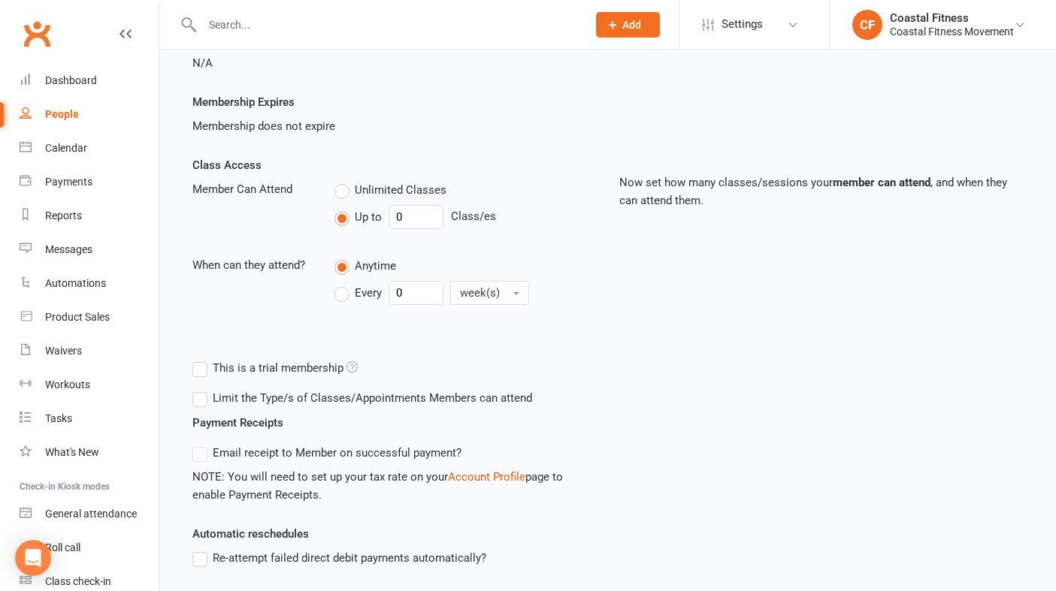
scroll to position [430, 0]
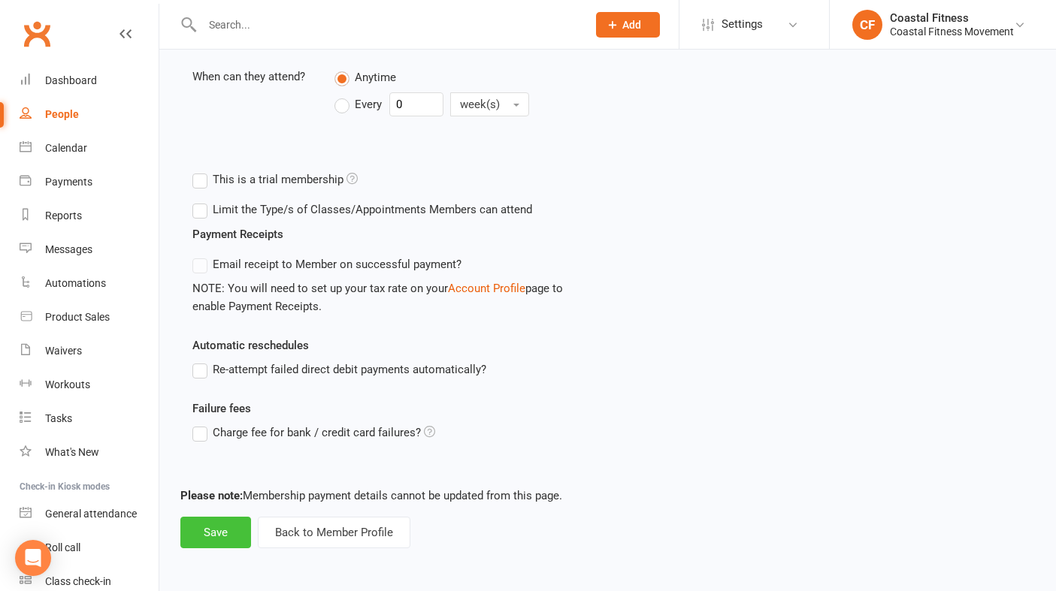
click at [213, 538] on button "Save" at bounding box center [215, 533] width 71 height 32
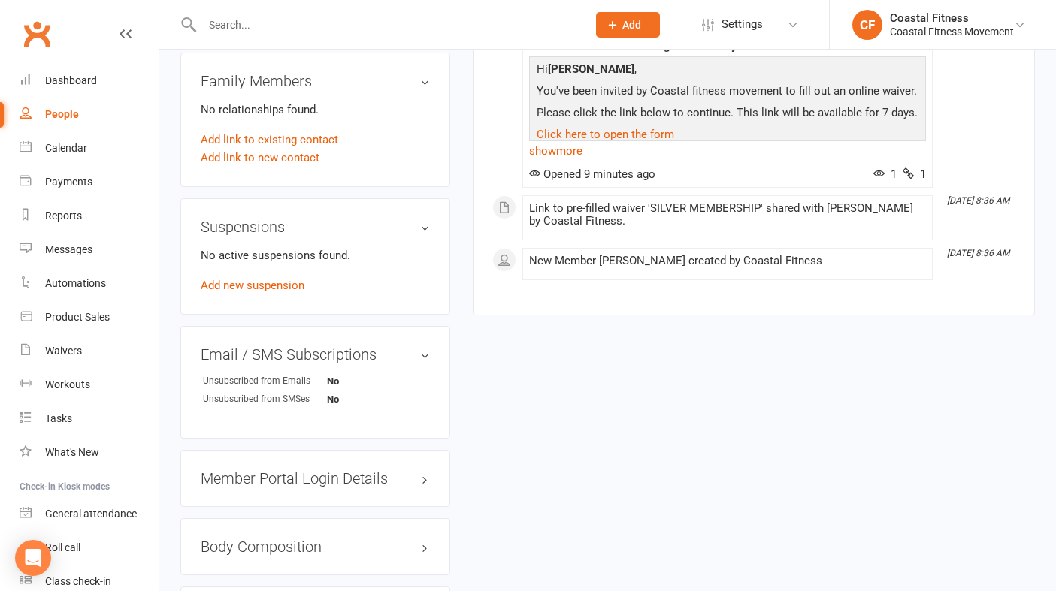
scroll to position [875, 0]
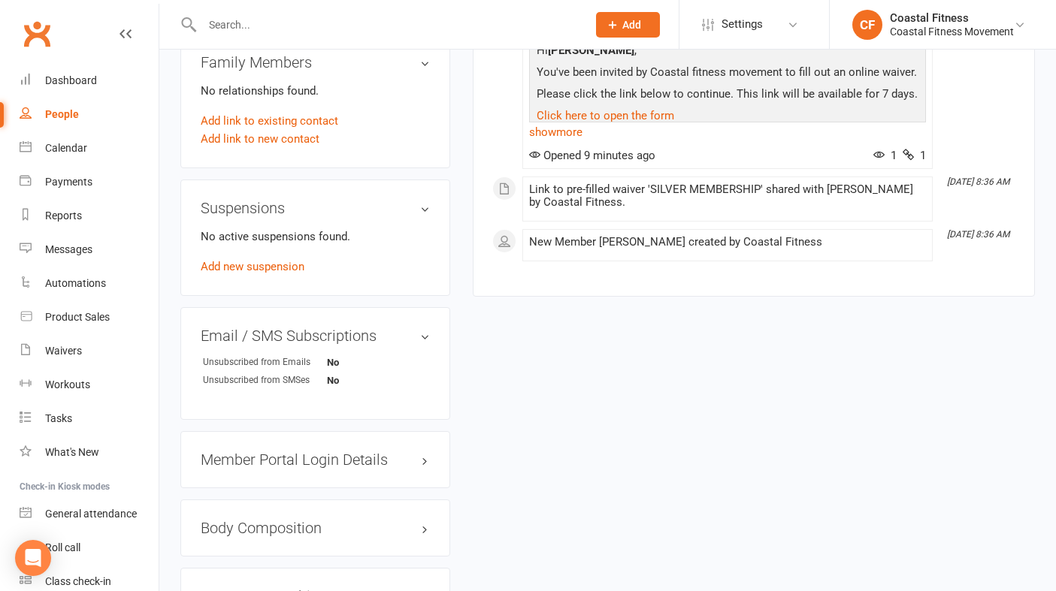
click at [342, 452] on h3 "Member Portal Login Details" at bounding box center [315, 460] width 229 height 17
click at [284, 531] on div "URL: [URL][DOMAIN_NAME].. Copy PIN: 3869 Enabled: Send Member Details" at bounding box center [315, 522] width 229 height 86
click at [284, 549] on link "Send Member Details" at bounding box center [254, 556] width 107 height 14
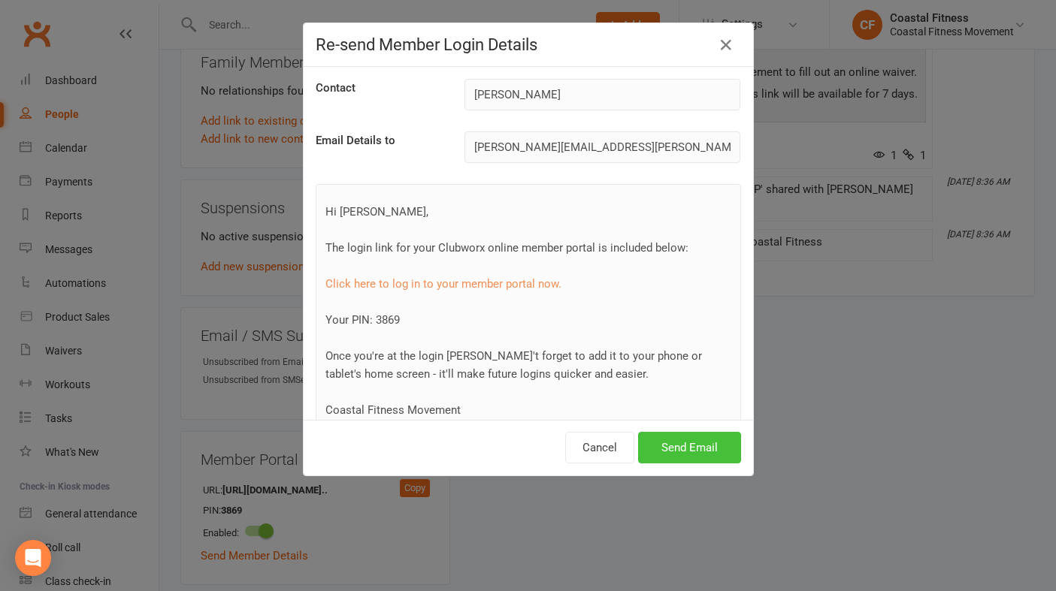
click at [673, 446] on button "Send Email" at bounding box center [689, 448] width 103 height 32
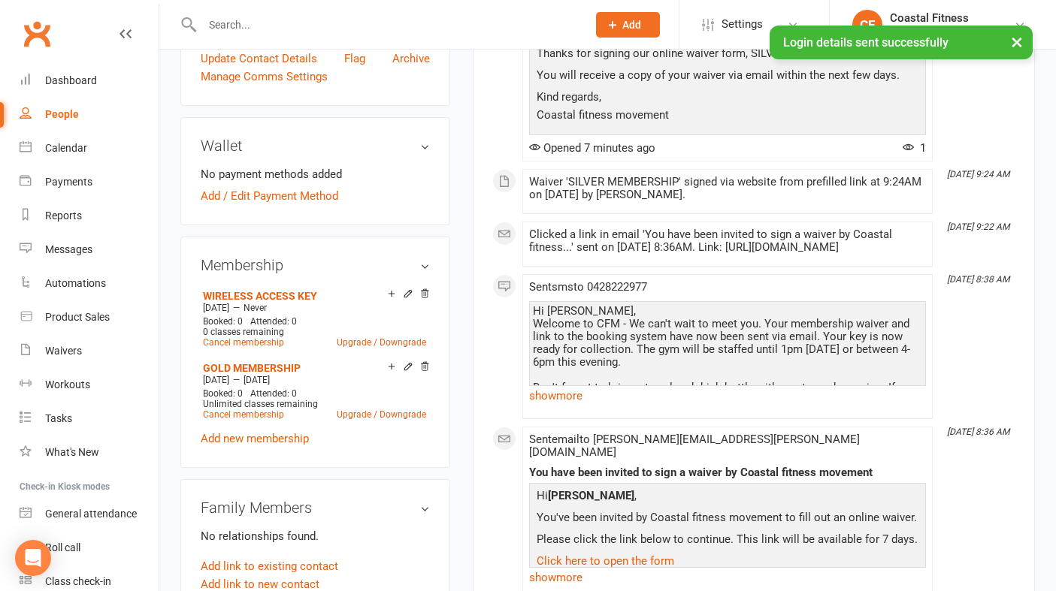
scroll to position [0, 0]
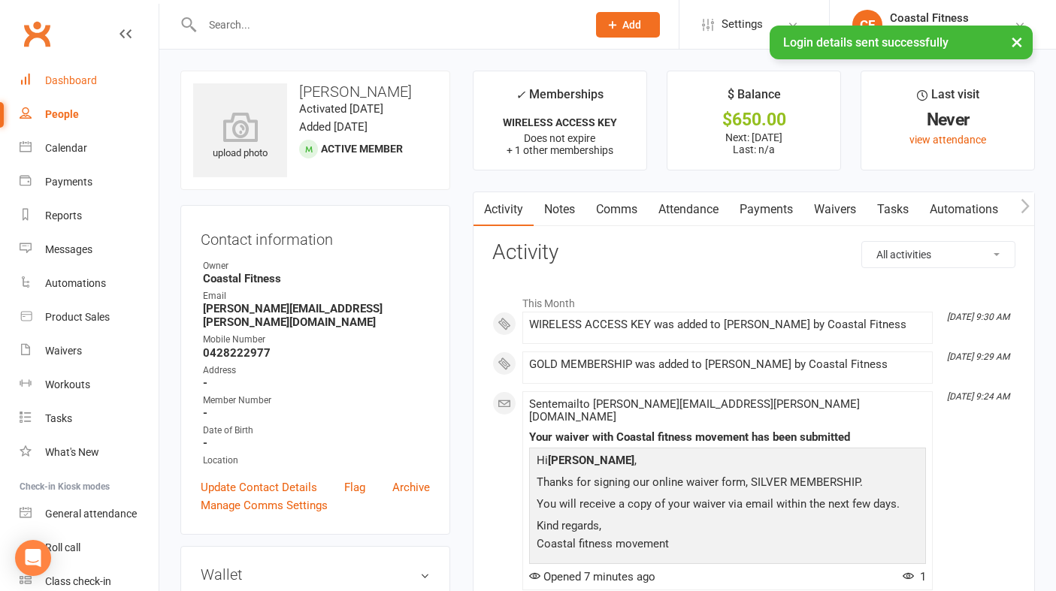
click at [92, 85] on div "Dashboard" at bounding box center [71, 80] width 52 height 12
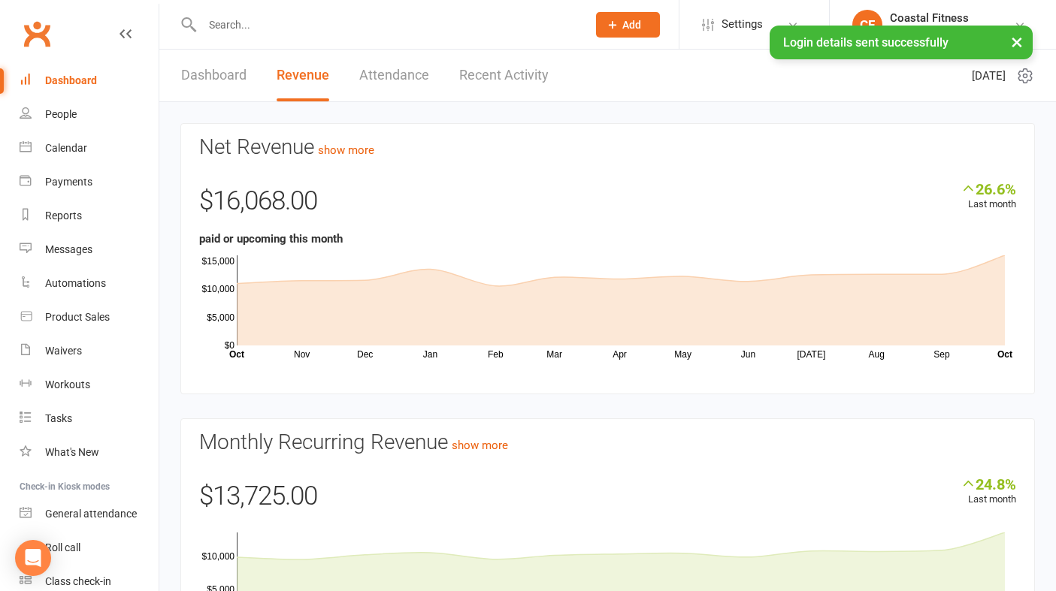
scroll to position [11, 0]
